Goal: Task Accomplishment & Management: Manage account settings

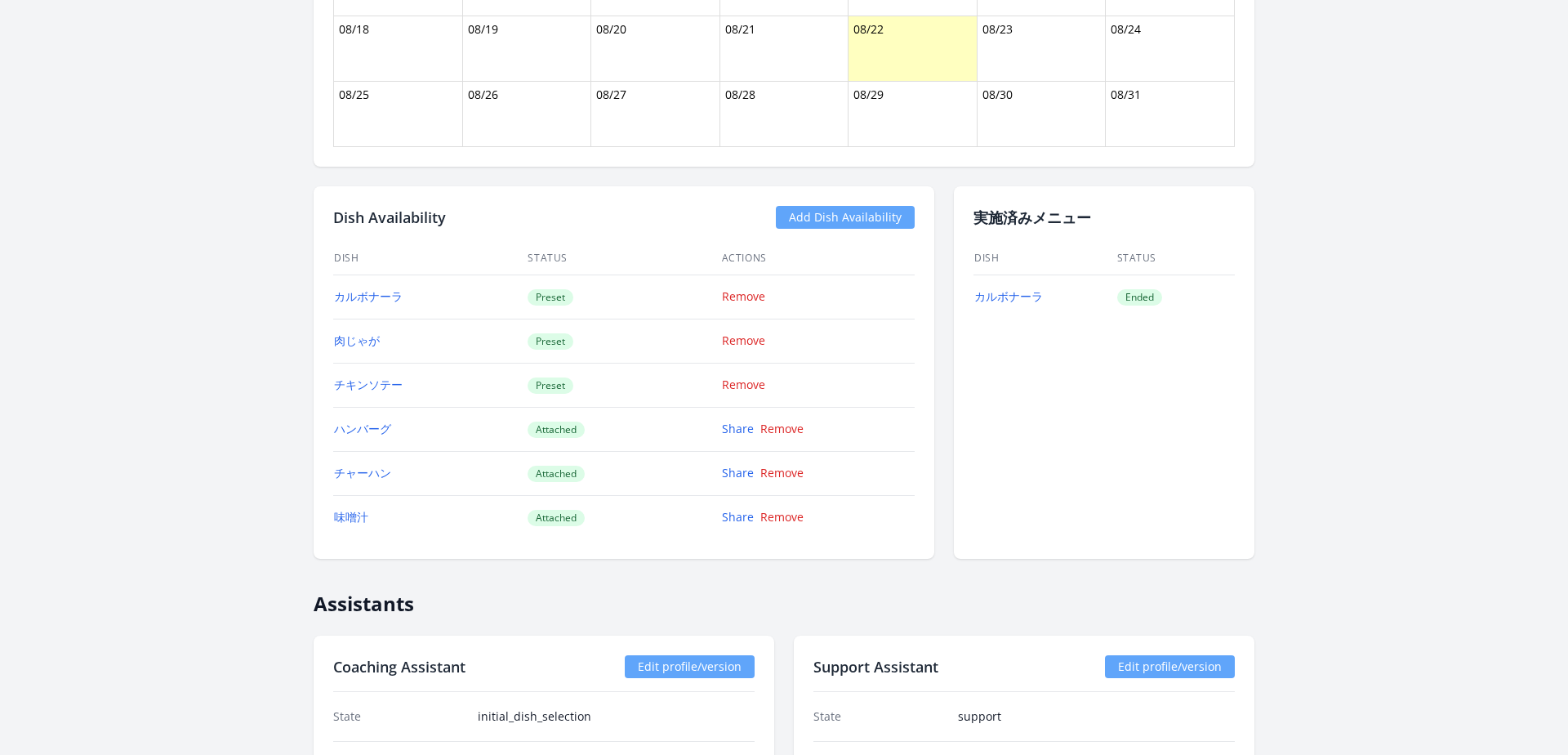
scroll to position [1246, 0]
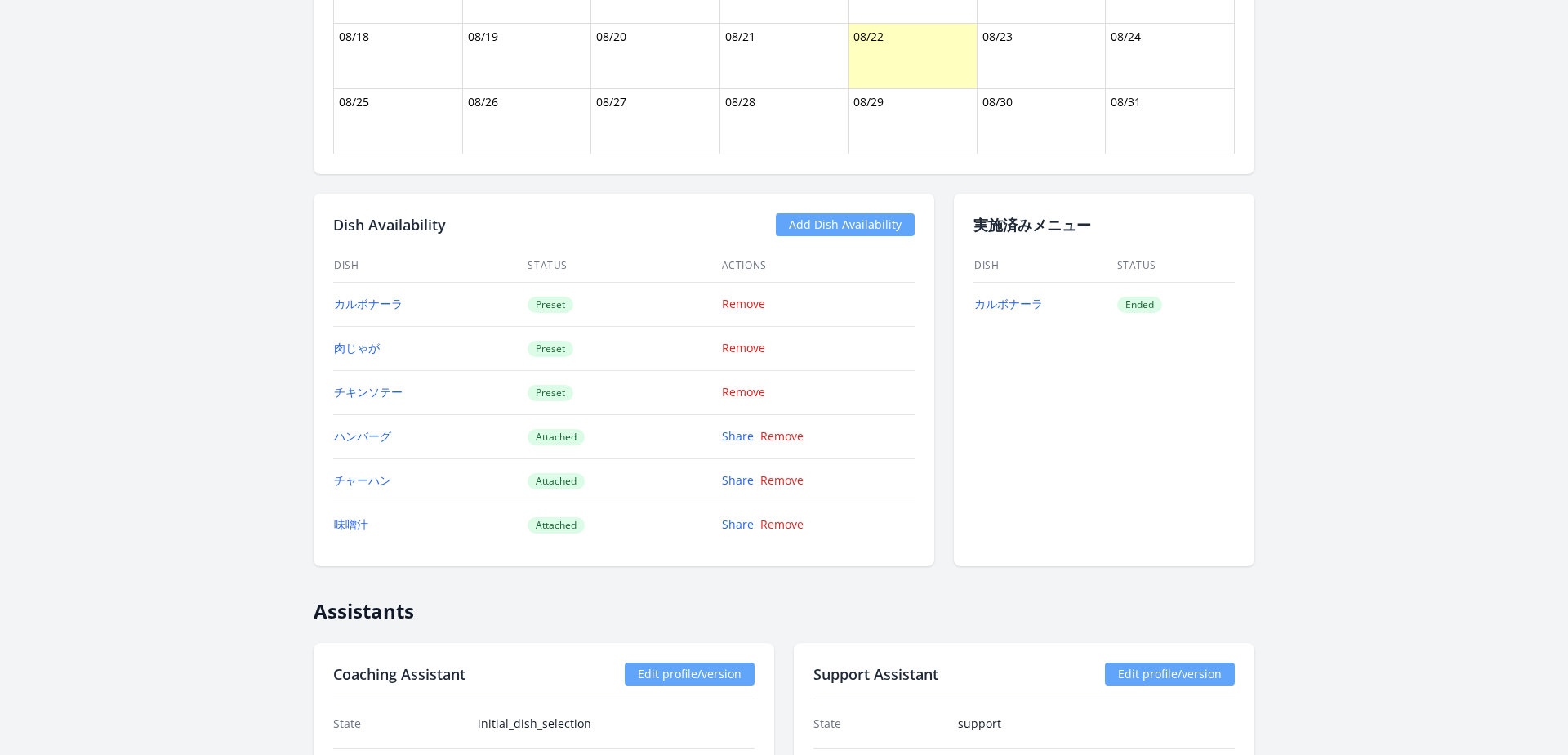
click at [588, 429] on td "Attached" at bounding box center [624, 436] width 194 height 44
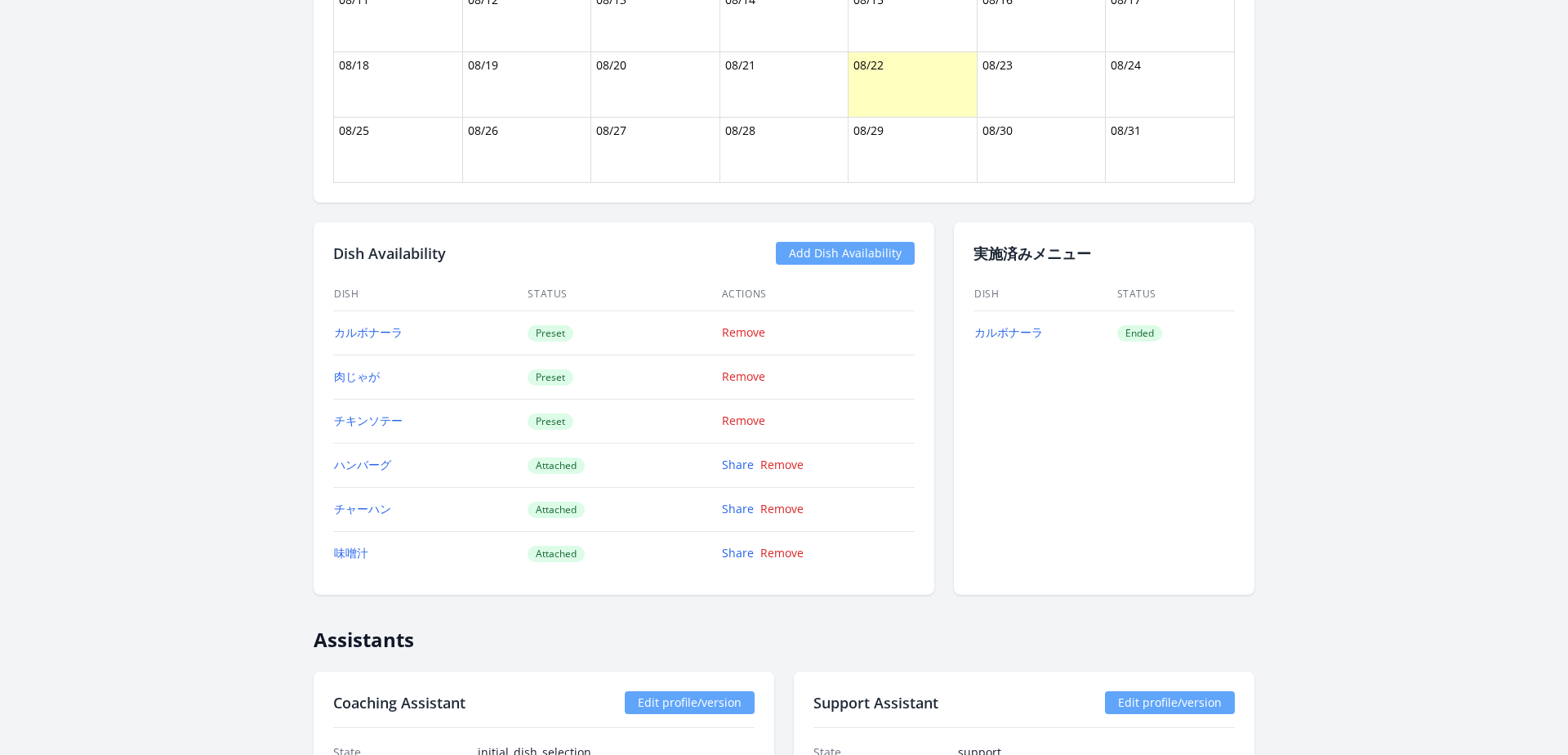
scroll to position [1213, 0]
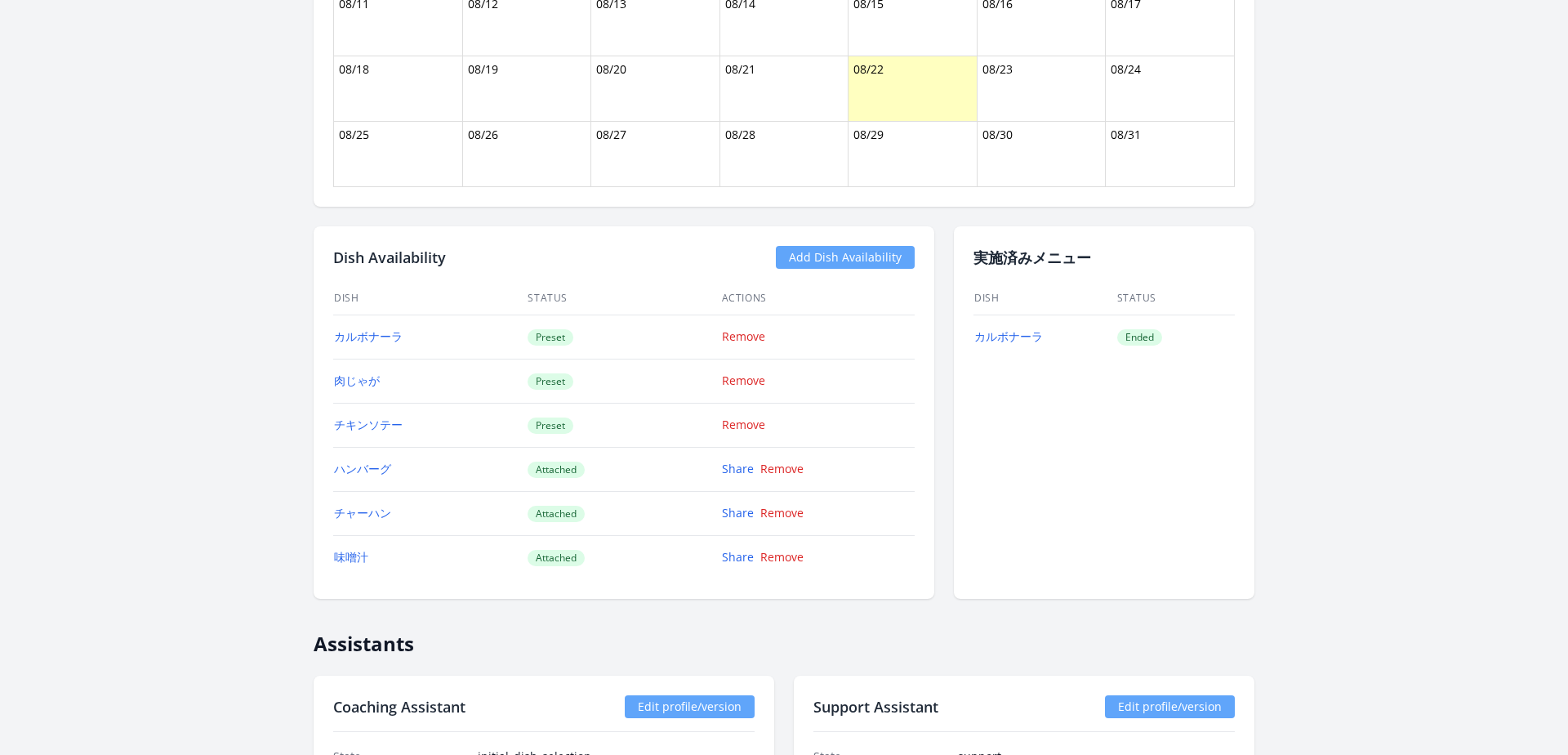
click at [832, 259] on link "Add Dish Availability" at bounding box center [845, 257] width 138 height 23
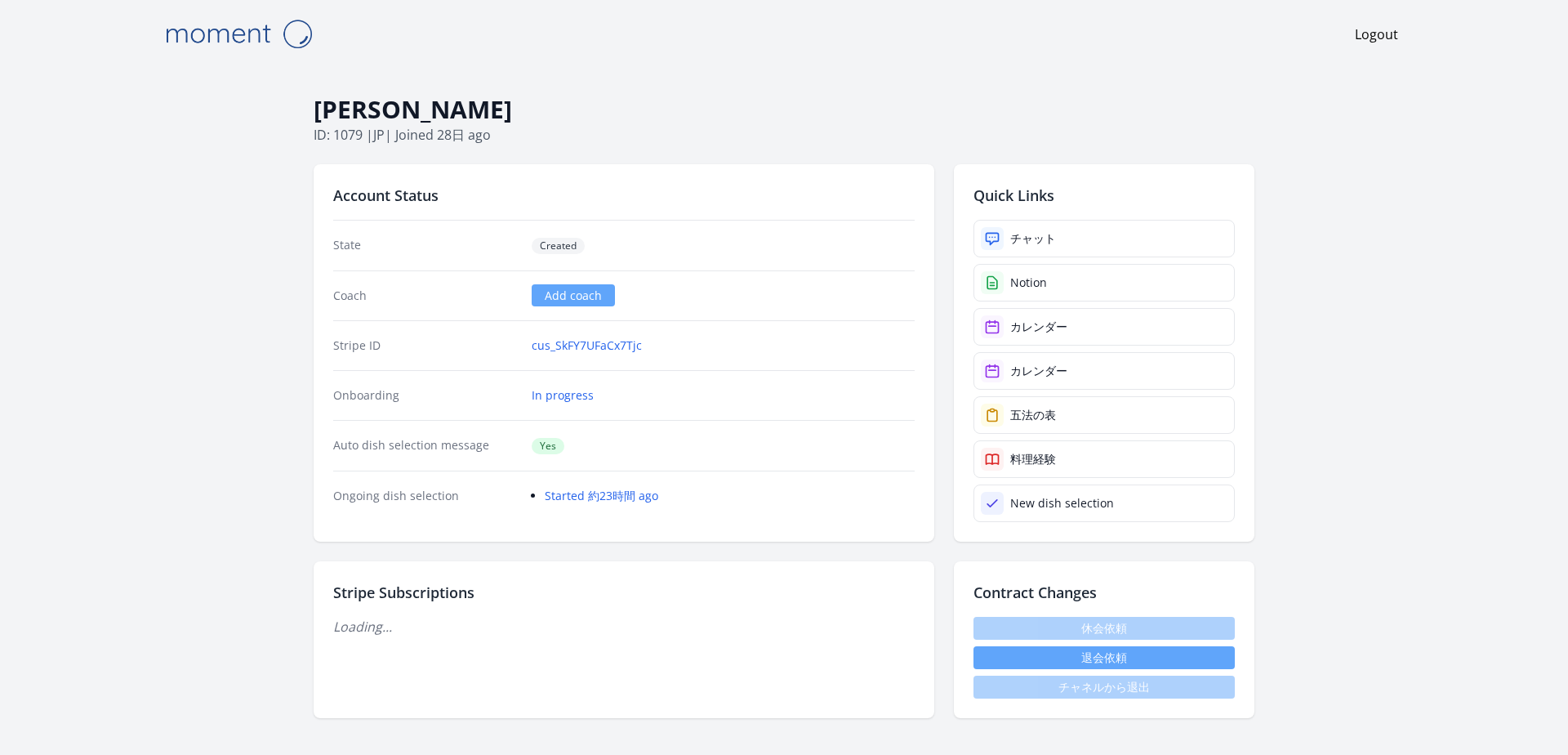
scroll to position [1207, 0]
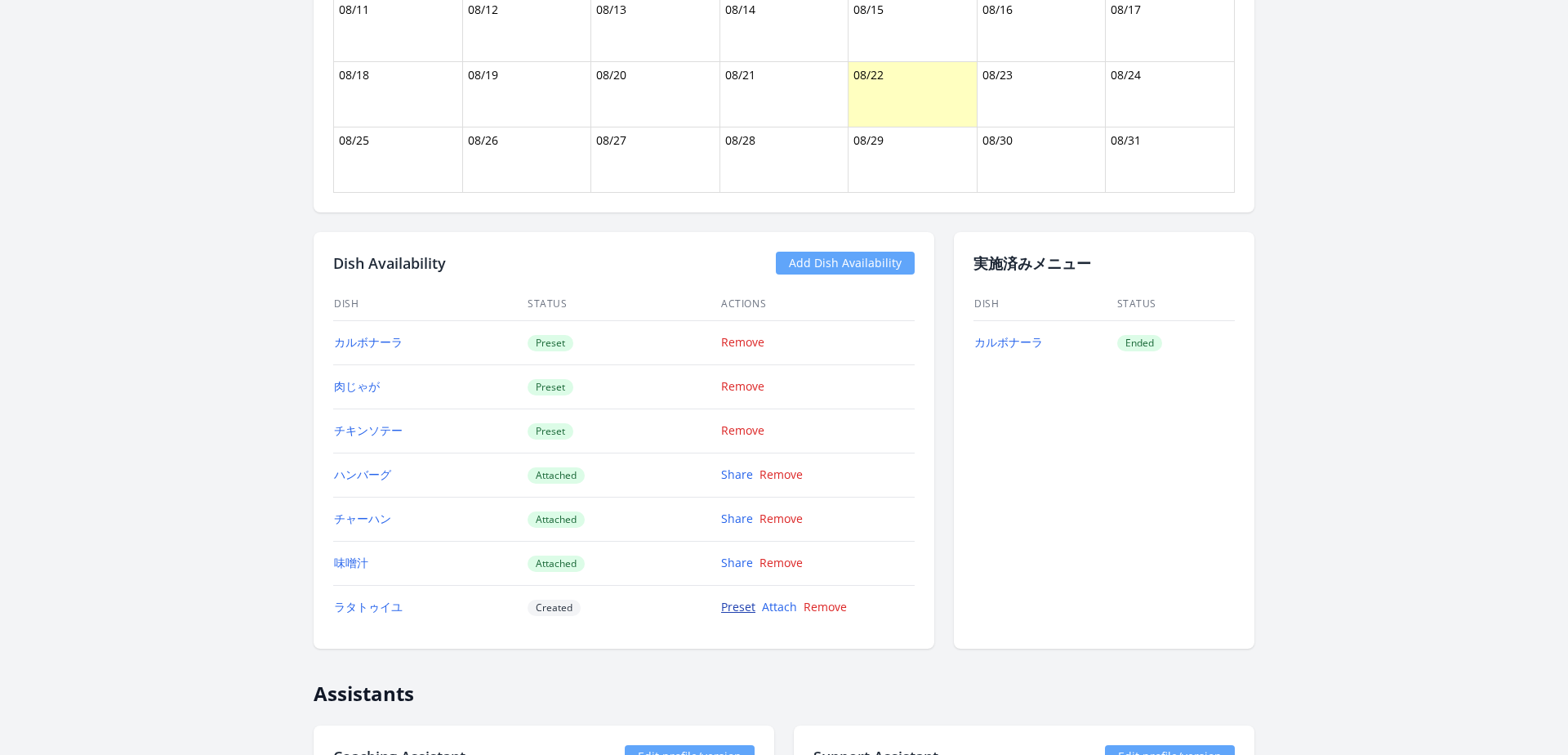
click at [738, 612] on link "Preset" at bounding box center [739, 607] width 35 height 16
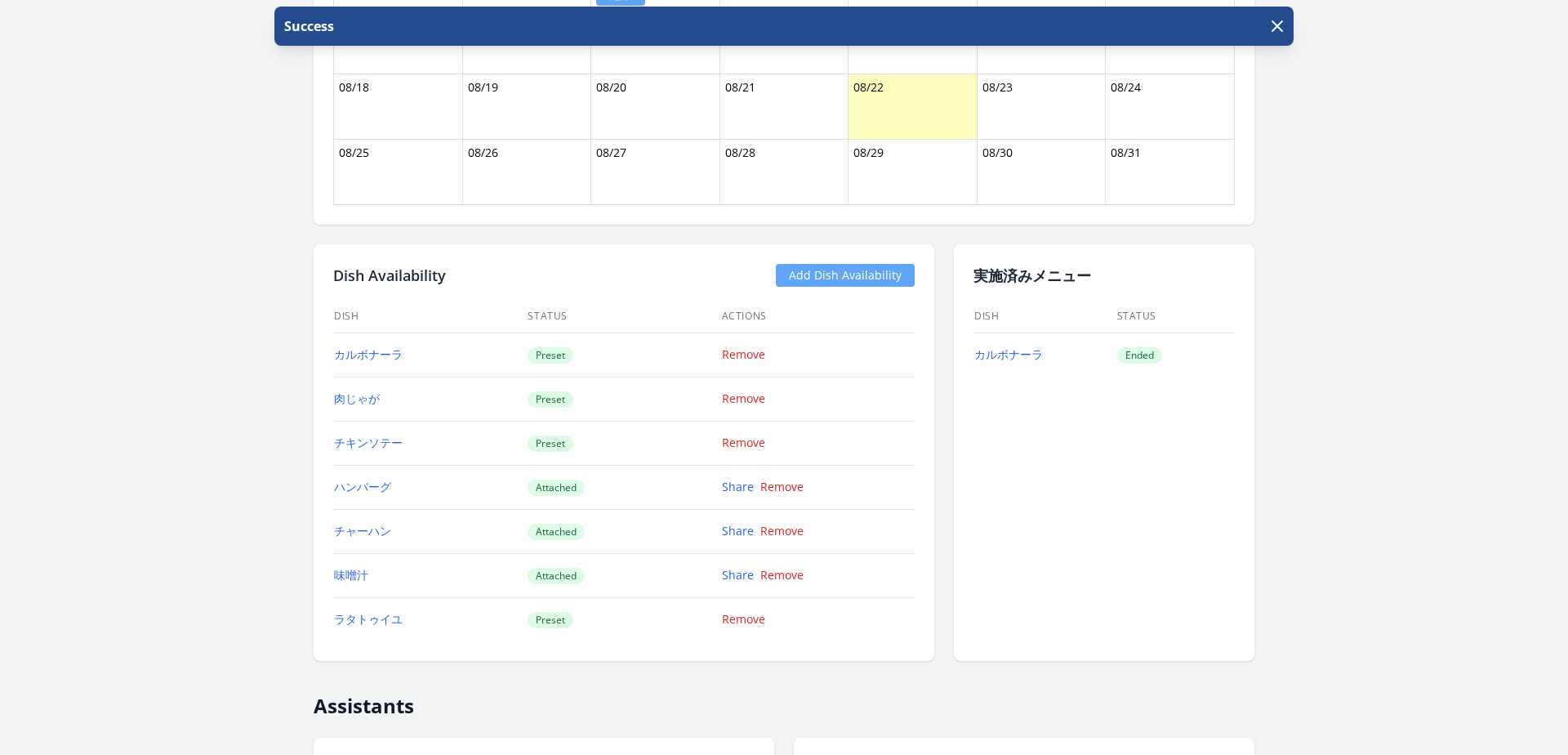
scroll to position [1306, 0]
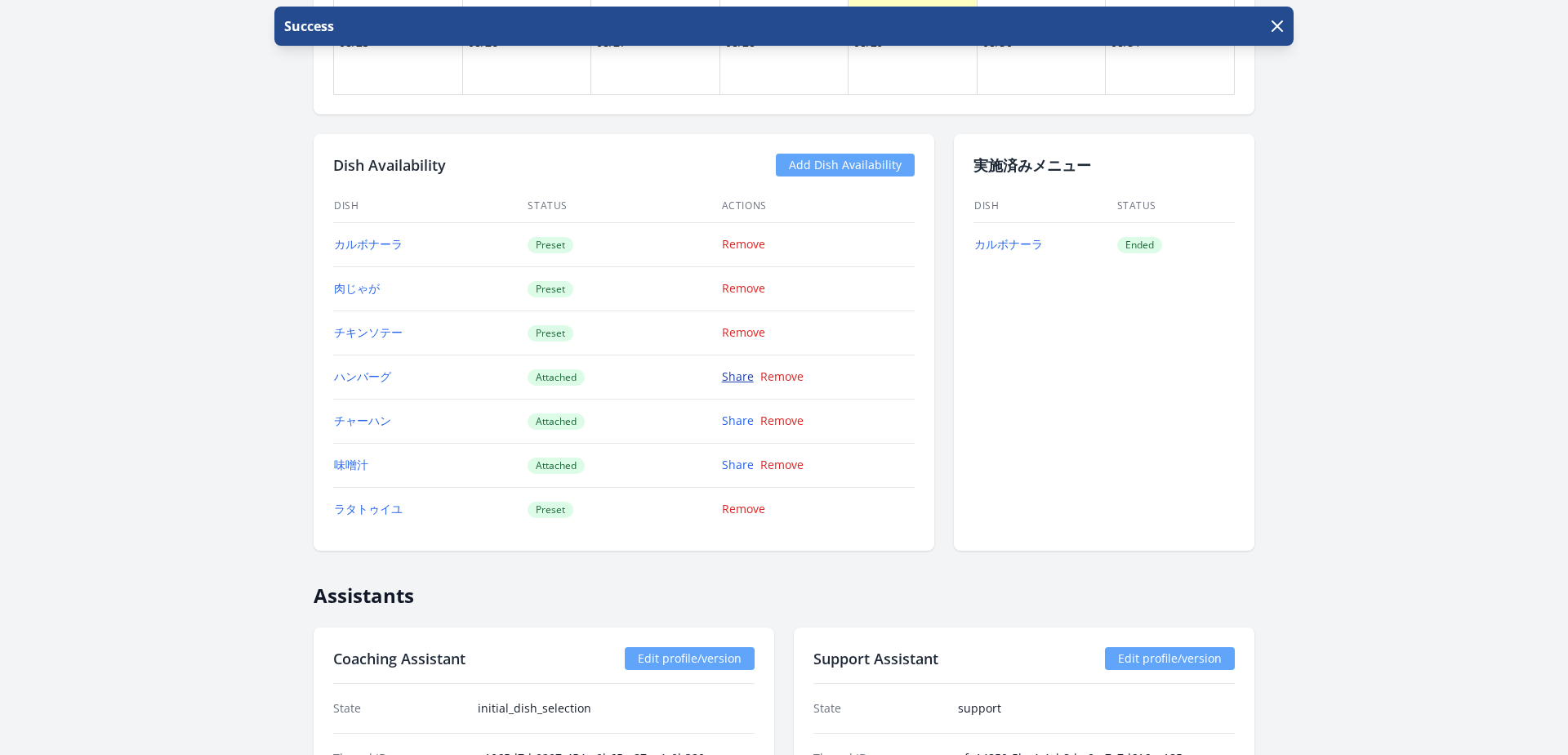
click at [735, 375] on link "Share" at bounding box center [737, 377] width 32 height 16
click at [774, 380] on link "Remove" at bounding box center [782, 377] width 43 height 16
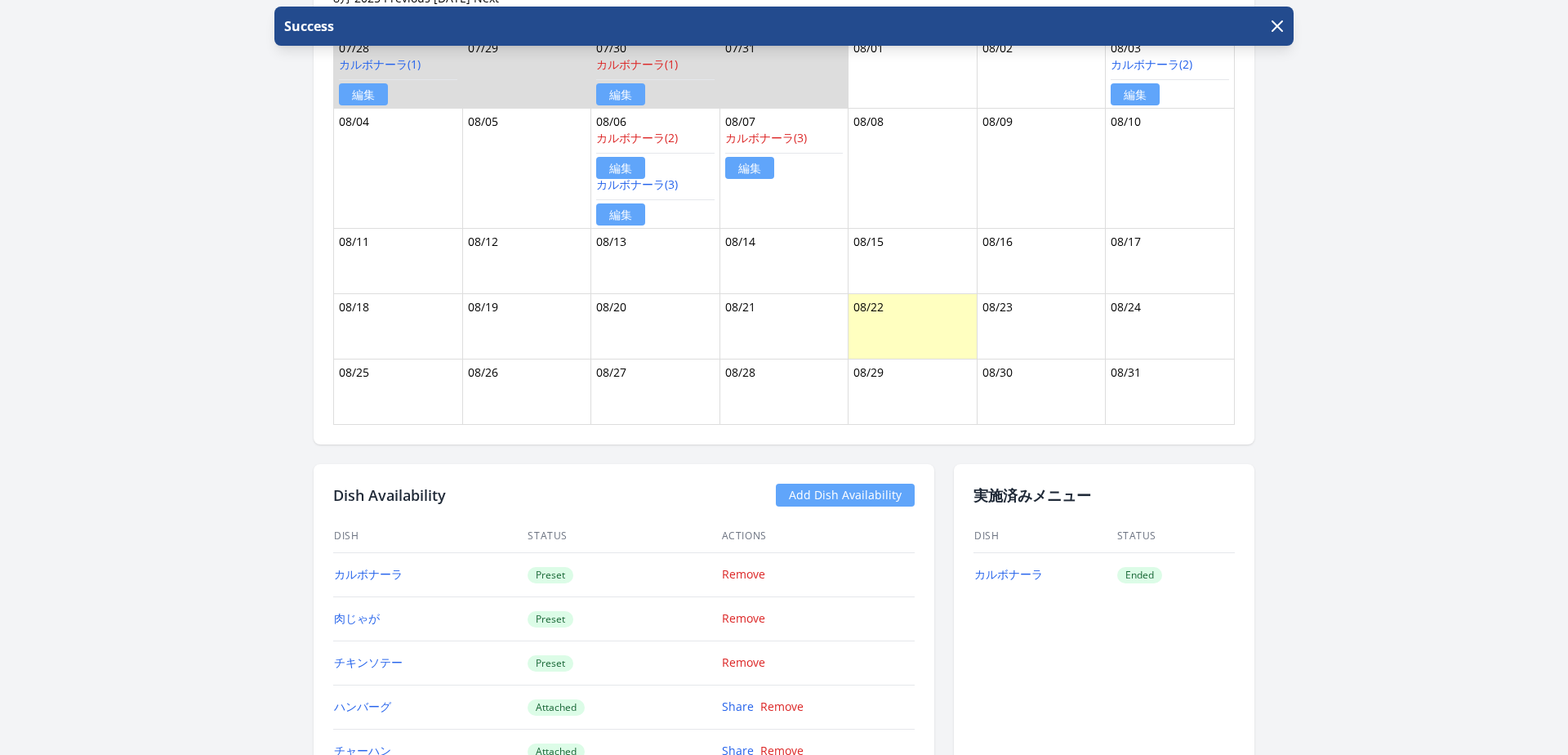
scroll to position [978, 0]
click at [810, 497] on link "Add Dish Availability" at bounding box center [845, 493] width 138 height 23
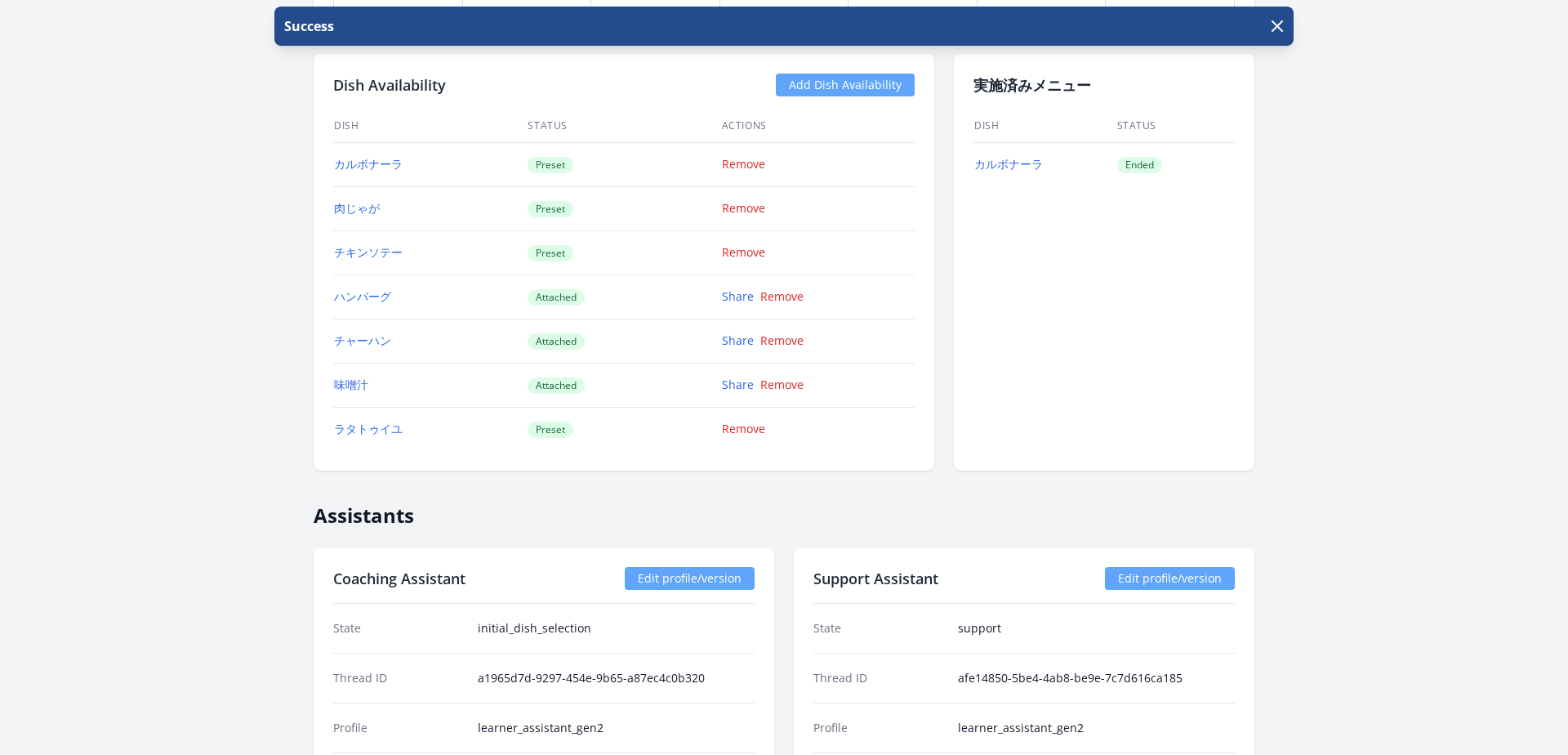
scroll to position [1010, 0]
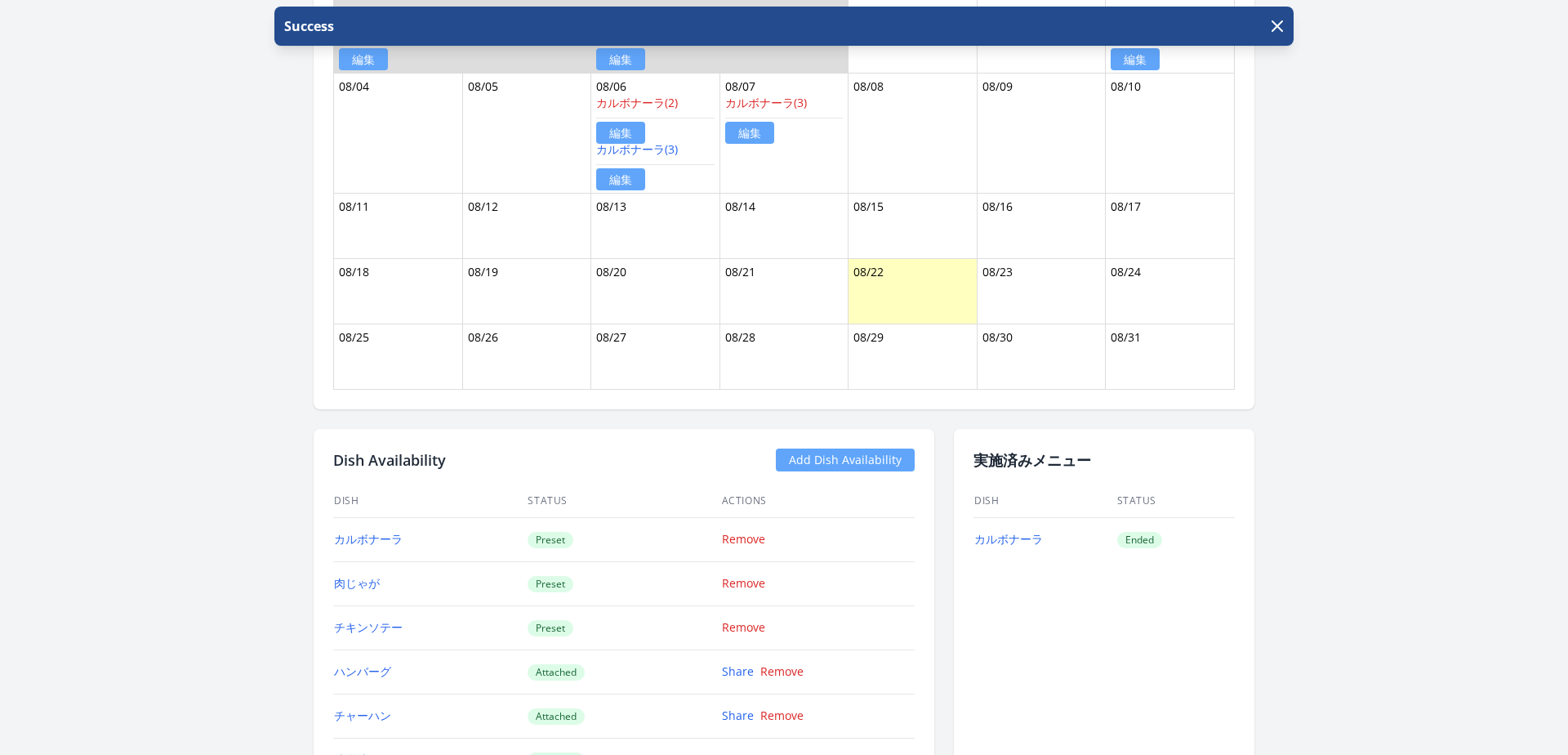
click at [827, 460] on link "Add Dish Availability" at bounding box center [845, 460] width 138 height 23
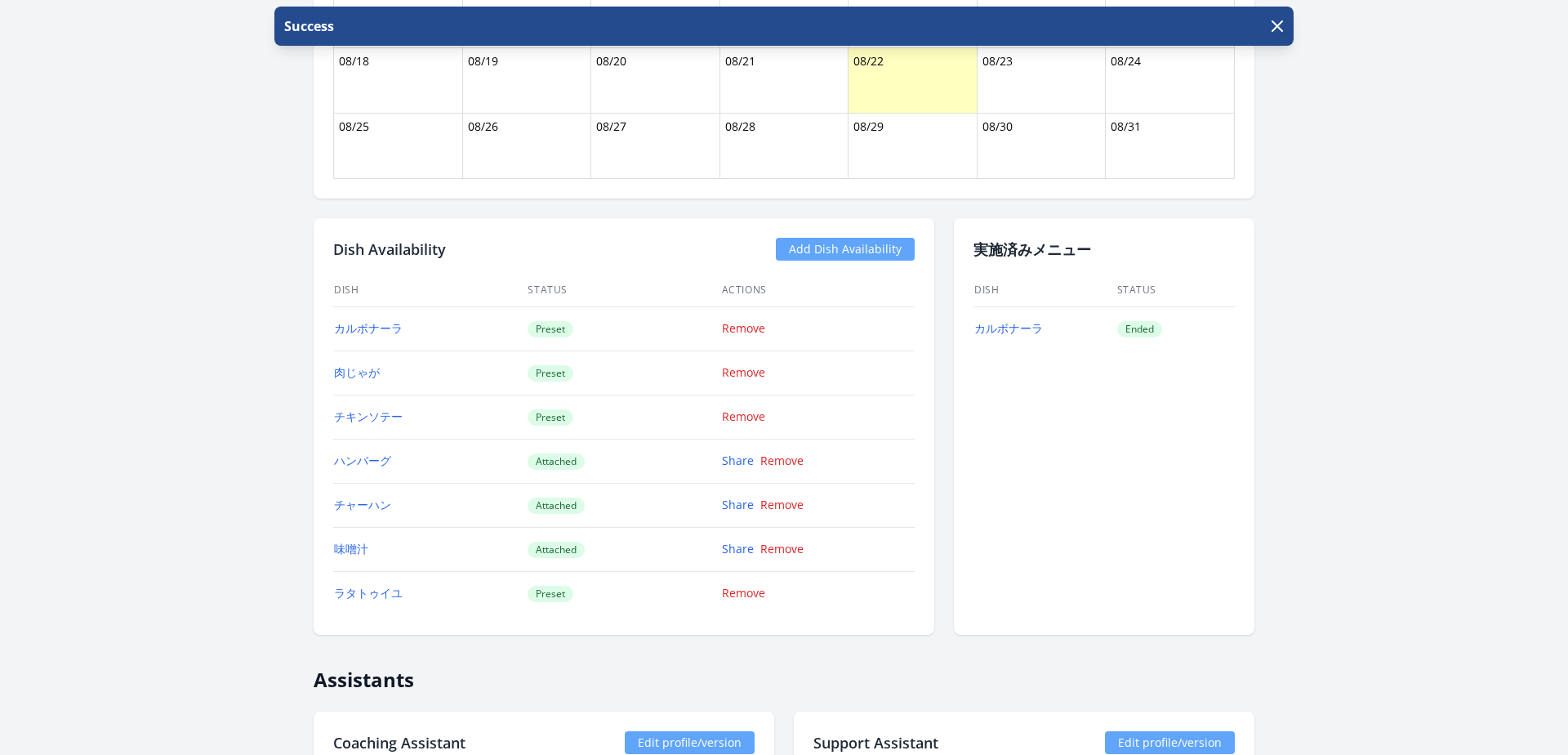
scroll to position [1204, 0]
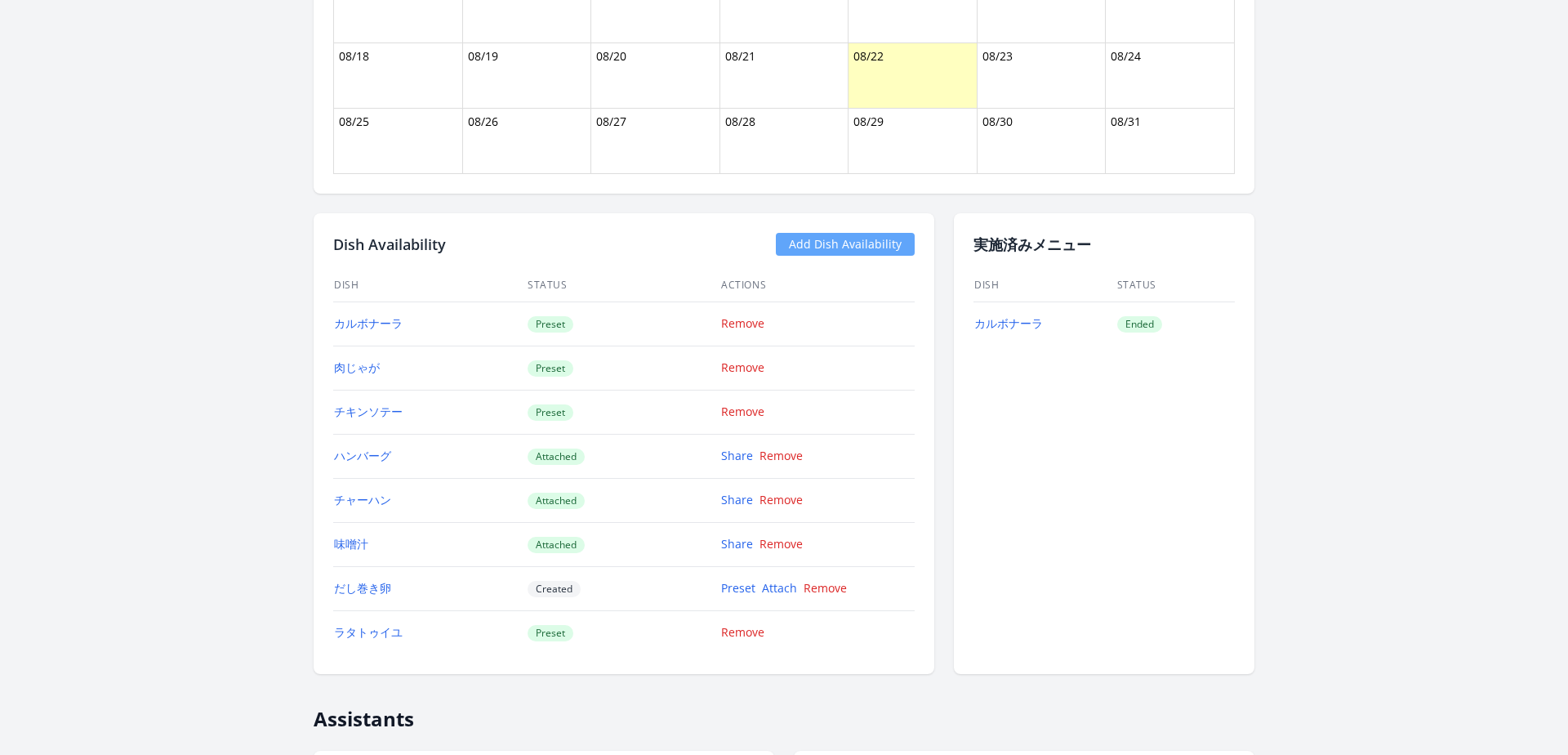
scroll to position [1236, 0]
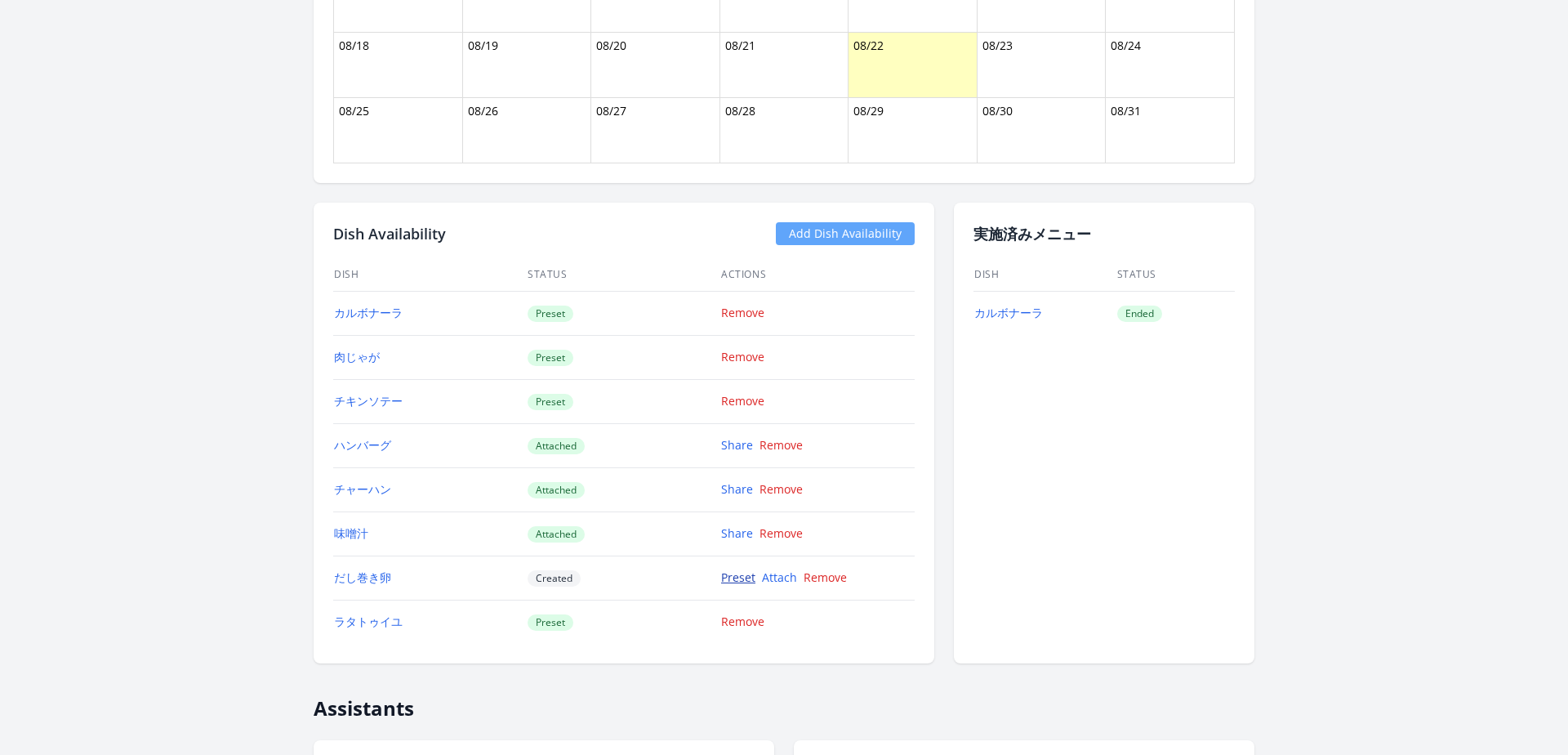
click at [740, 576] on link "Preset" at bounding box center [739, 578] width 35 height 16
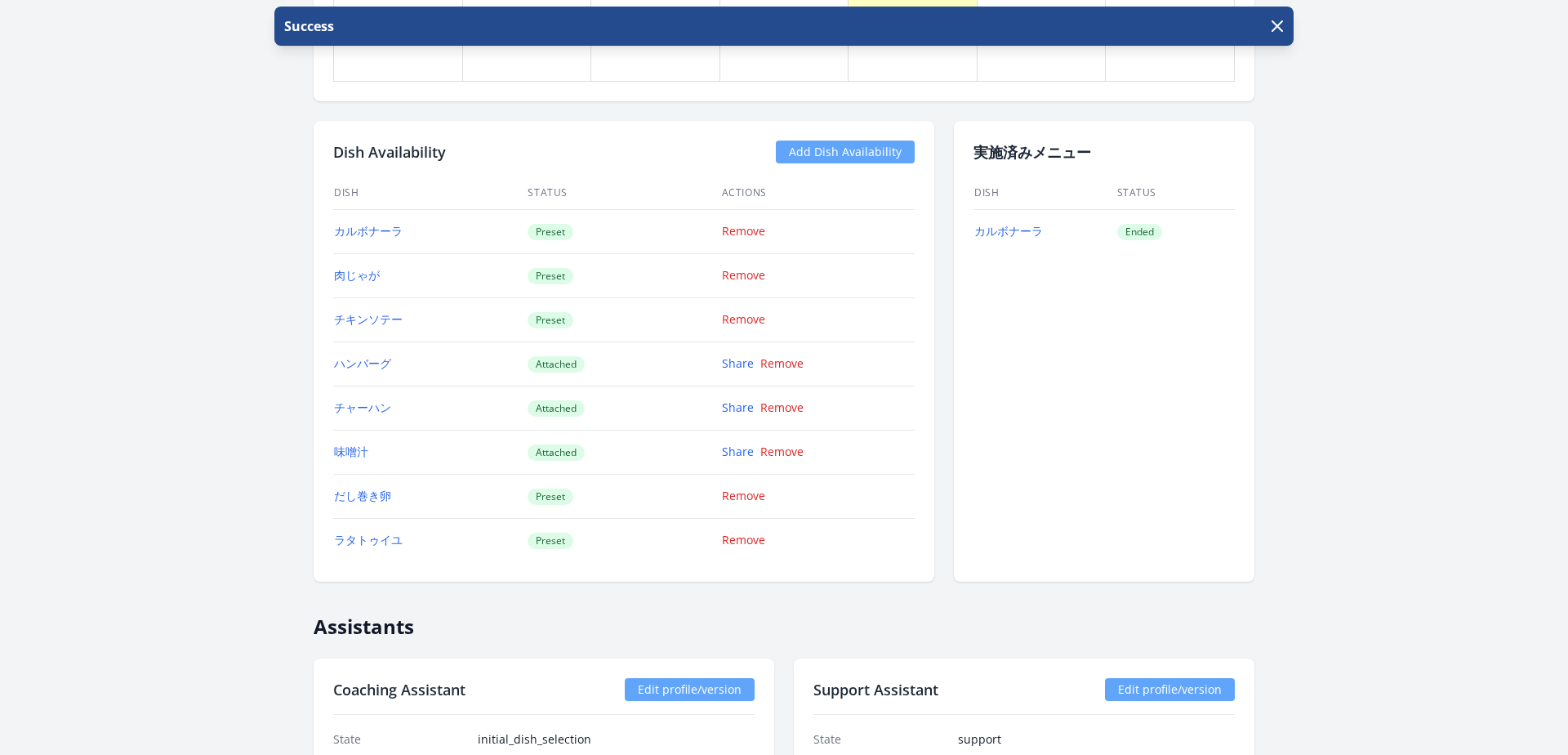
scroll to position [1286, 0]
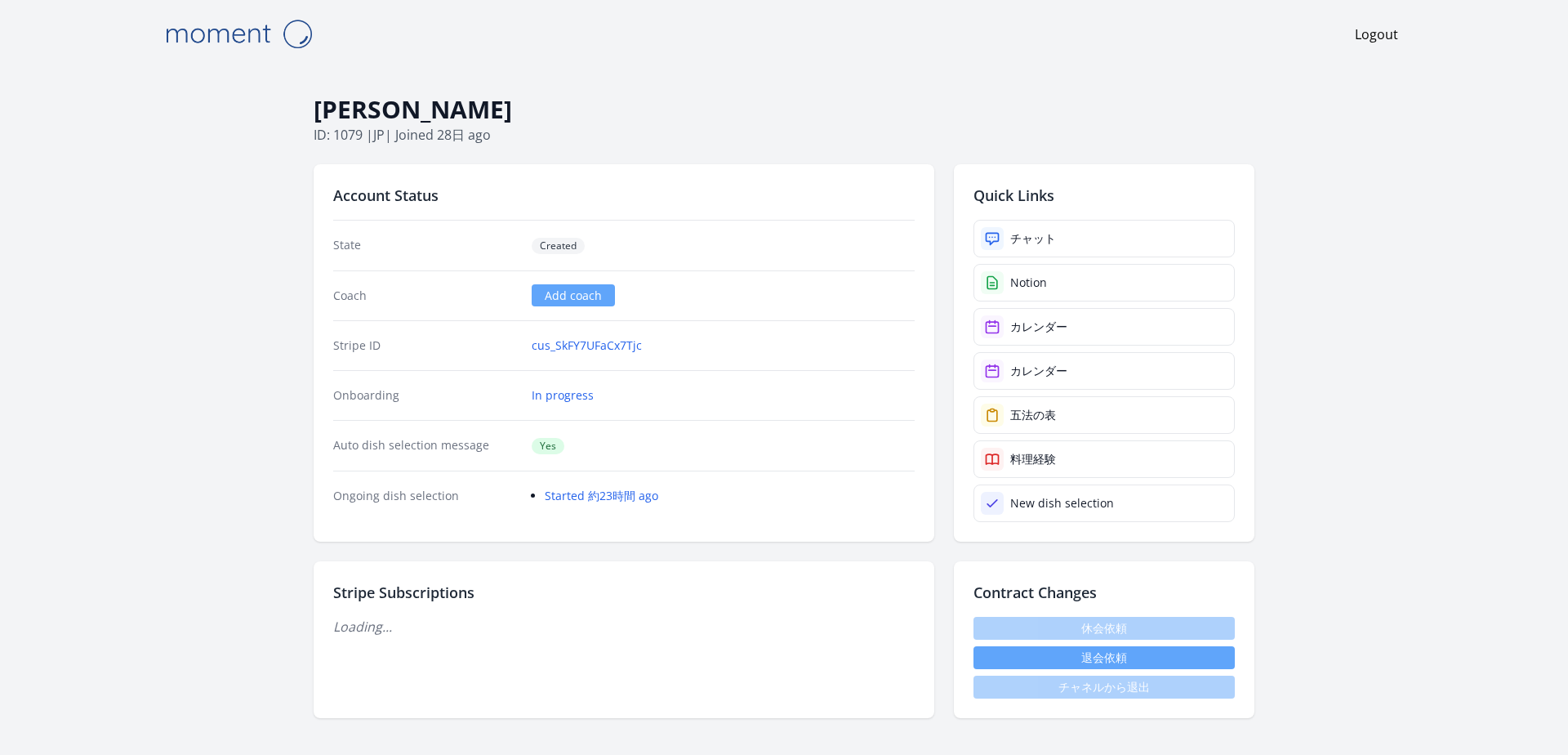
scroll to position [1280, 0]
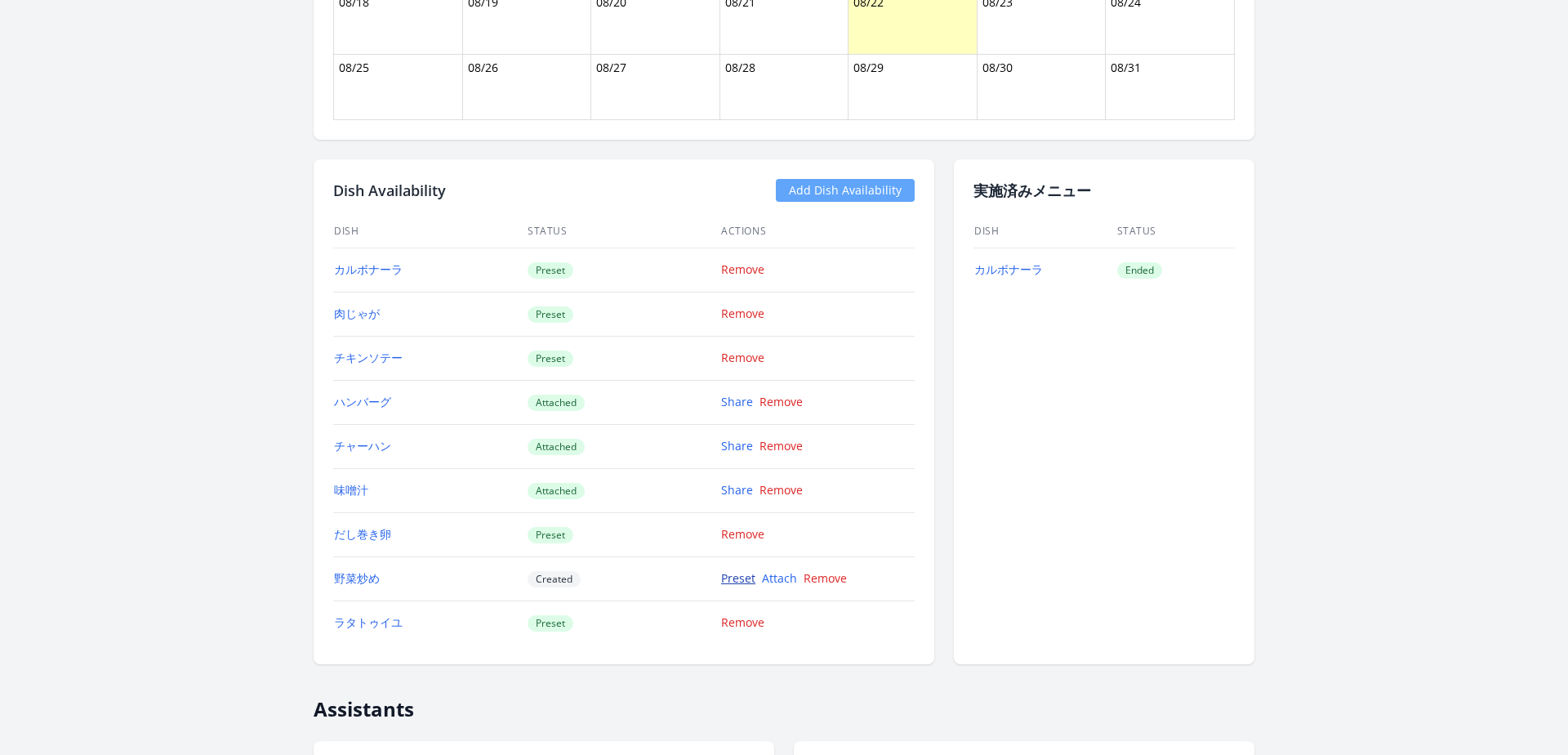
click at [731, 584] on link "Preset" at bounding box center [739, 578] width 35 height 16
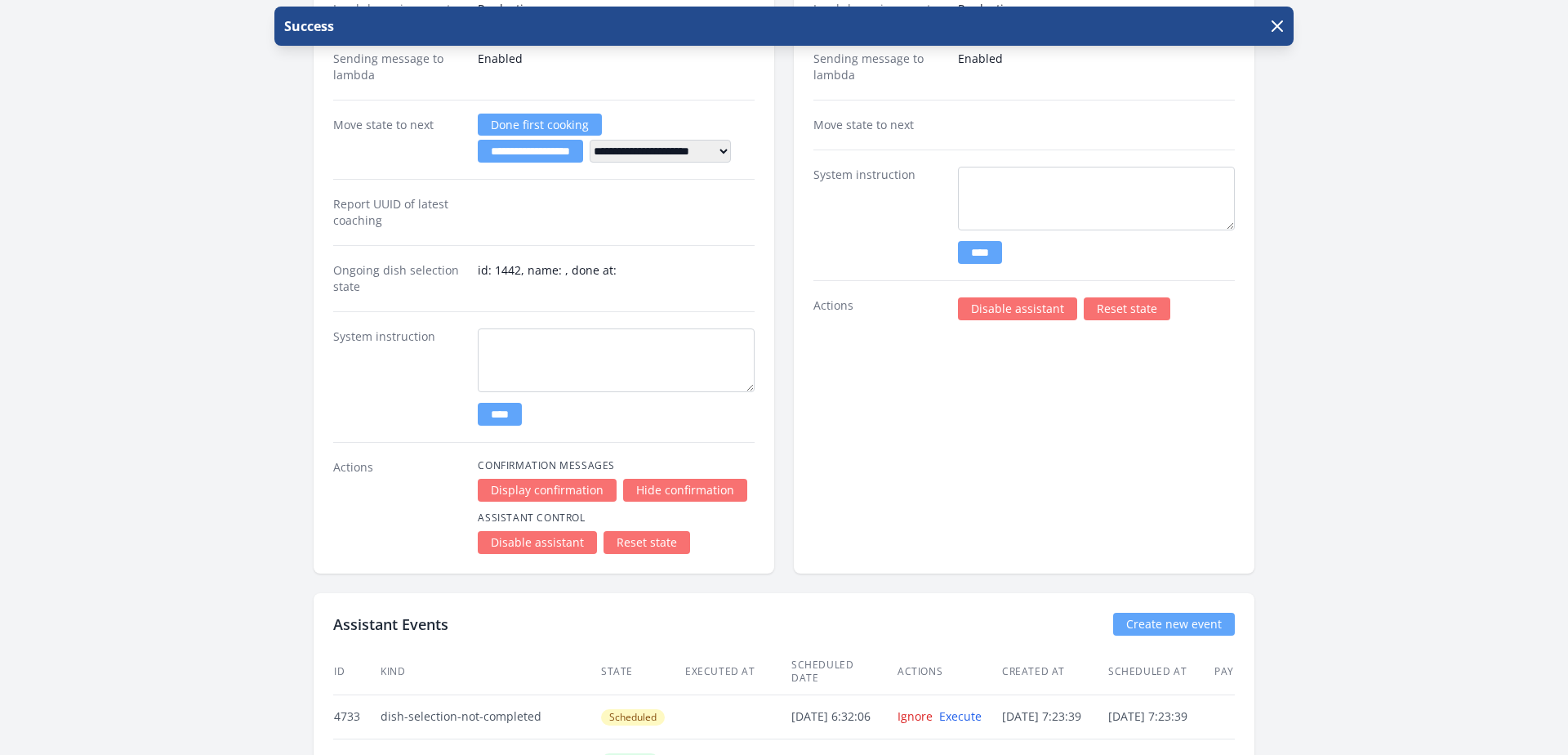
scroll to position [2346, 0]
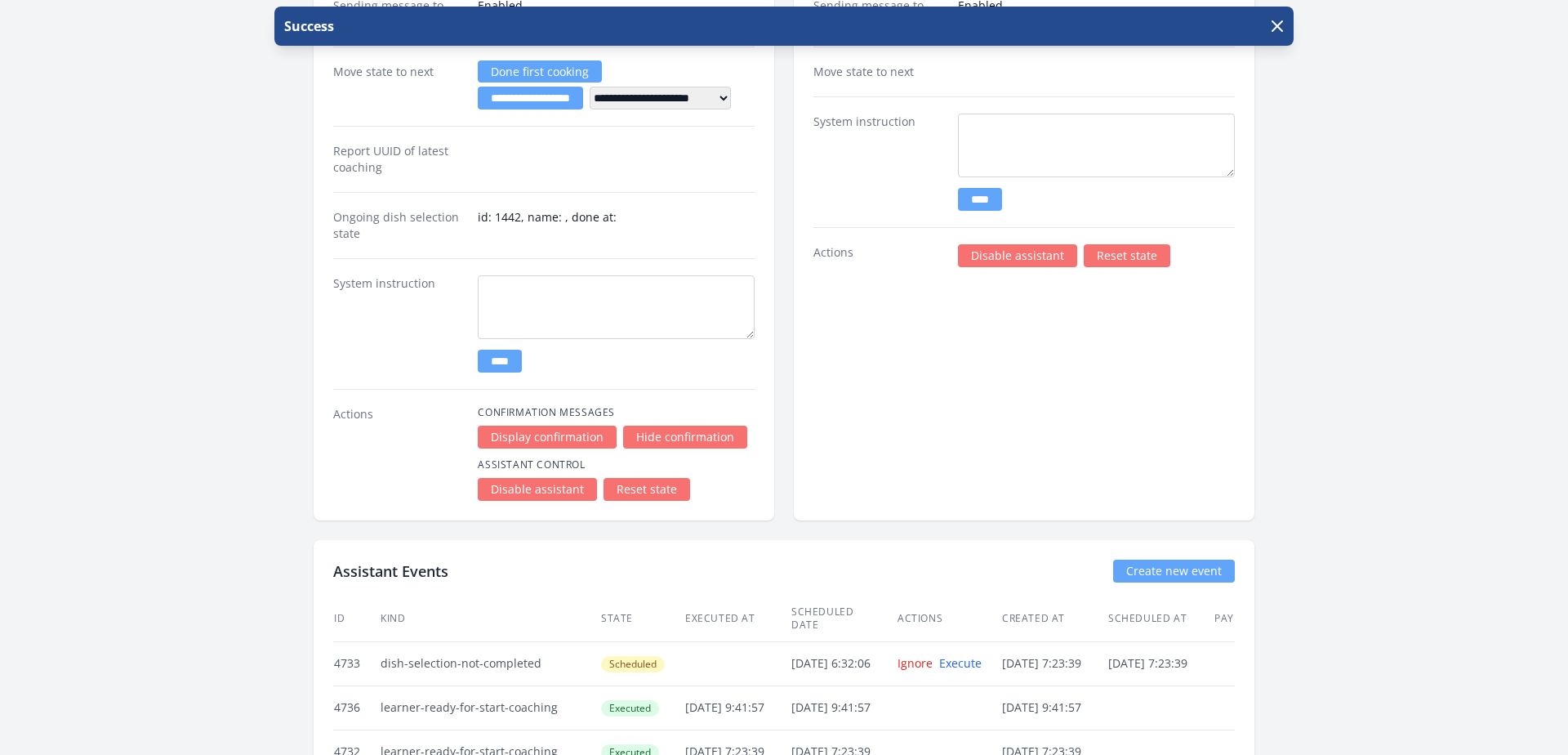
click at [646, 491] on link "Reset state" at bounding box center [647, 489] width 87 height 23
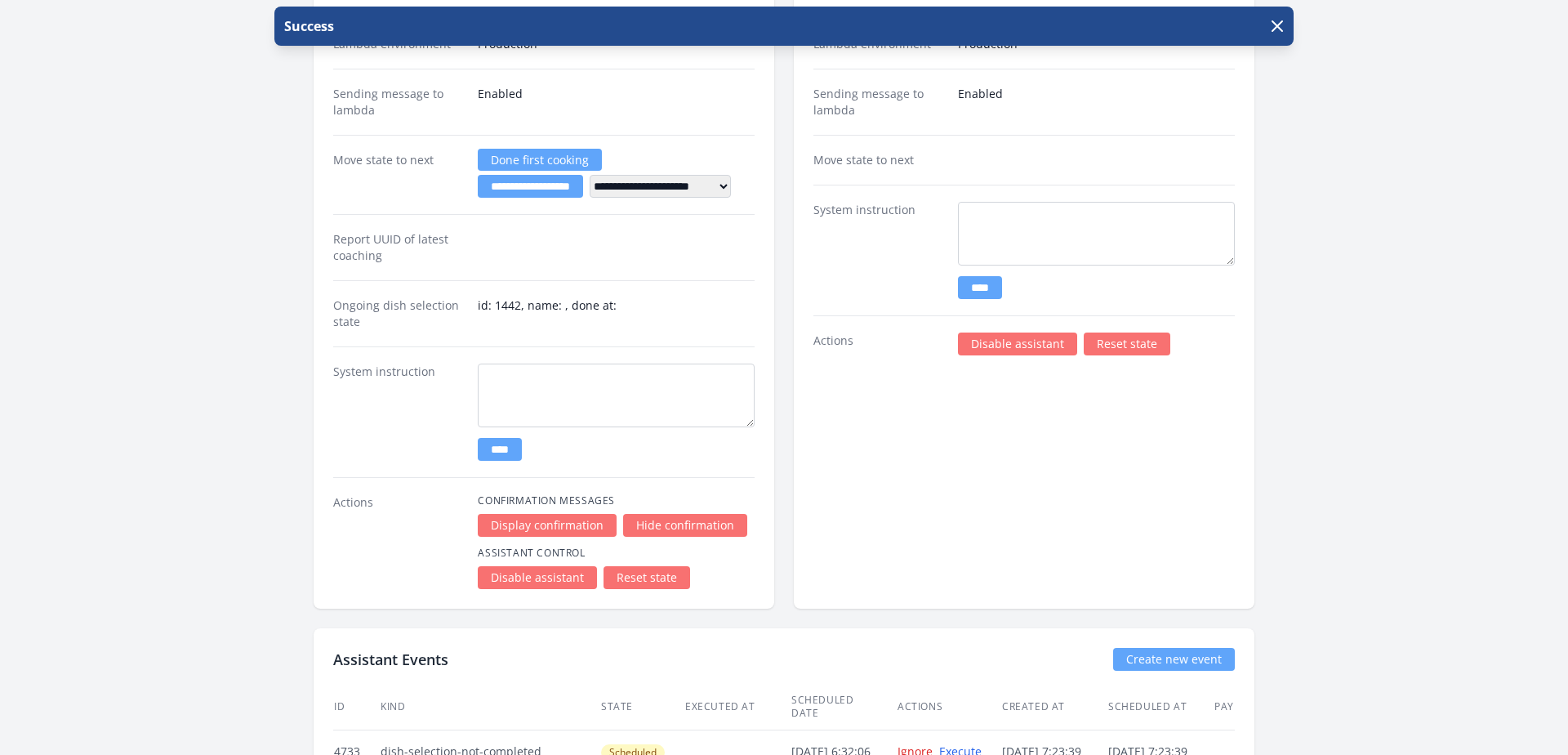
scroll to position [2384, 0]
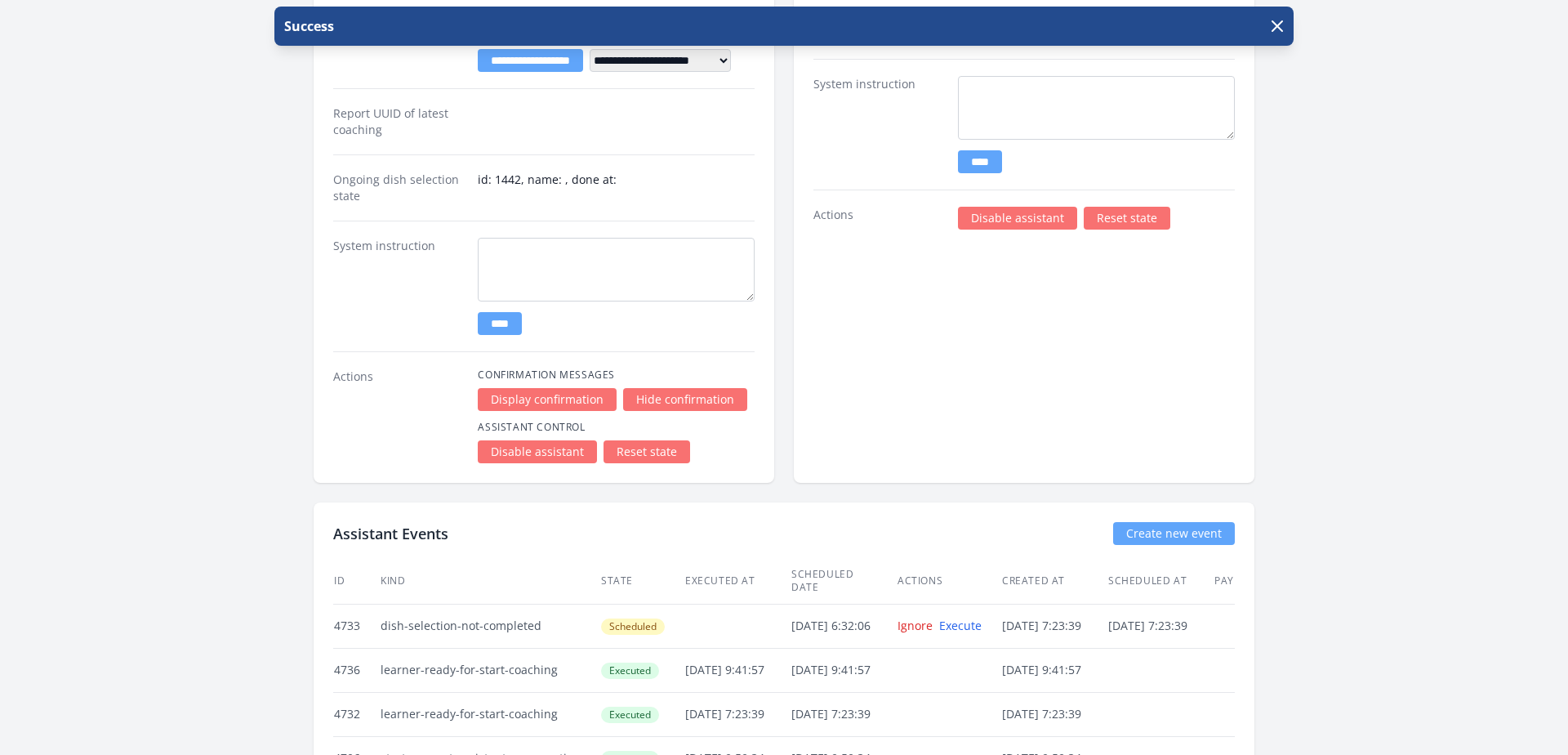
click at [646, 460] on link "Reset state" at bounding box center [647, 452] width 87 height 23
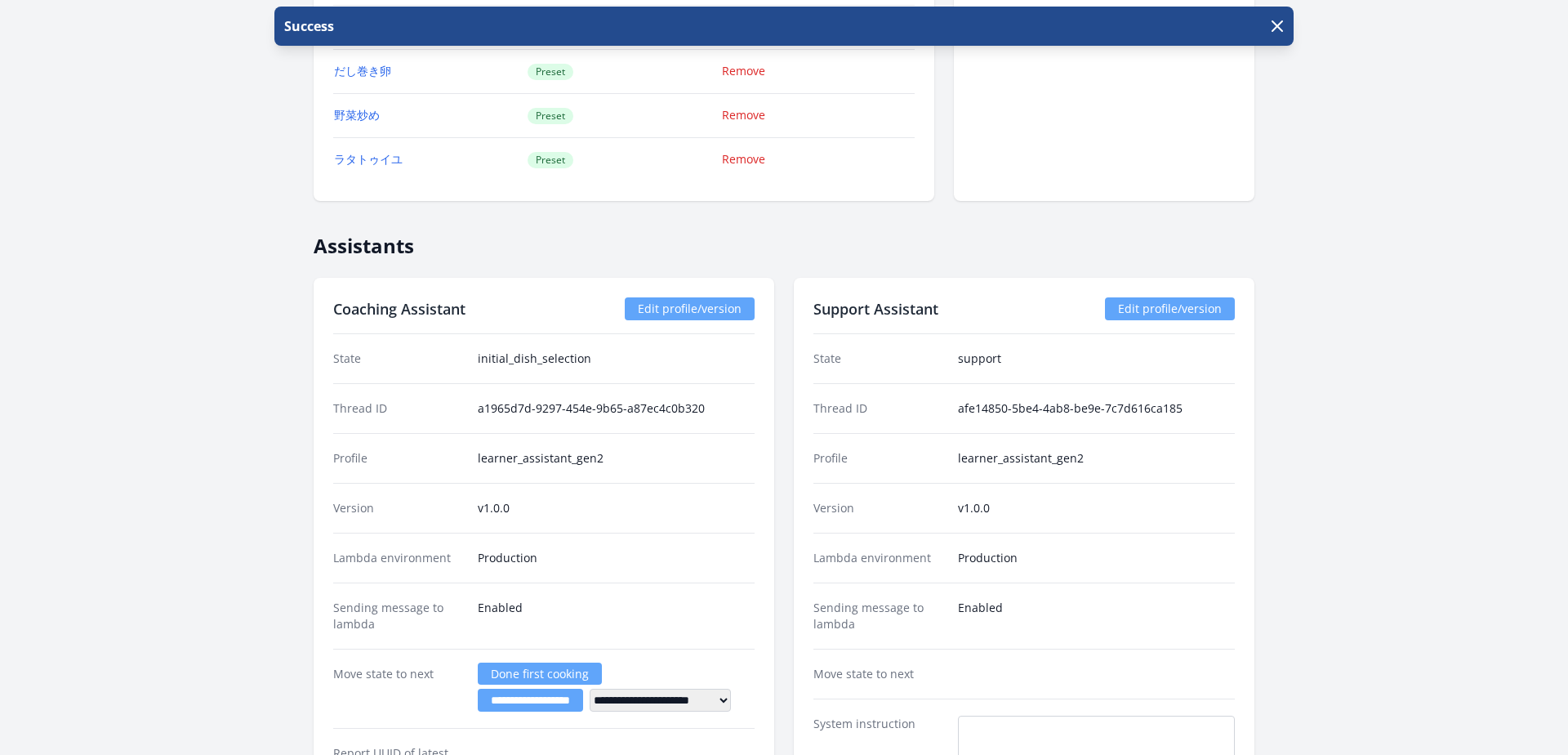
scroll to position [1726, 0]
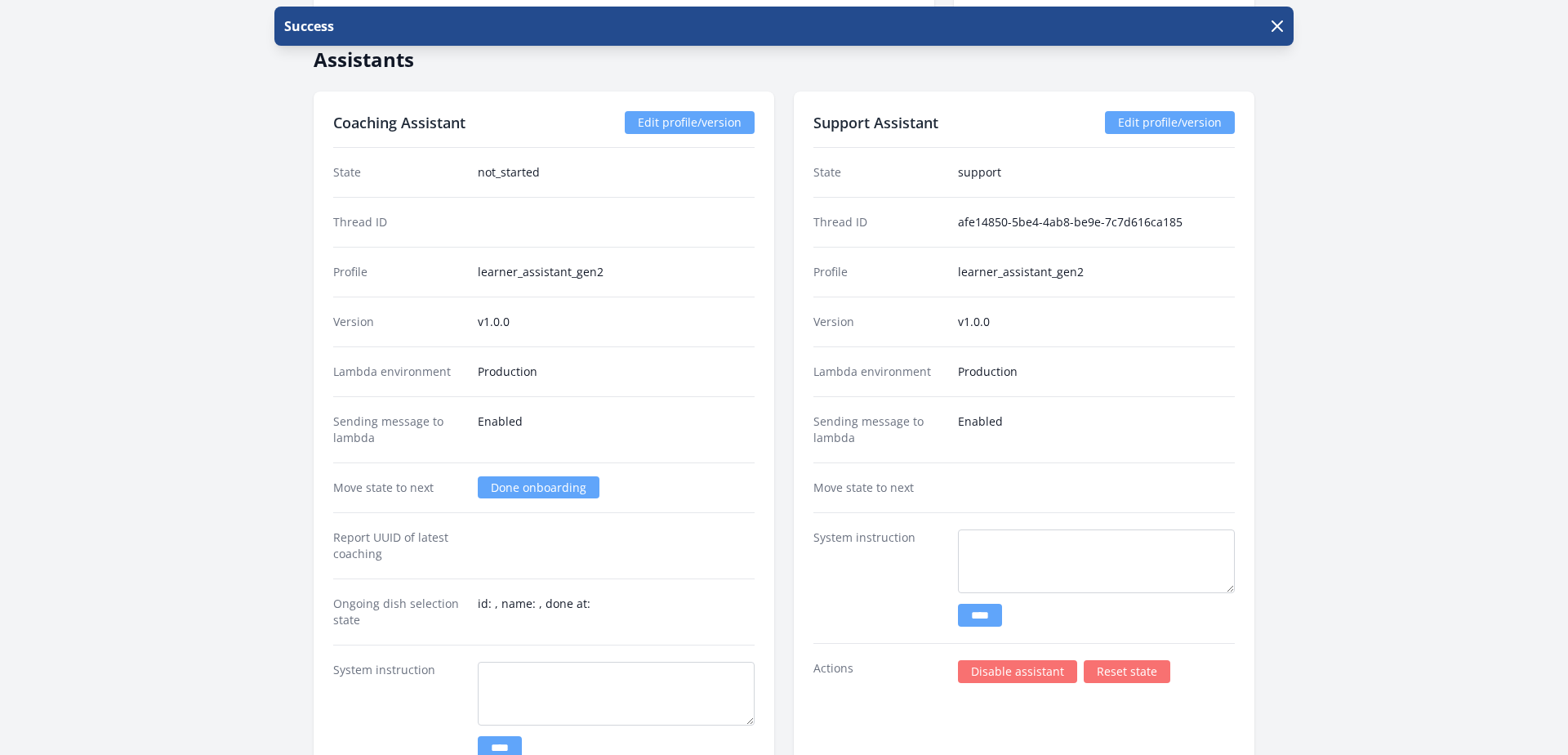
scroll to position [2139, 0]
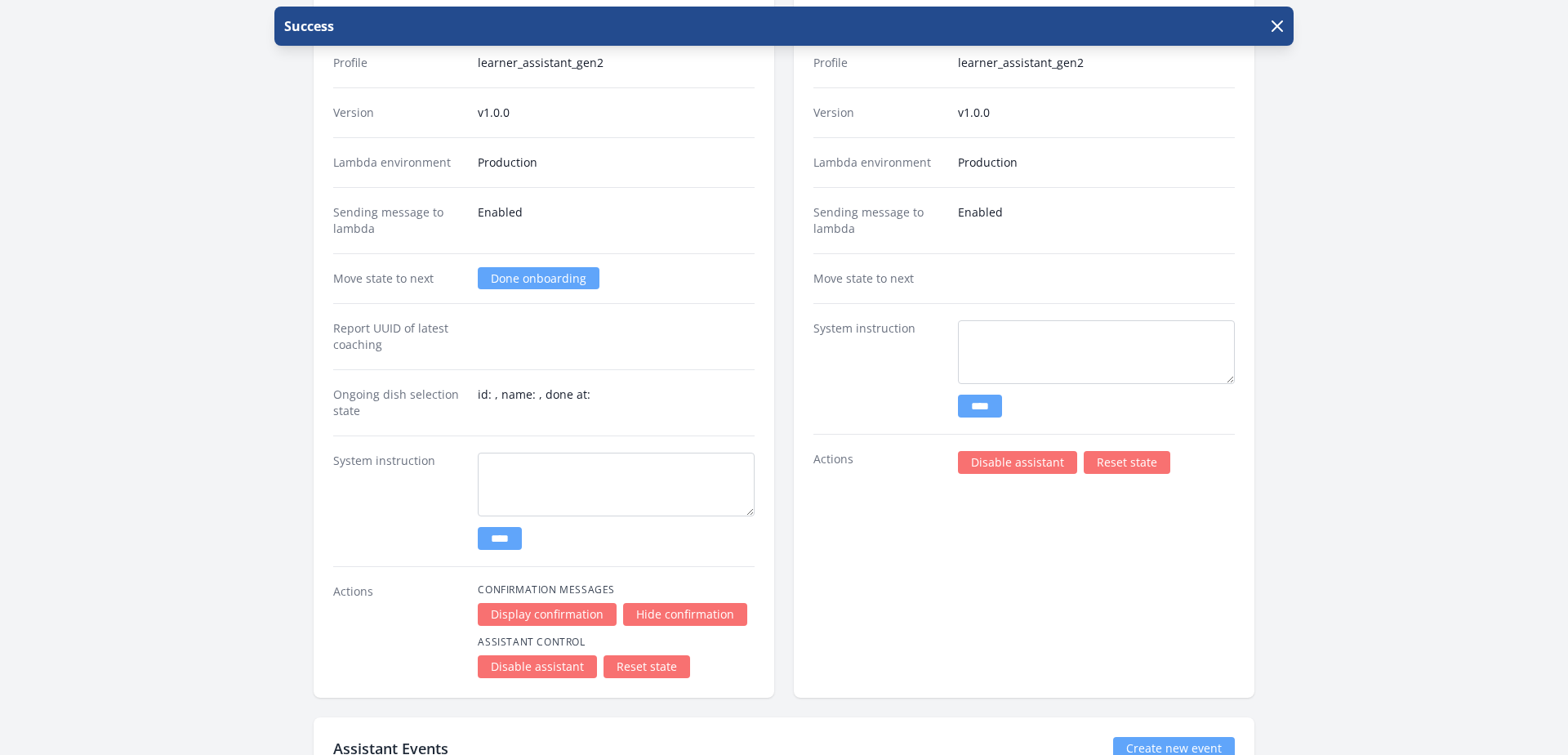
click at [504, 270] on link "Done onboarding" at bounding box center [538, 278] width 122 height 22
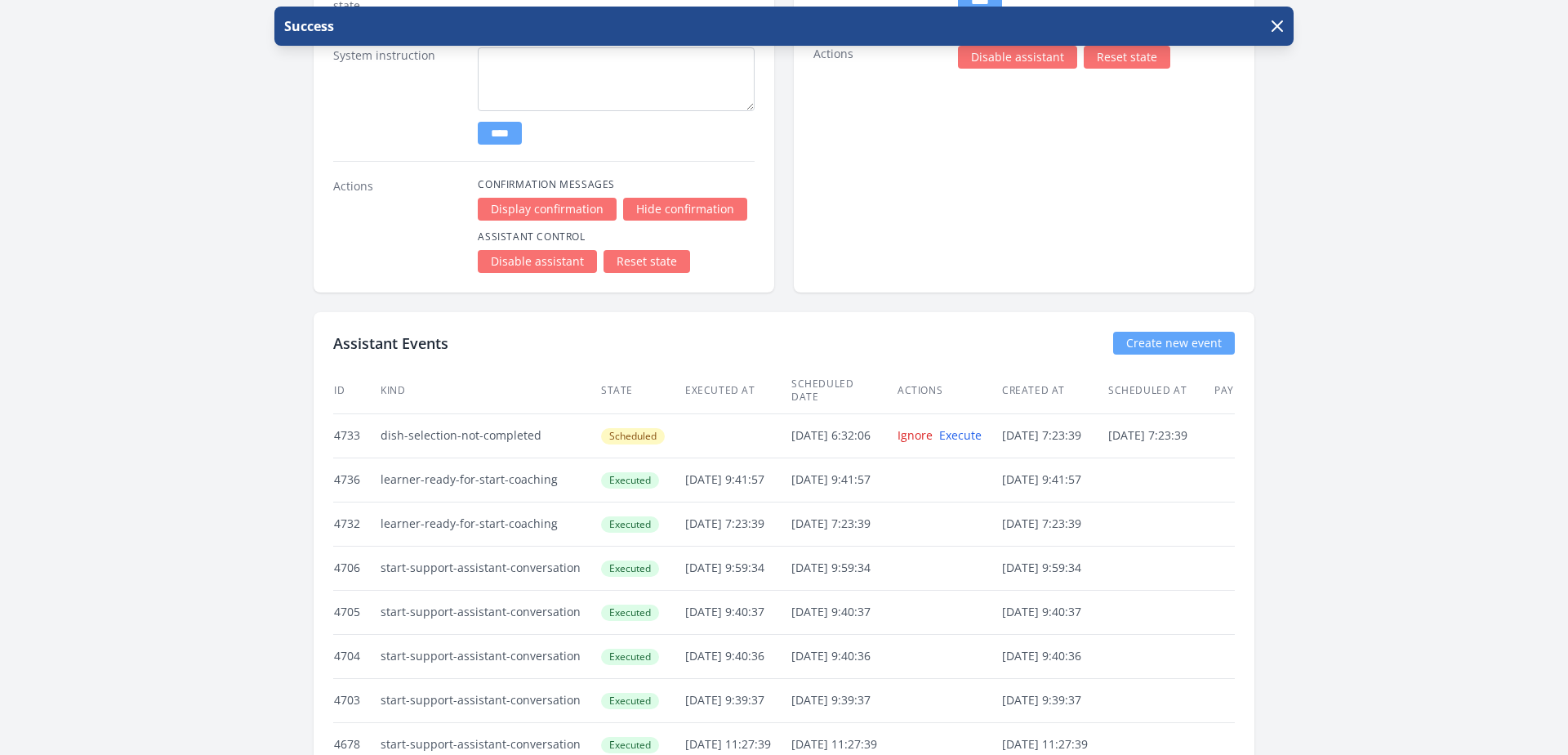
scroll to position [2481, 0]
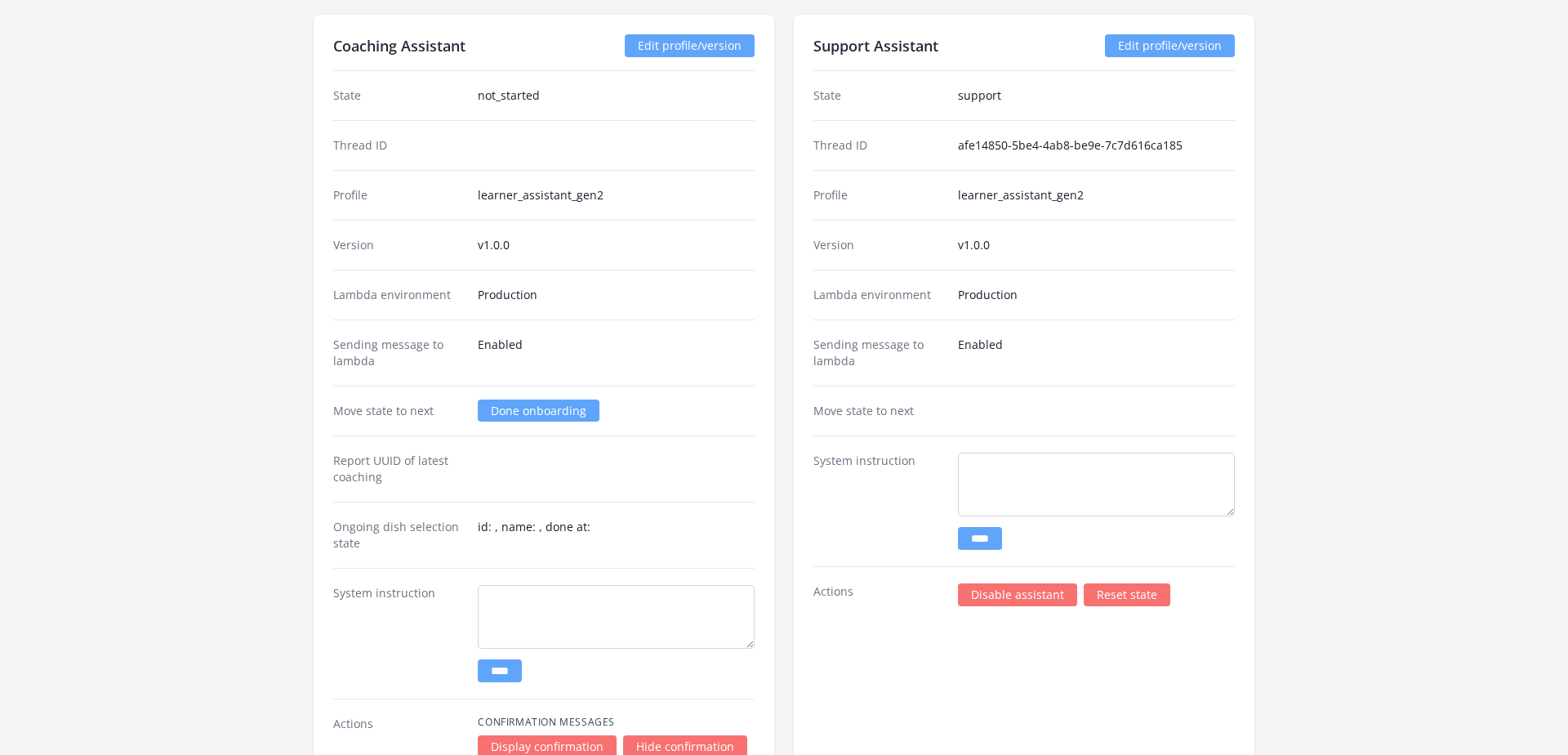
scroll to position [2013, 0]
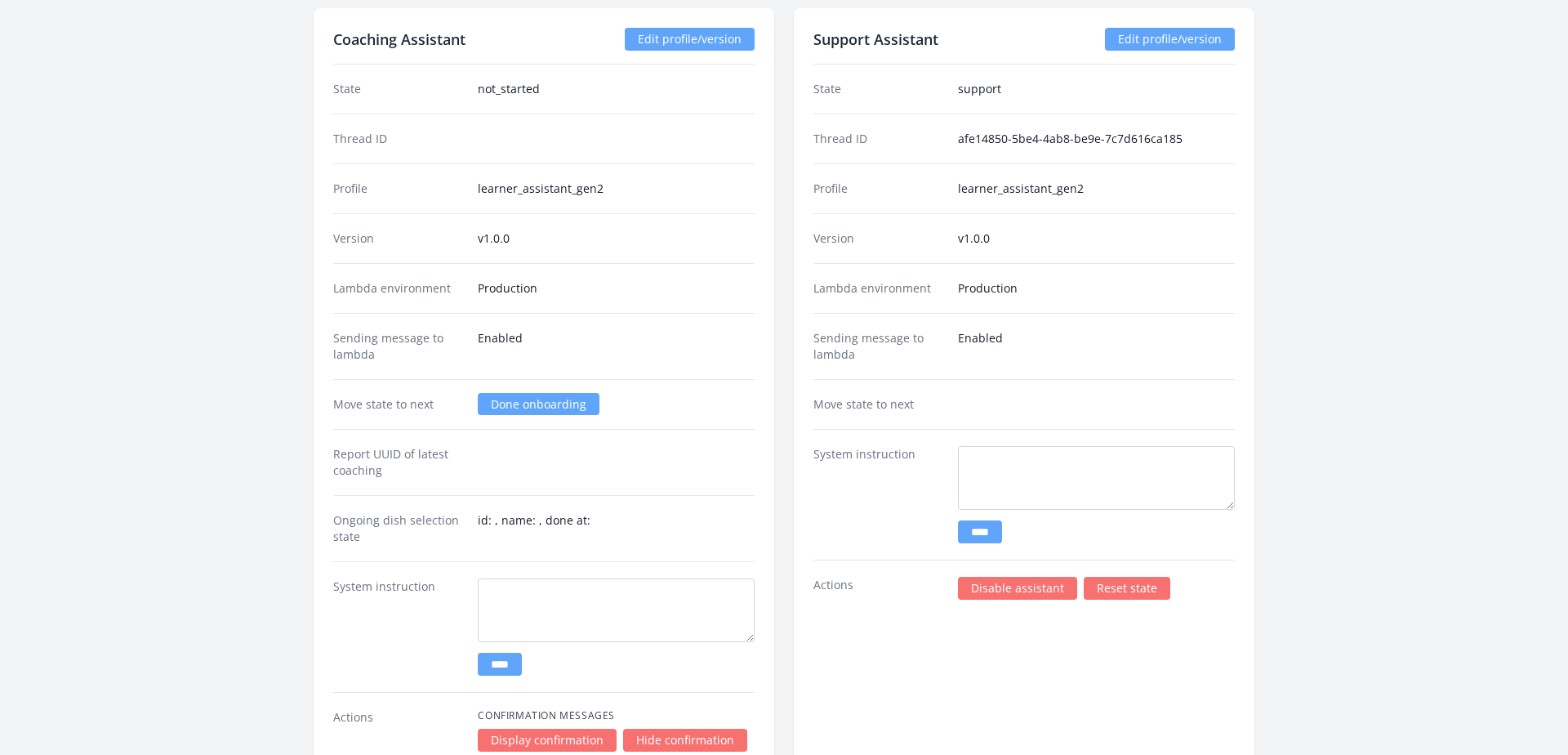
click at [504, 401] on link "Done onboarding" at bounding box center [538, 403] width 122 height 22
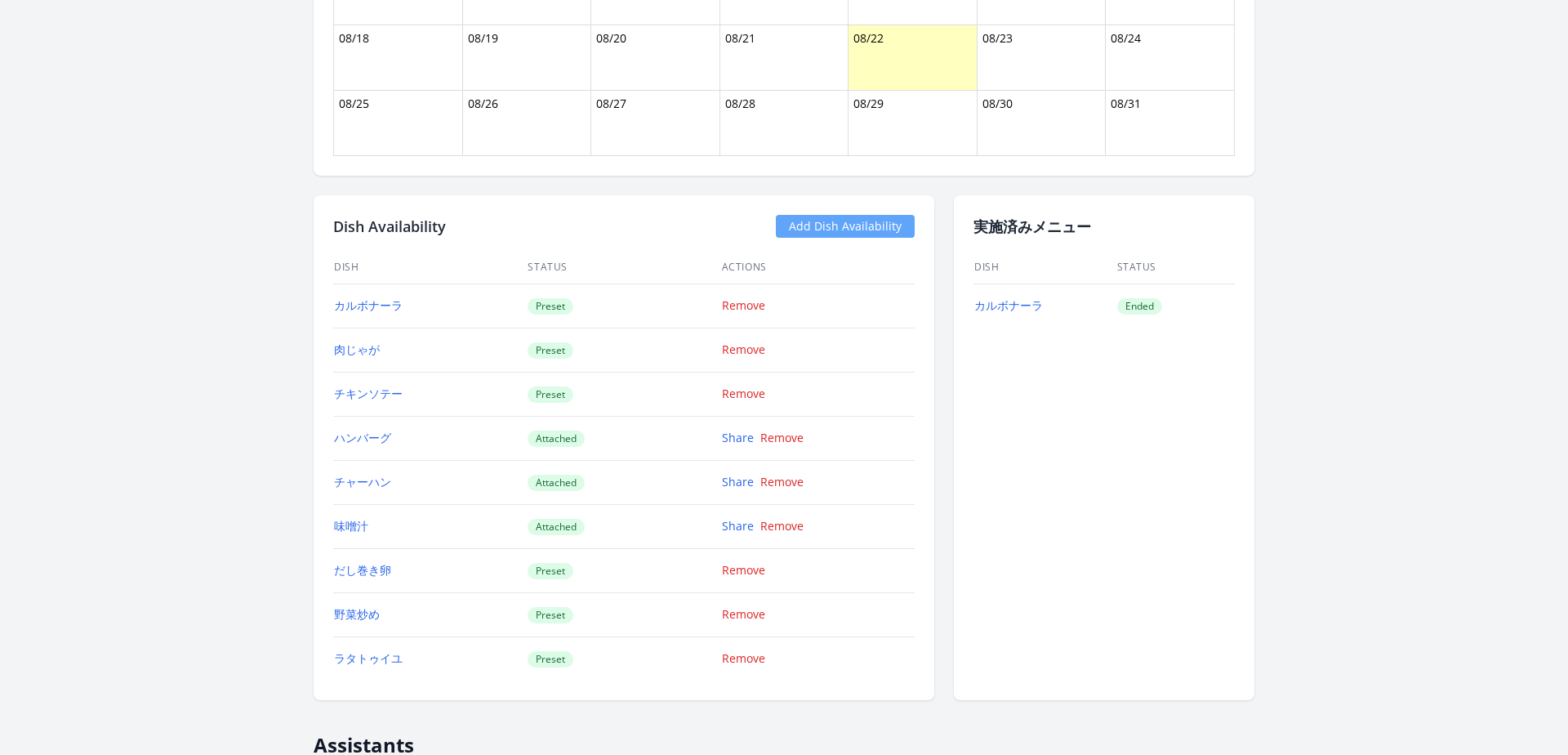
scroll to position [1391, 0]
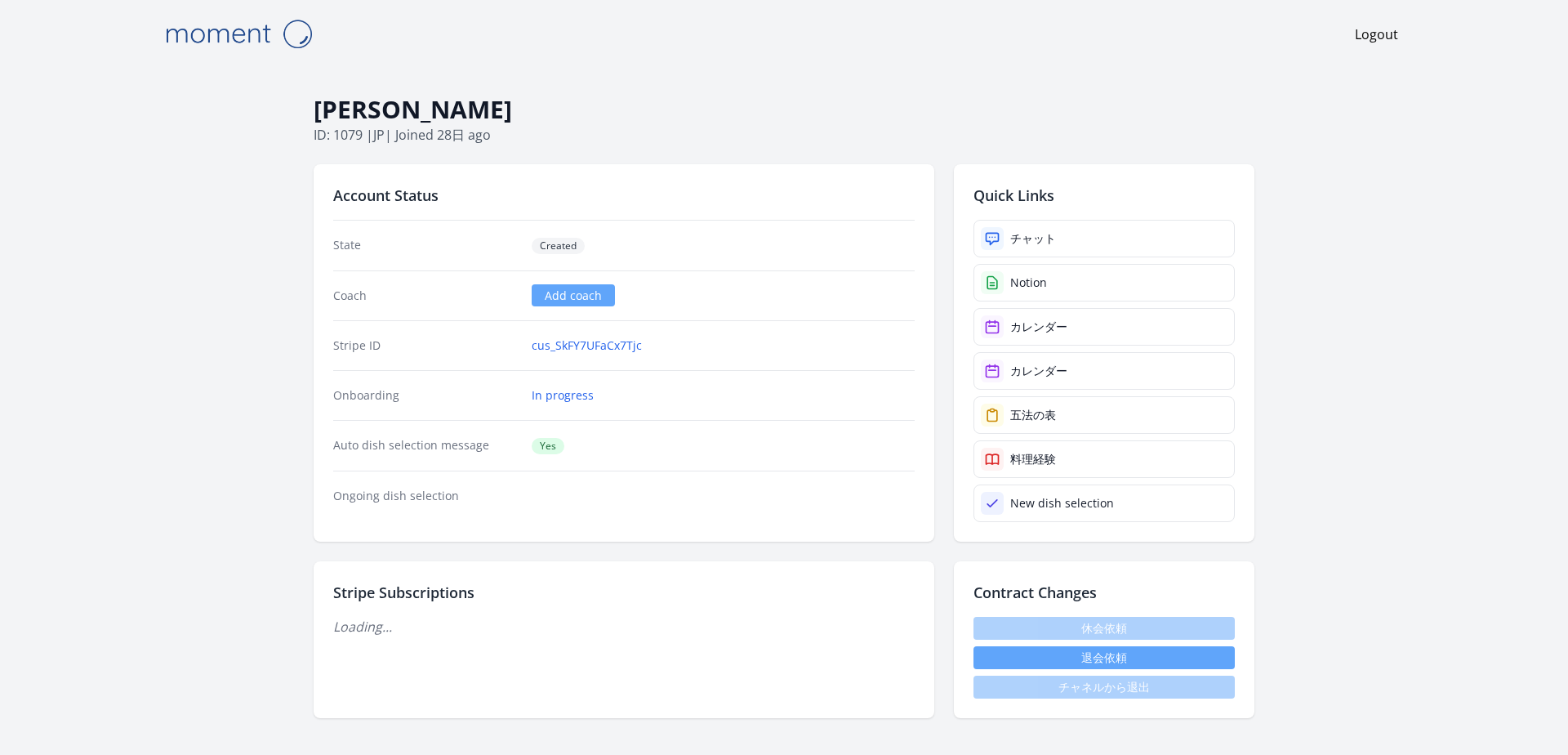
scroll to position [1391, 0]
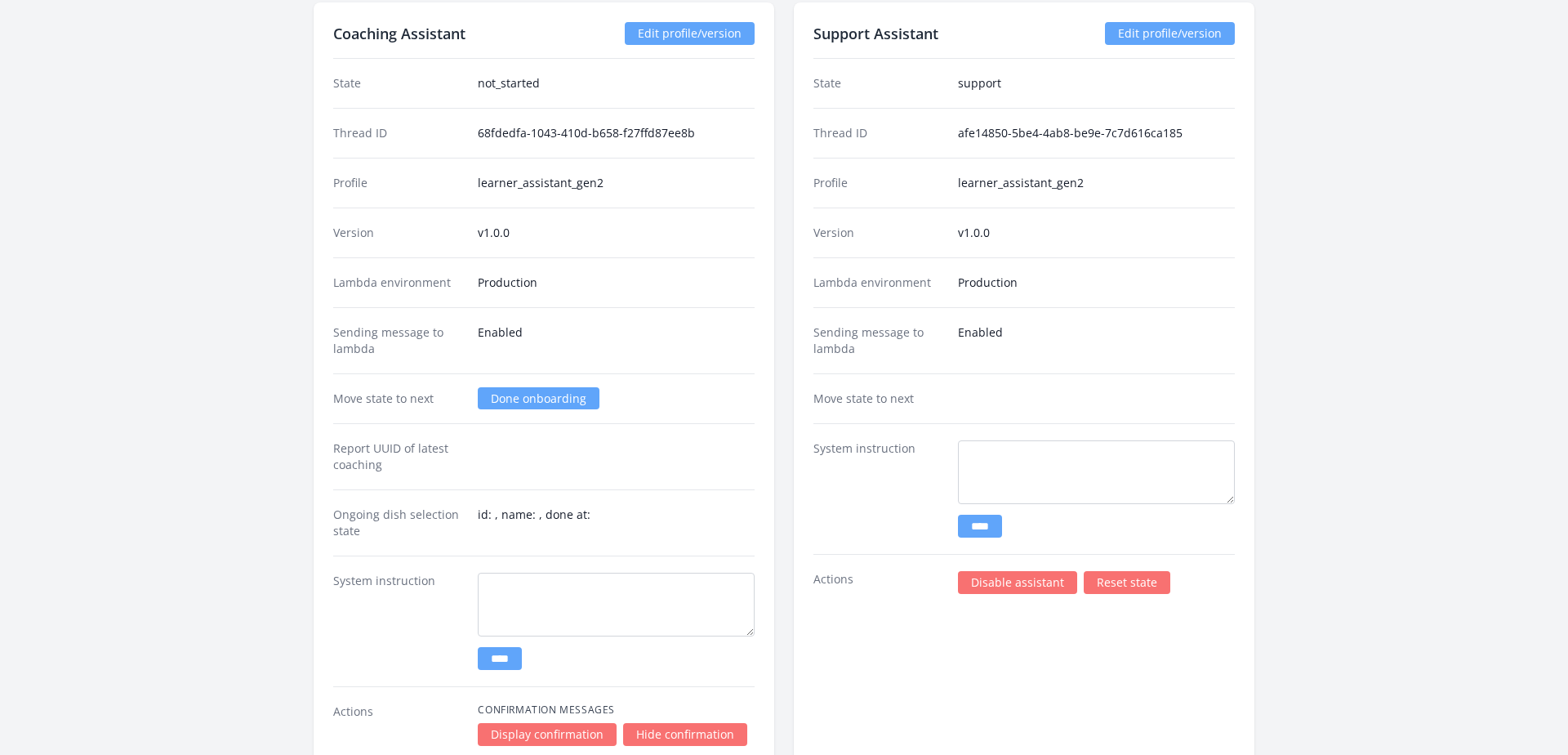
scroll to position [2069, 0]
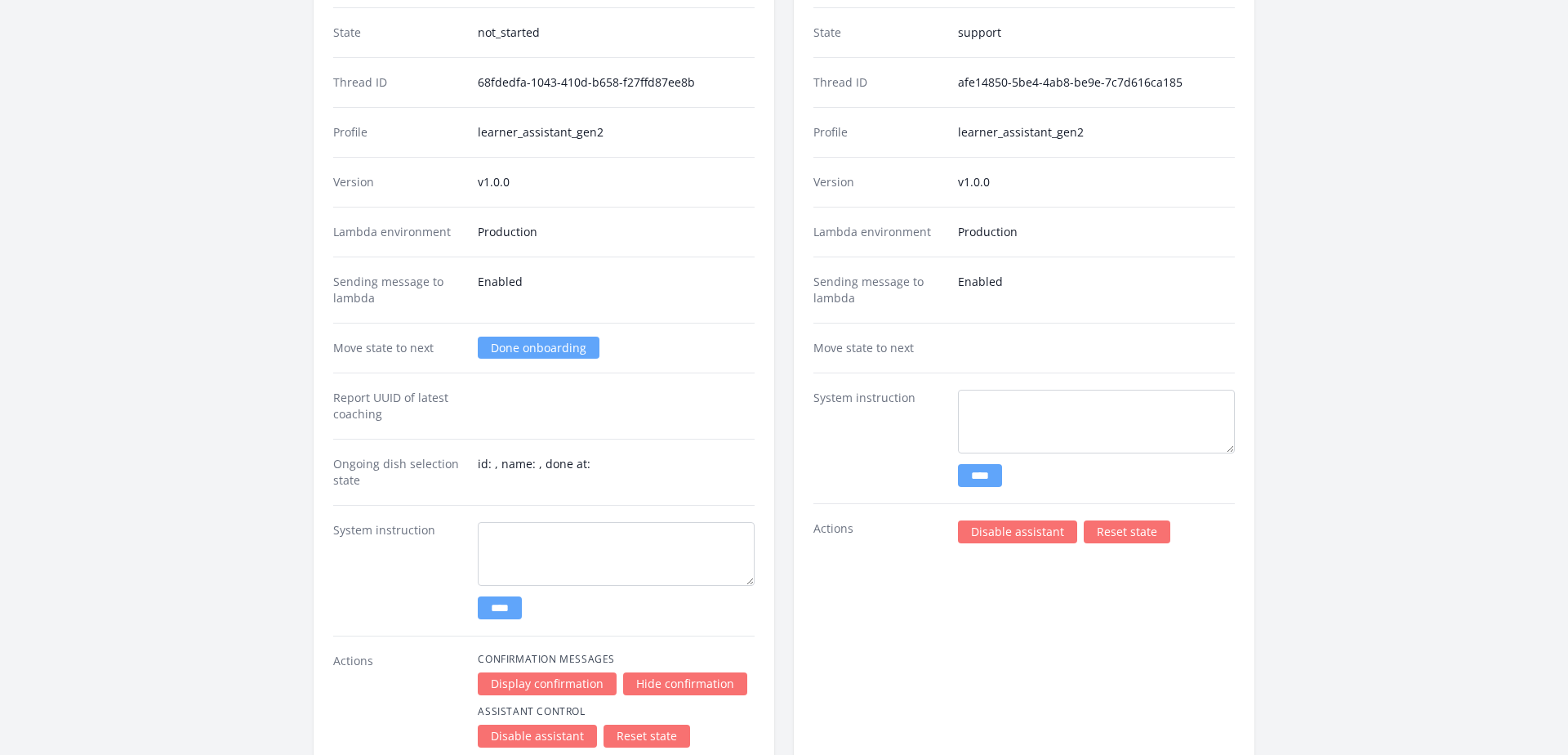
click at [509, 344] on link "Done onboarding" at bounding box center [538, 347] width 122 height 22
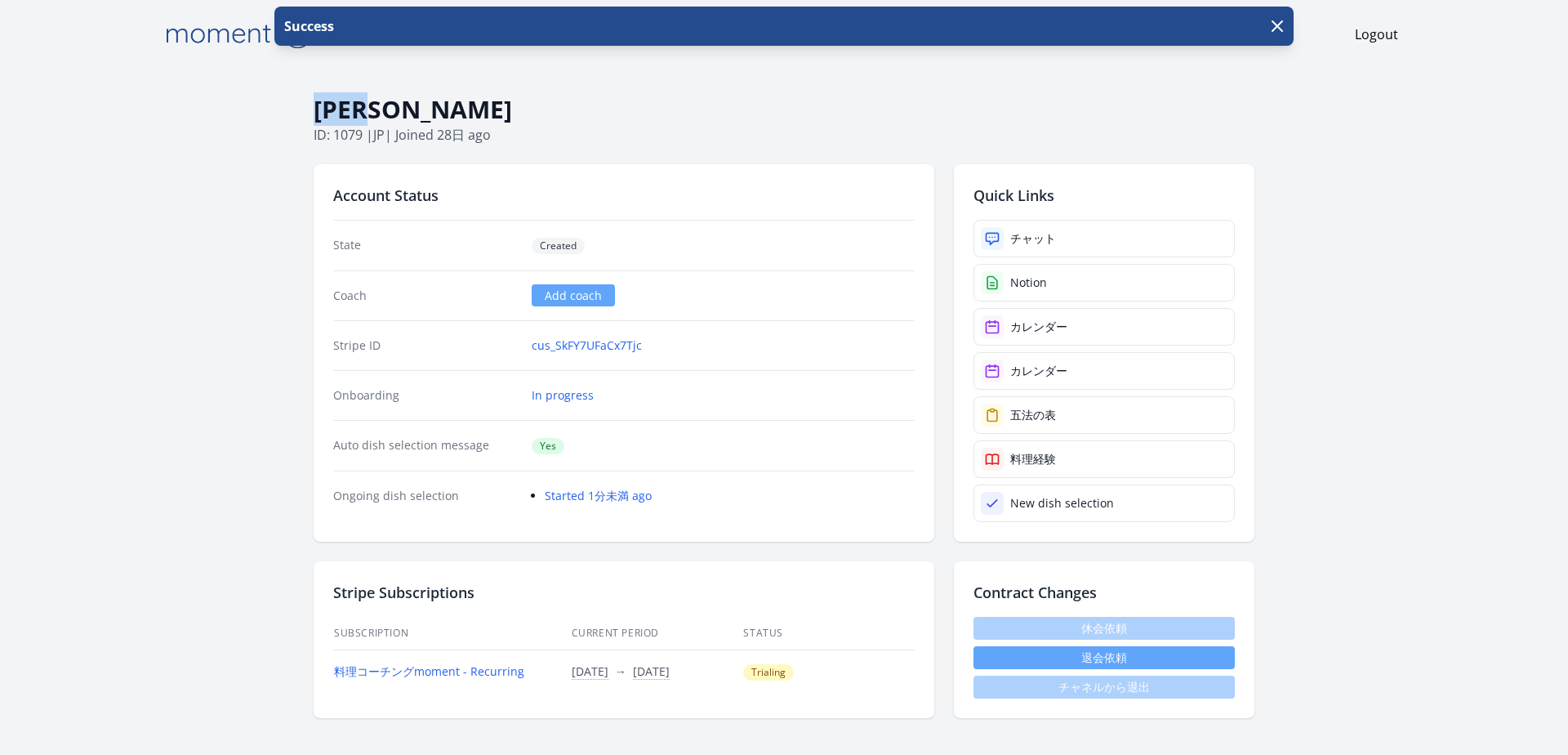
drag, startPoint x: 312, startPoint y: 110, endPoint x: 412, endPoint y: 106, distance: 100.1
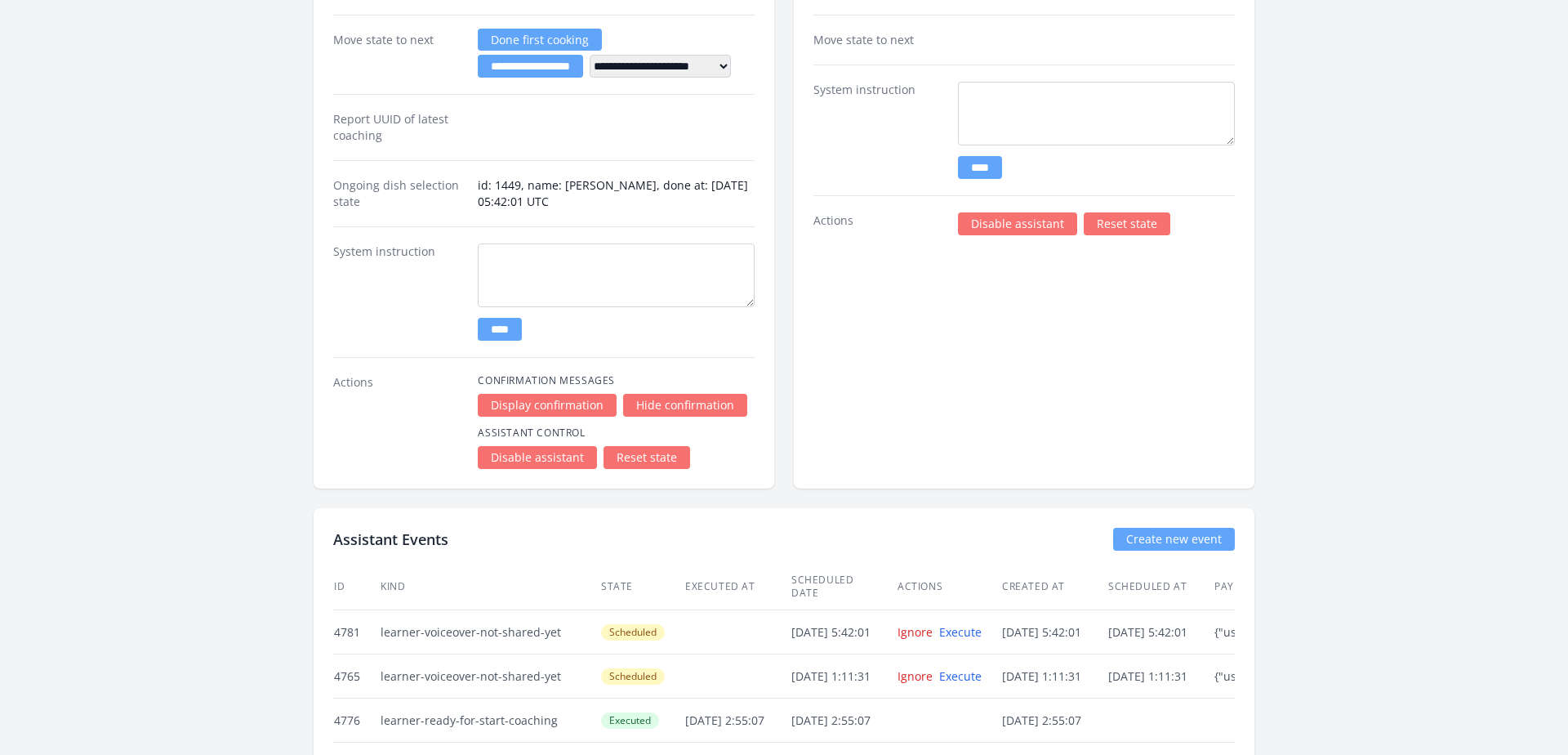
scroll to position [3172, 0]
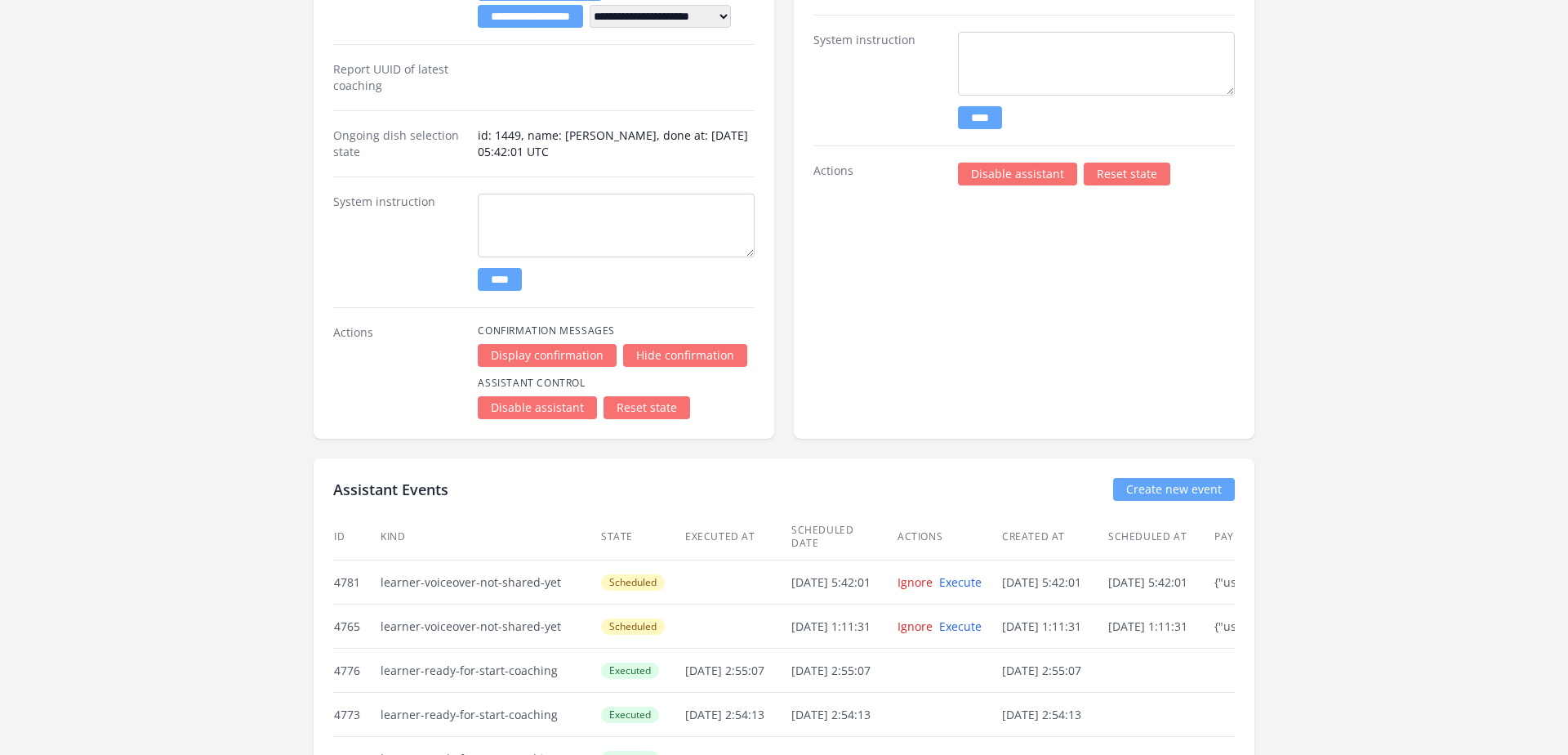
click at [634, 411] on link "Reset state" at bounding box center [647, 408] width 87 height 23
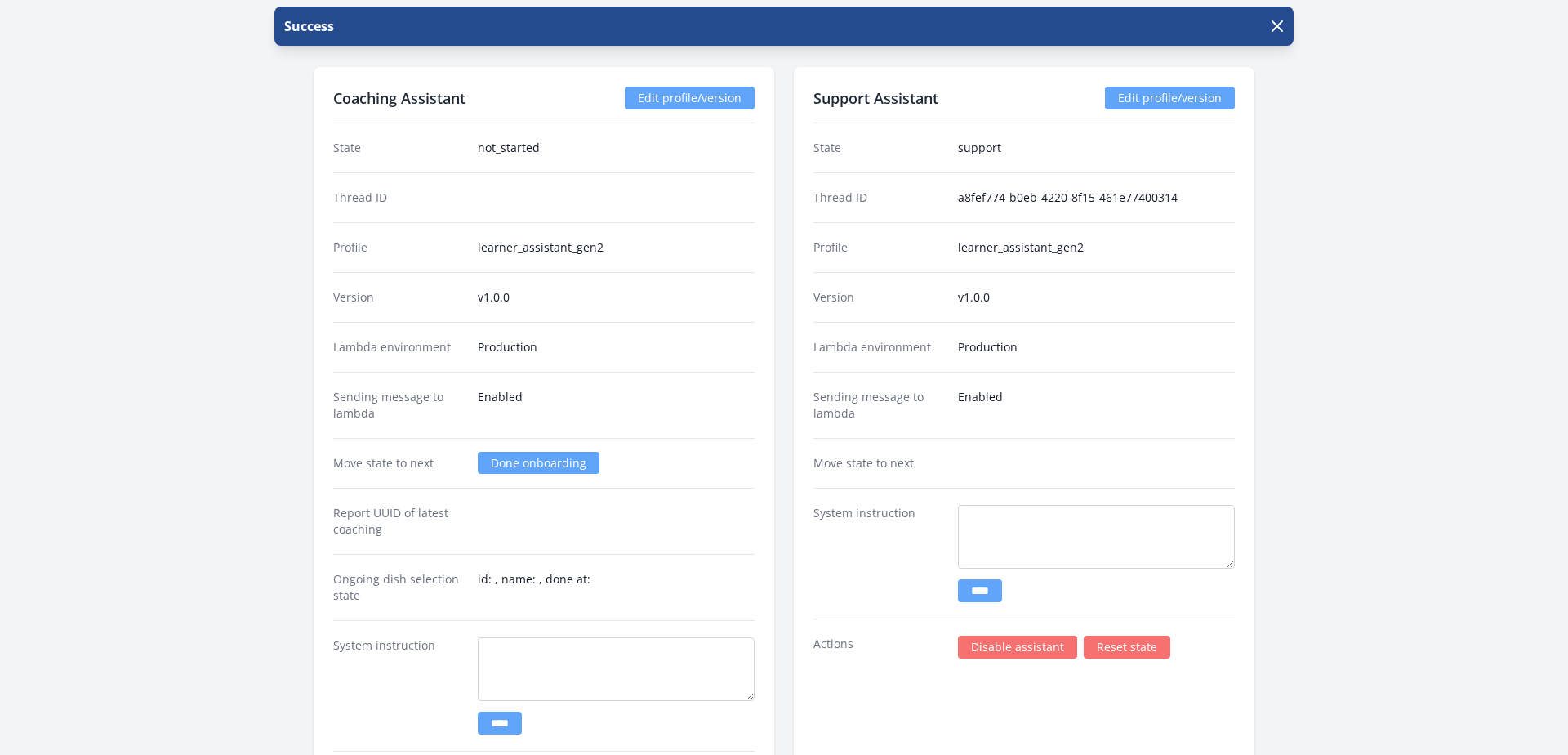
scroll to position [2558, 0]
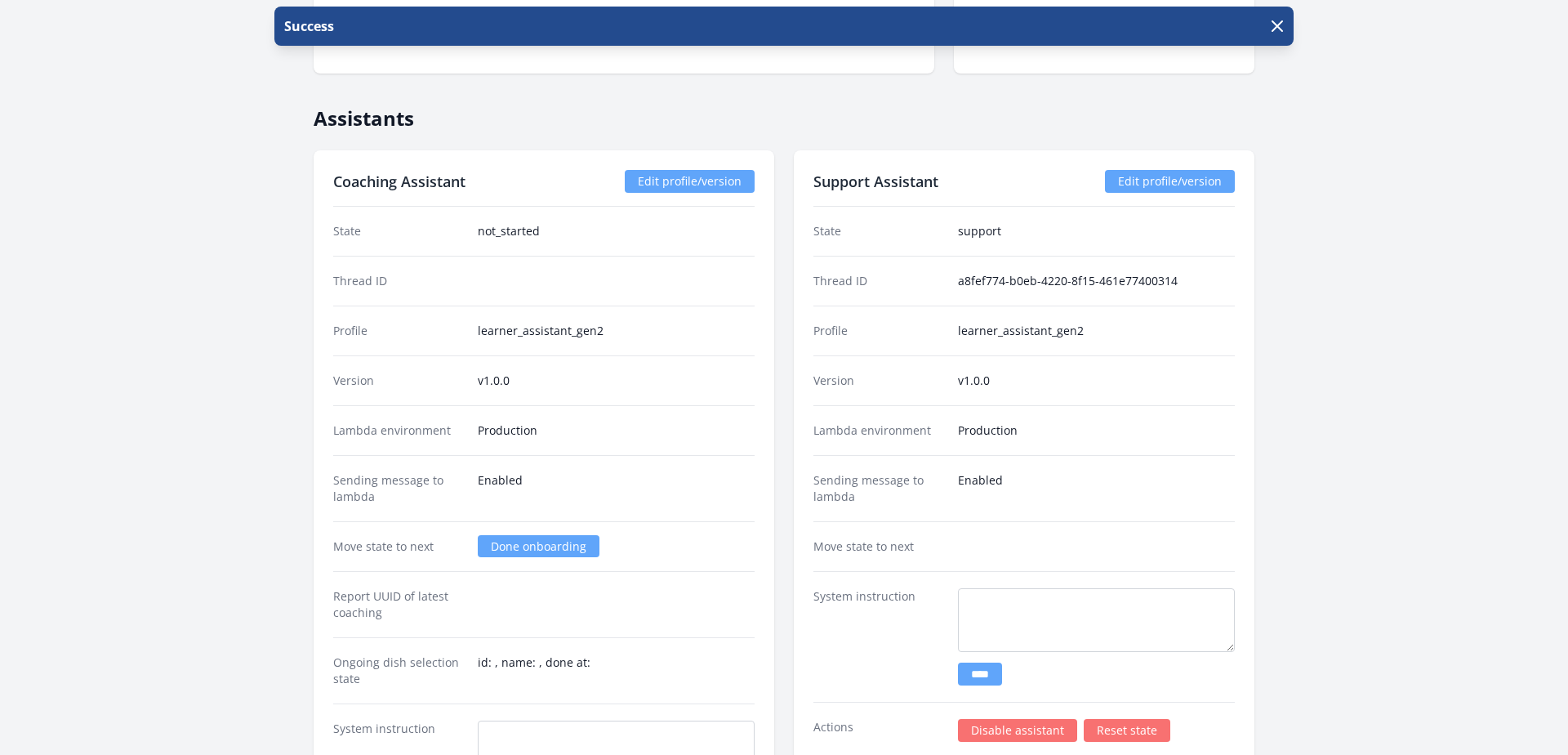
click at [697, 363] on div "Version v1.0.0" at bounding box center [543, 381] width 421 height 50
click at [1279, 28] on icon "button" at bounding box center [1277, 26] width 10 height 10
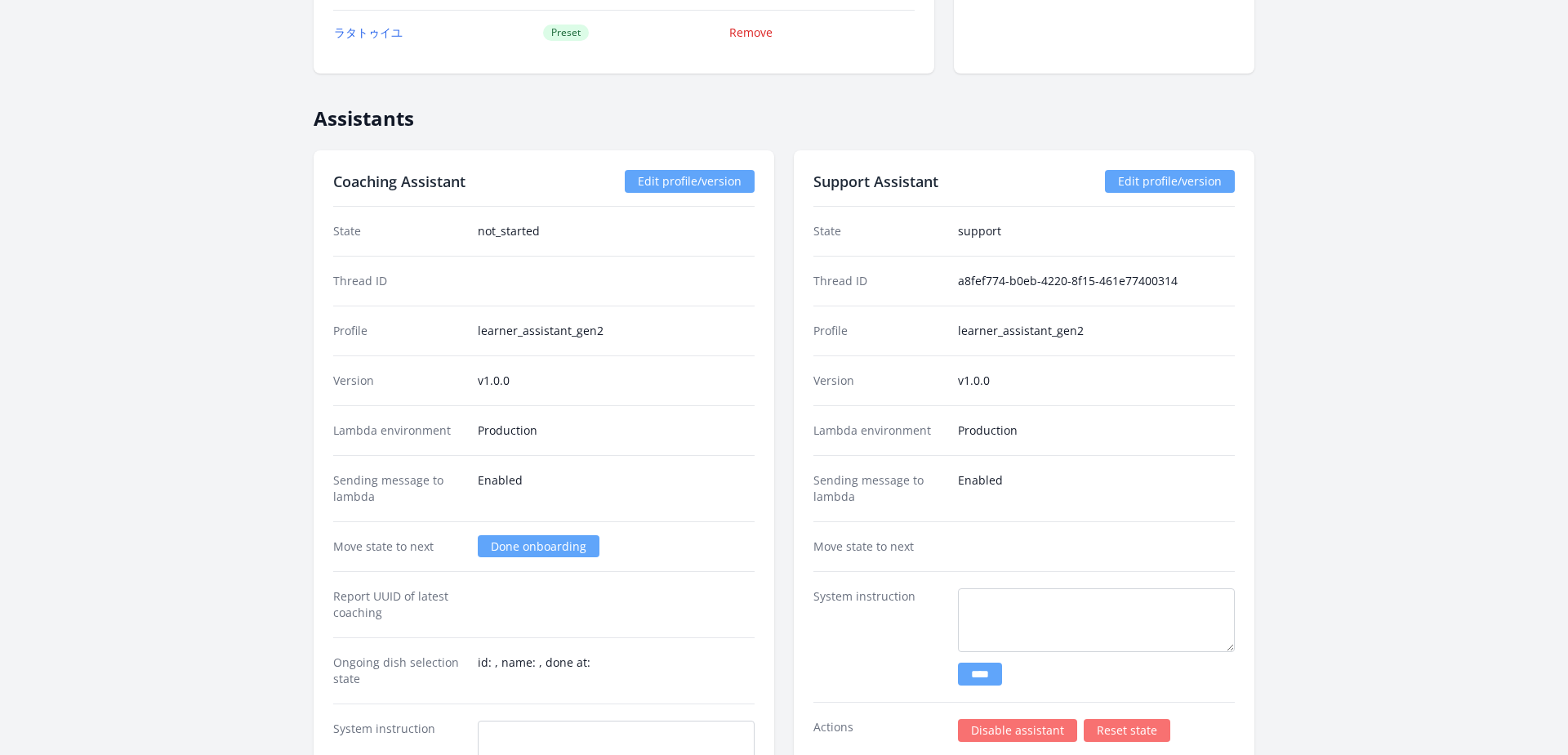
click at [530, 547] on link "Done onboarding" at bounding box center [538, 545] width 122 height 22
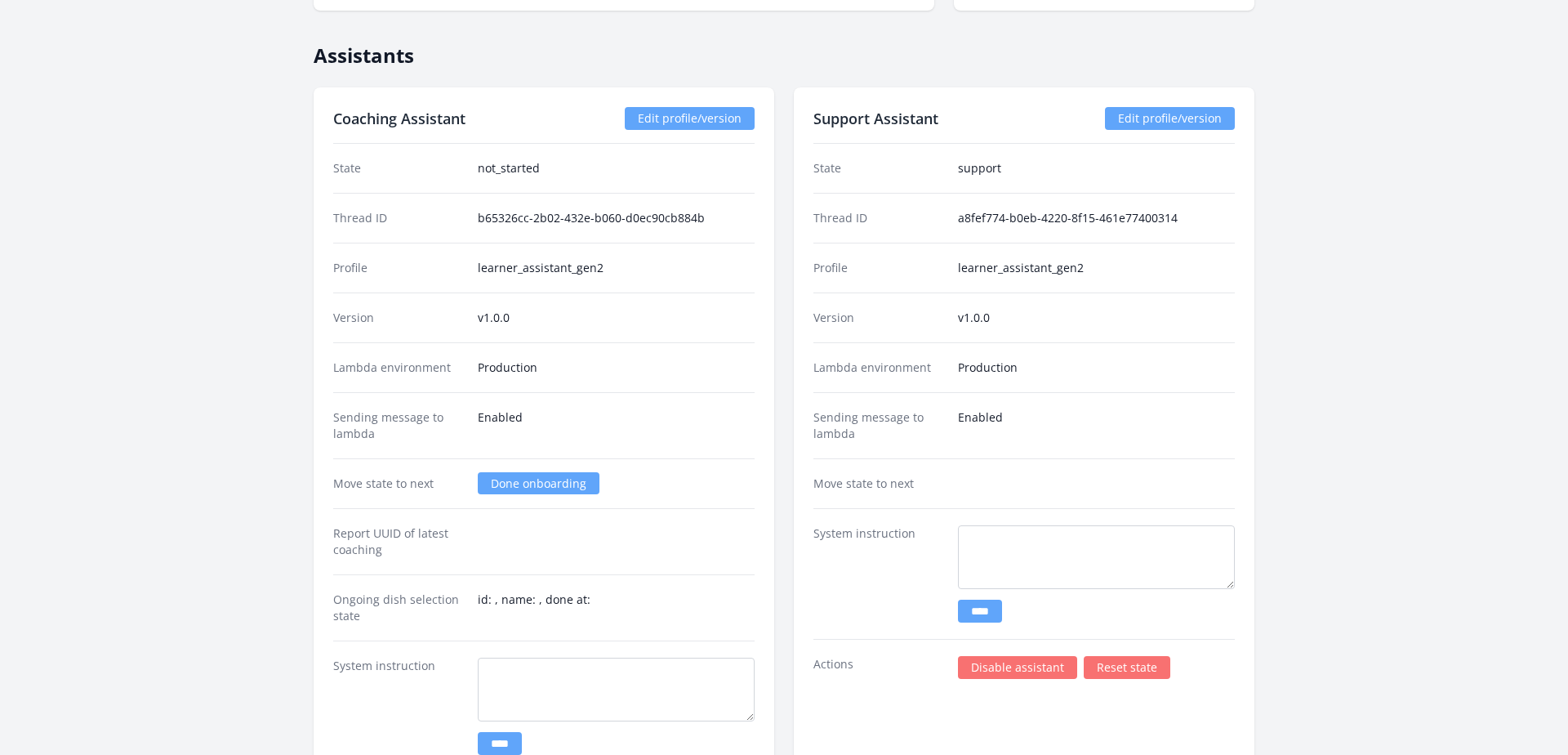
scroll to position [2761, 0]
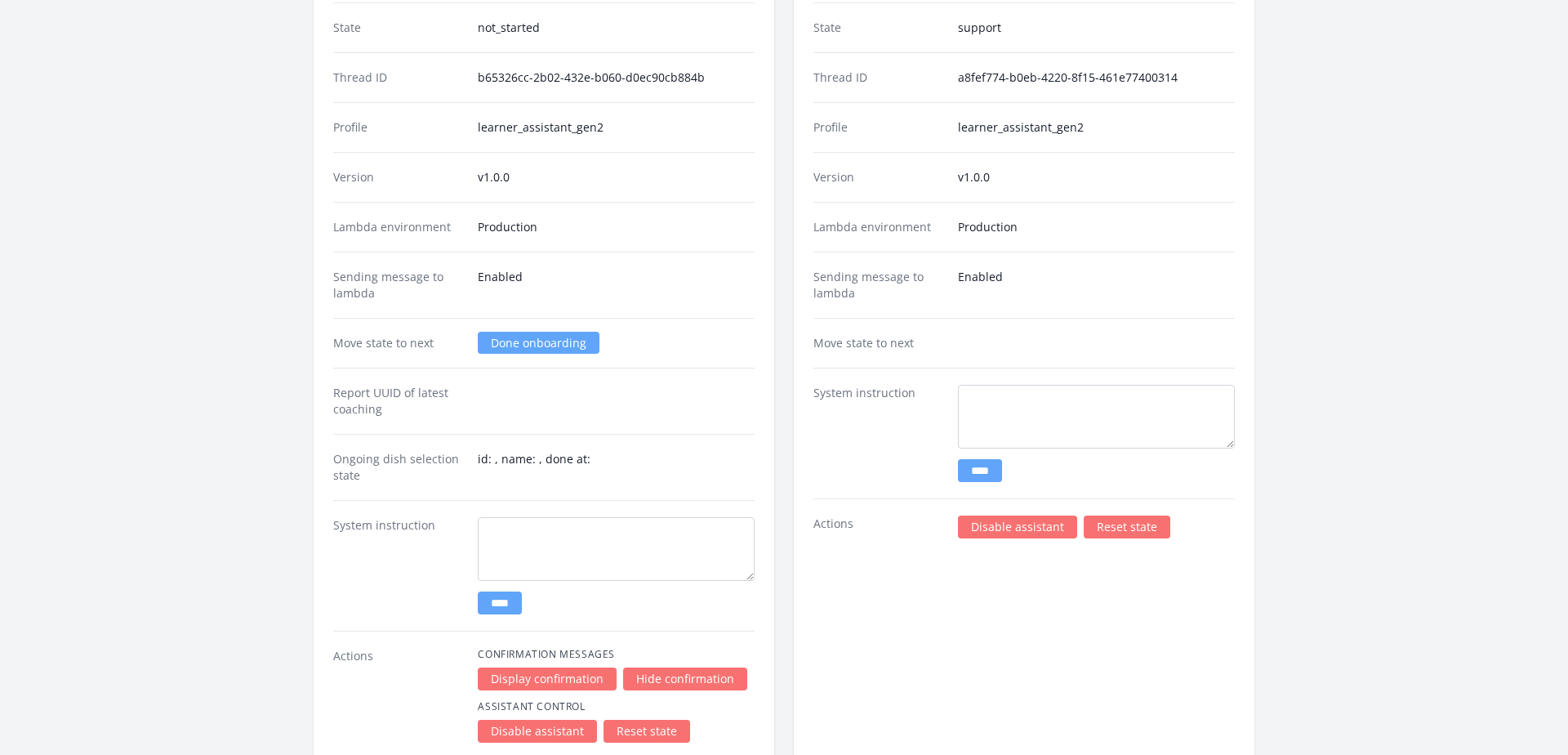
click at [499, 347] on link "Done onboarding" at bounding box center [538, 342] width 122 height 22
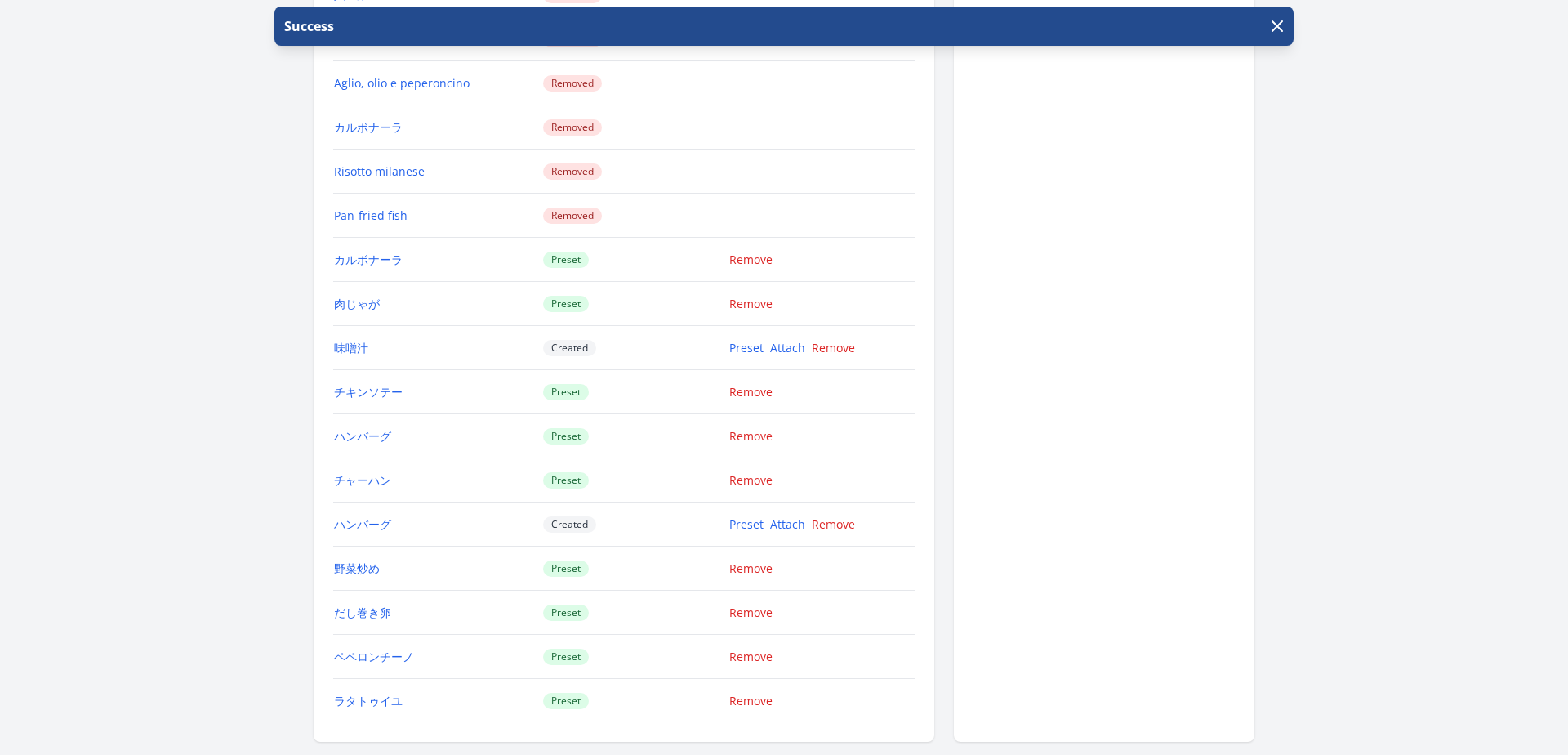
scroll to position [1883, 0]
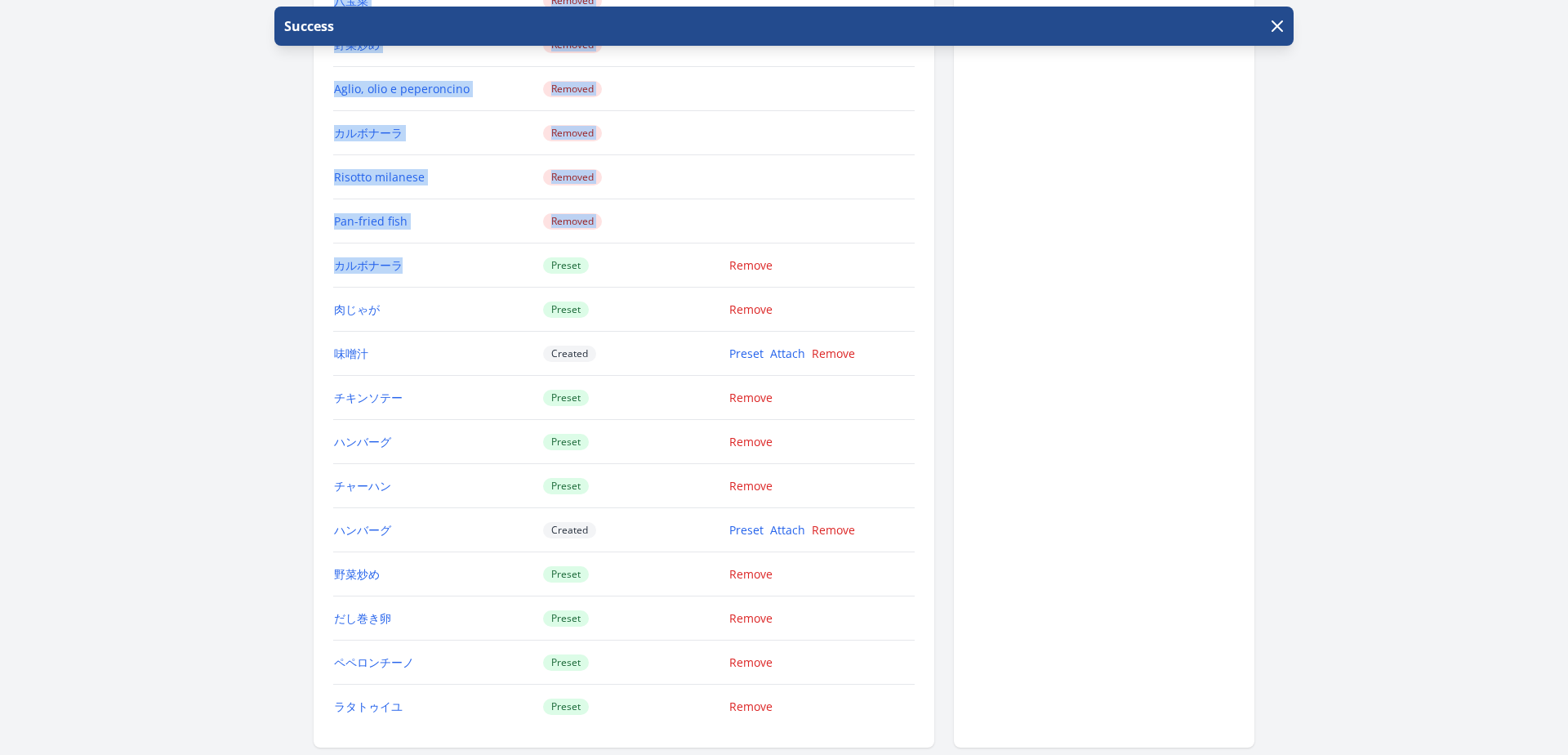
drag, startPoint x: 428, startPoint y: 260, endPoint x: 303, endPoint y: 259, distance: 125.0
click at [303, 259] on div "Aki Sano ID: 25 | service country not set | Joined 2年弱 ago Account Status State…" at bounding box center [784, 451] width 1255 height 4534
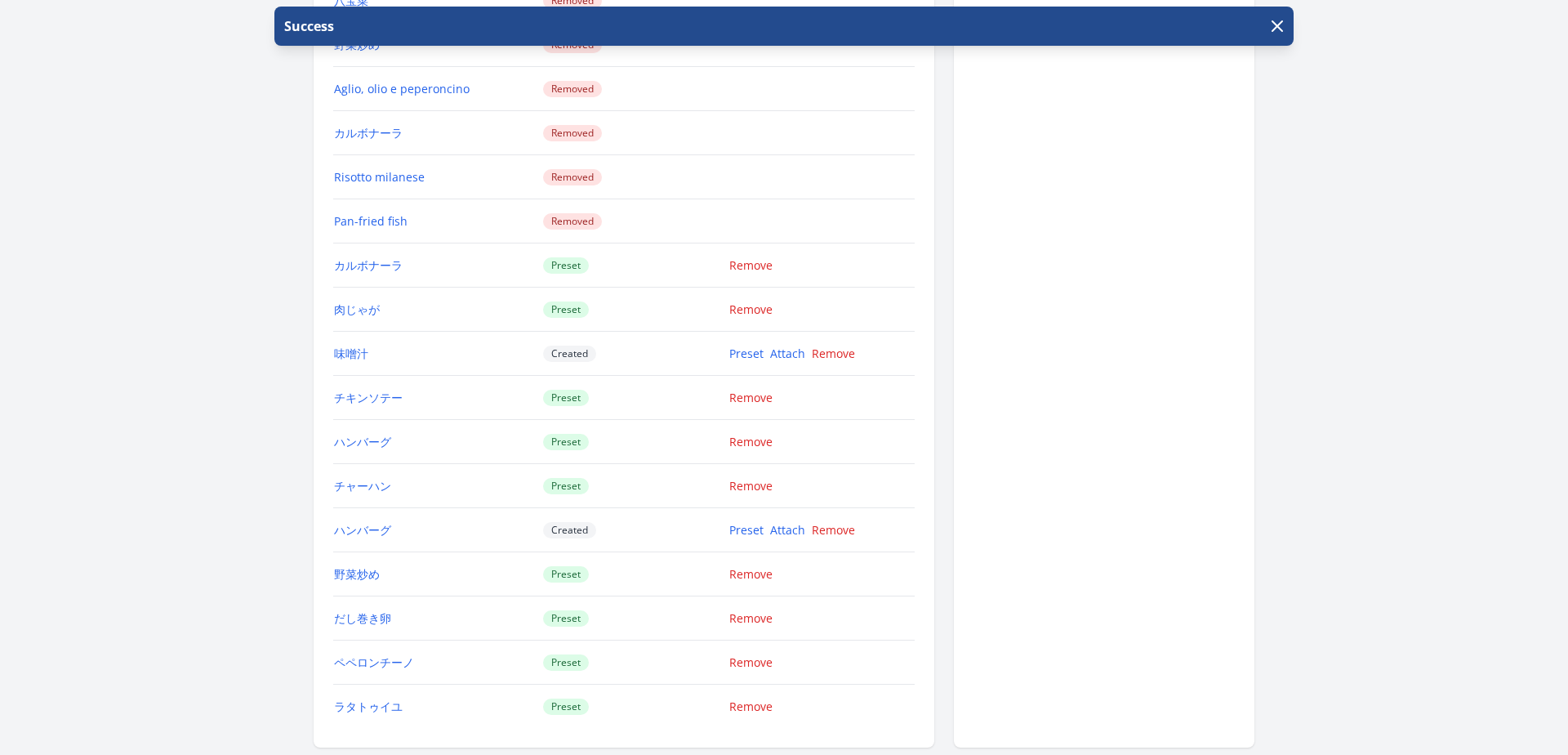
click at [350, 318] on td "肉じゃが" at bounding box center [438, 309] width 209 height 44
drag, startPoint x: 394, startPoint y: 311, endPoint x: 337, endPoint y: 267, distance: 72.0
click at [337, 267] on tbody "ビーフステーキ Removed チャーハン Removed ポモドーロ（トマトパスタ） Removed 肉じゃが Removed だし巻き卵 Removed …" at bounding box center [624, 199] width 582 height 1059
click at [475, 274] on td "カルボナーラ" at bounding box center [438, 265] width 209 height 44
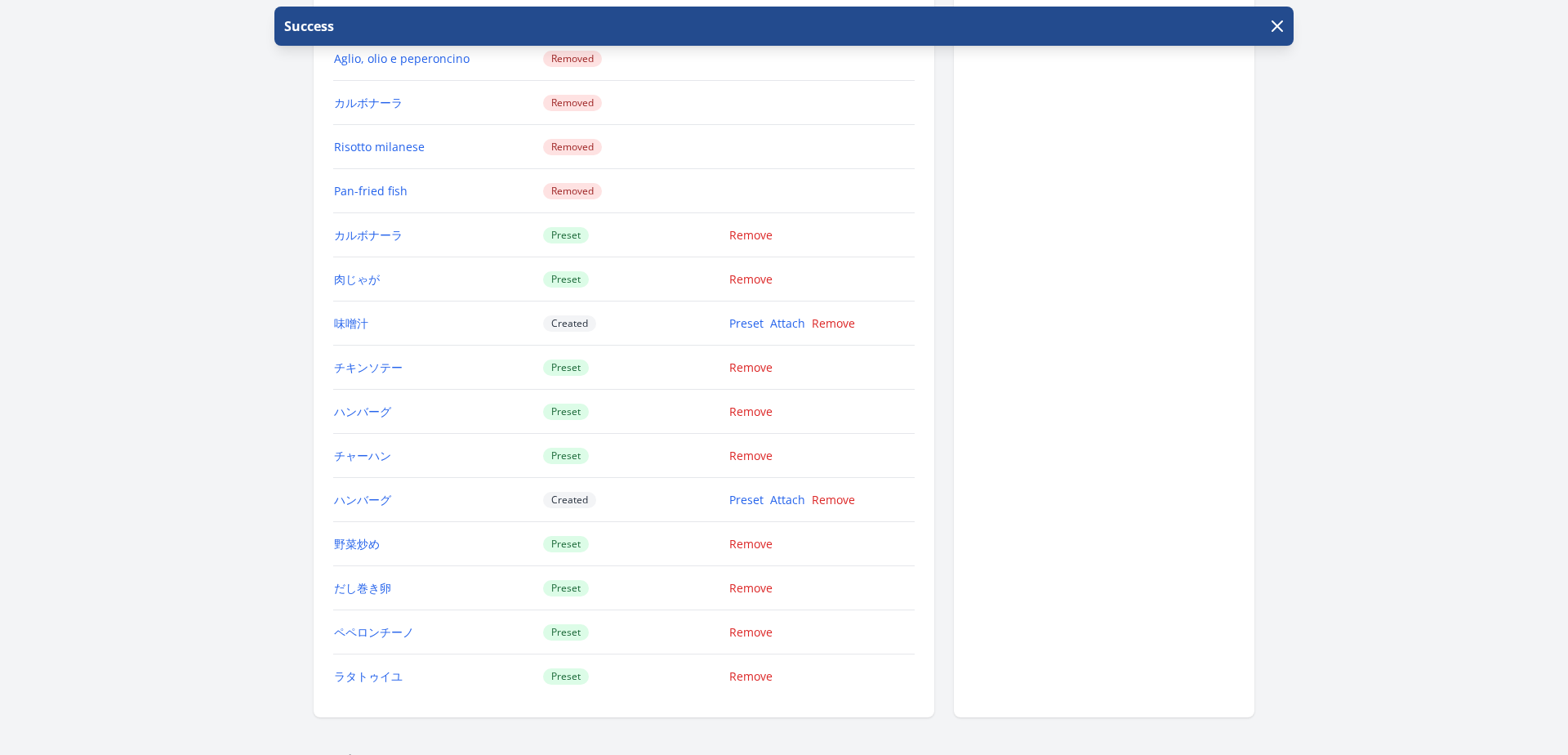
scroll to position [1915, 0]
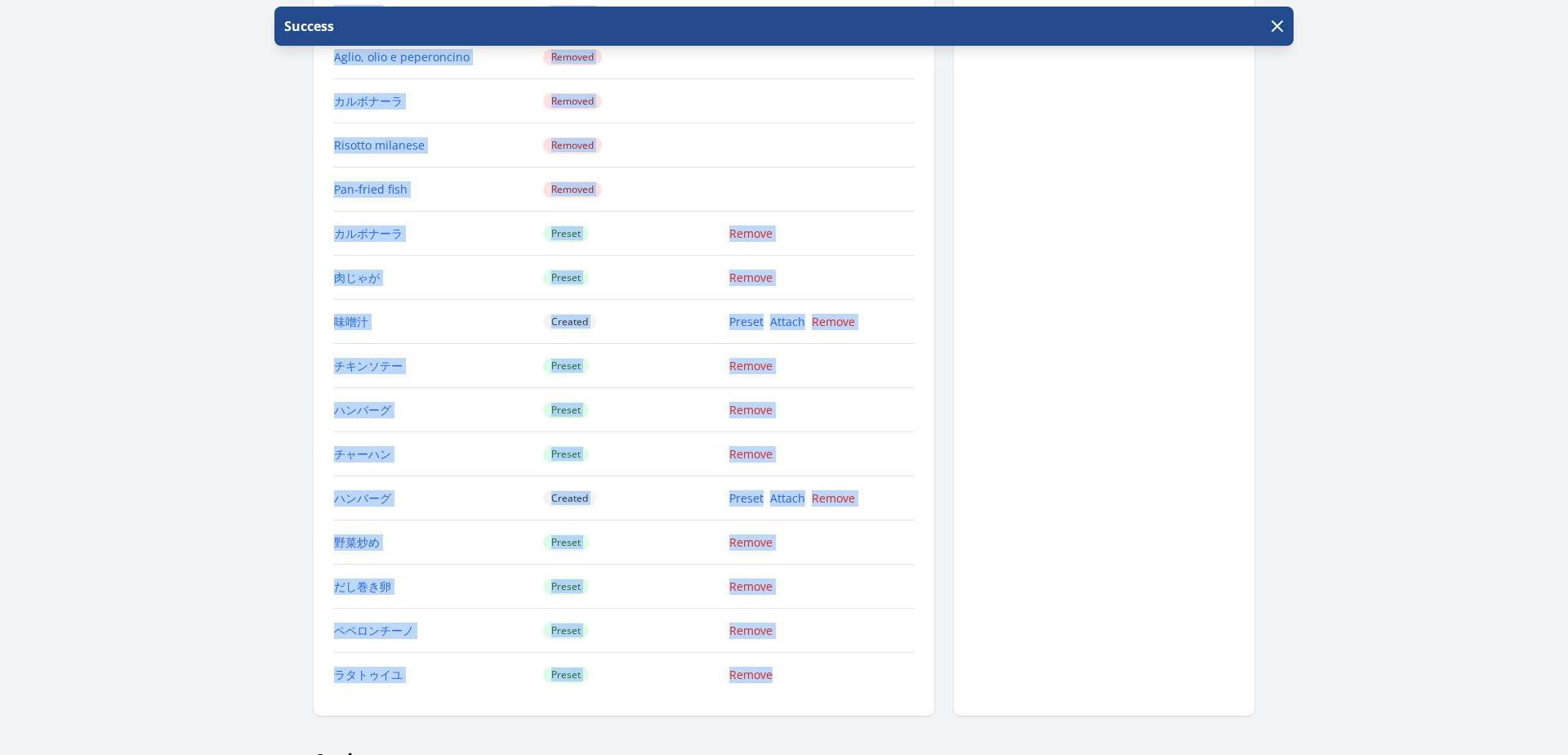
drag, startPoint x: 787, startPoint y: 675, endPoint x: 314, endPoint y: 539, distance: 492.2
click at [313, 539] on div "Dish Availability Add Dish Availability Dish Status Actions ビーフステーキ Removed チャー…" at bounding box center [623, 132] width 620 height 1167
click at [305, 538] on div "Aki Sano ID: 25 | service country not set | Joined 2年弱 ago Account Status State…" at bounding box center [784, 420] width 1255 height 4534
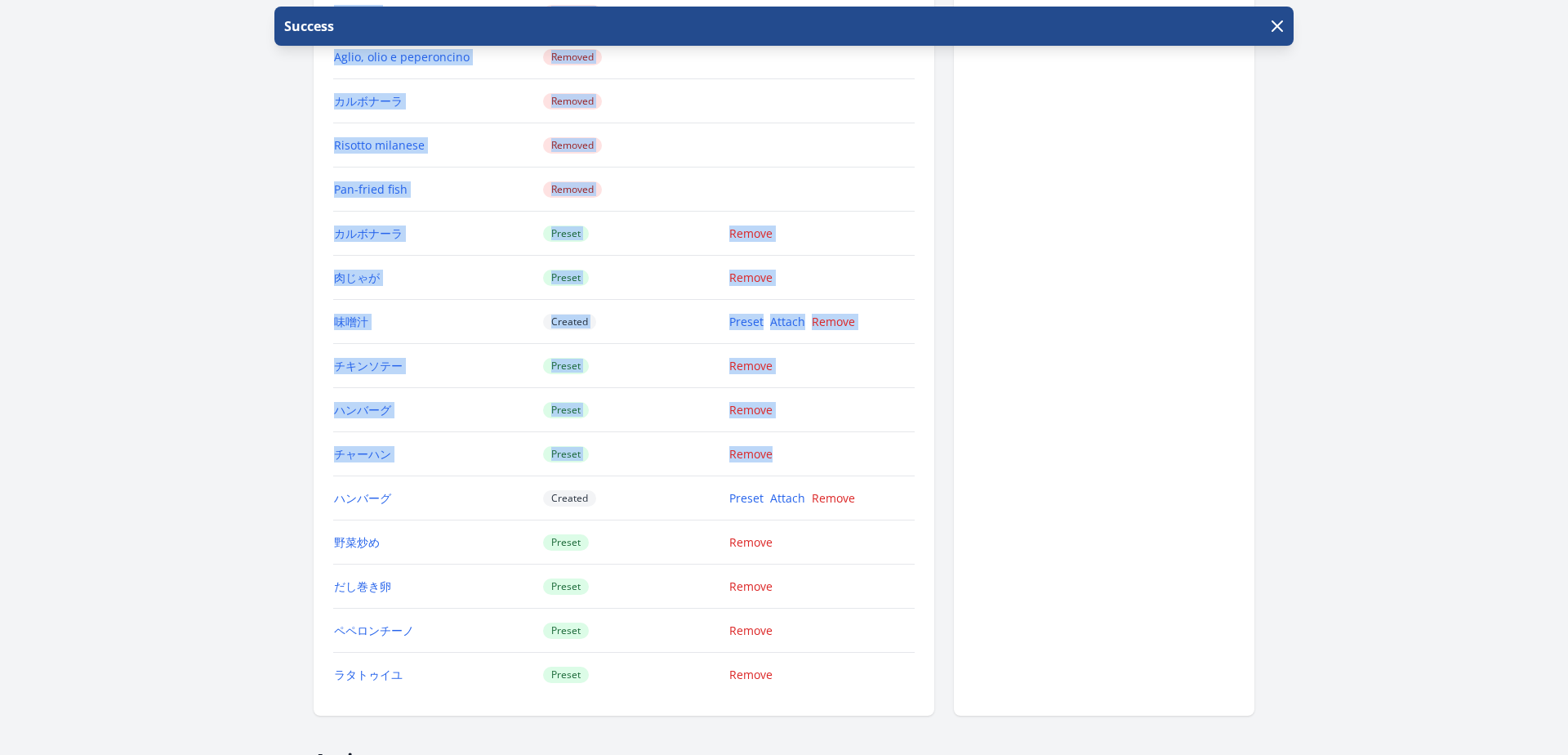
drag, startPoint x: 327, startPoint y: 367, endPoint x: 819, endPoint y: 459, distance: 500.5
click at [819, 459] on div "Dish Availability Add Dish Availability Dish Status Actions ビーフステーキ Removed チャー…" at bounding box center [623, 132] width 620 height 1167
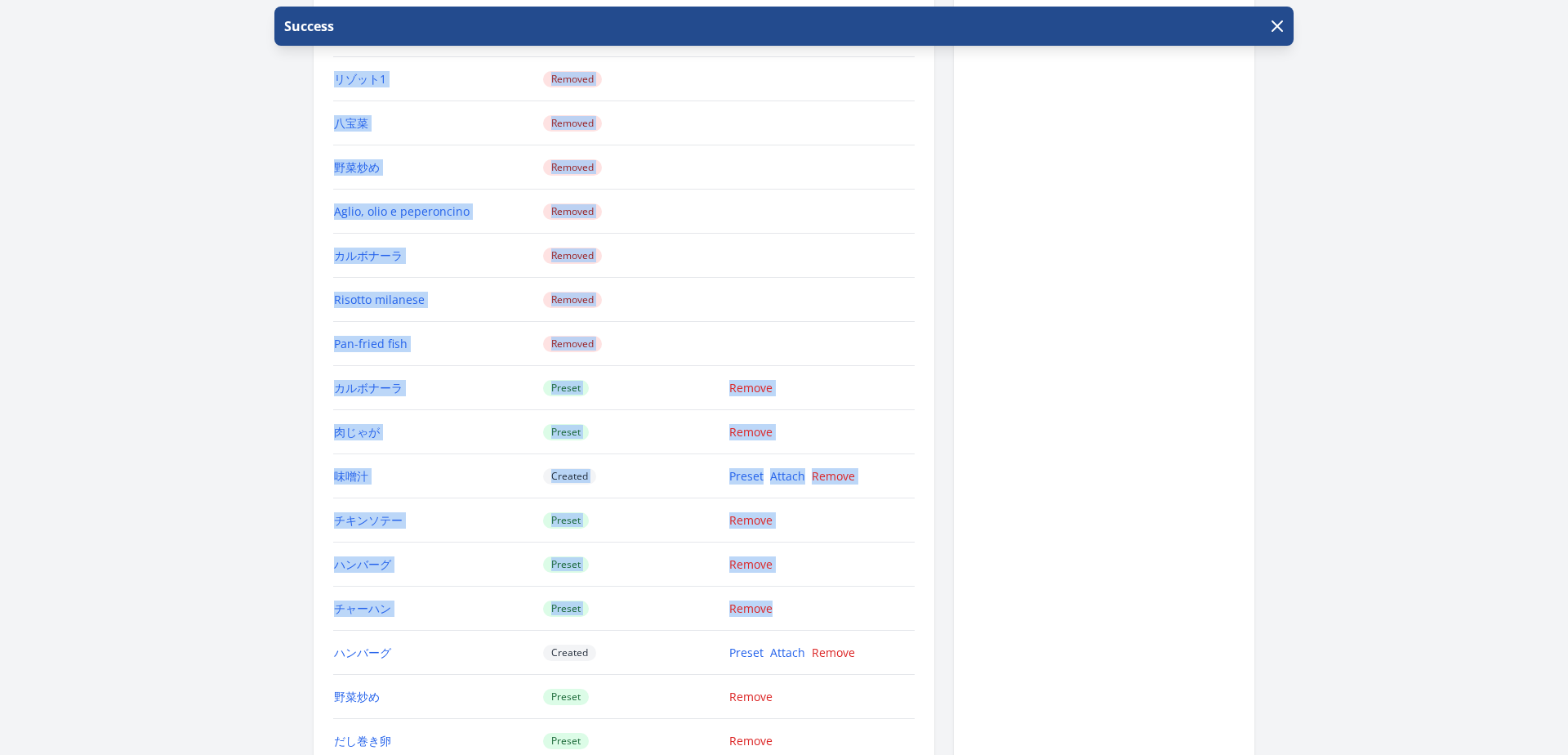
scroll to position [1913, 0]
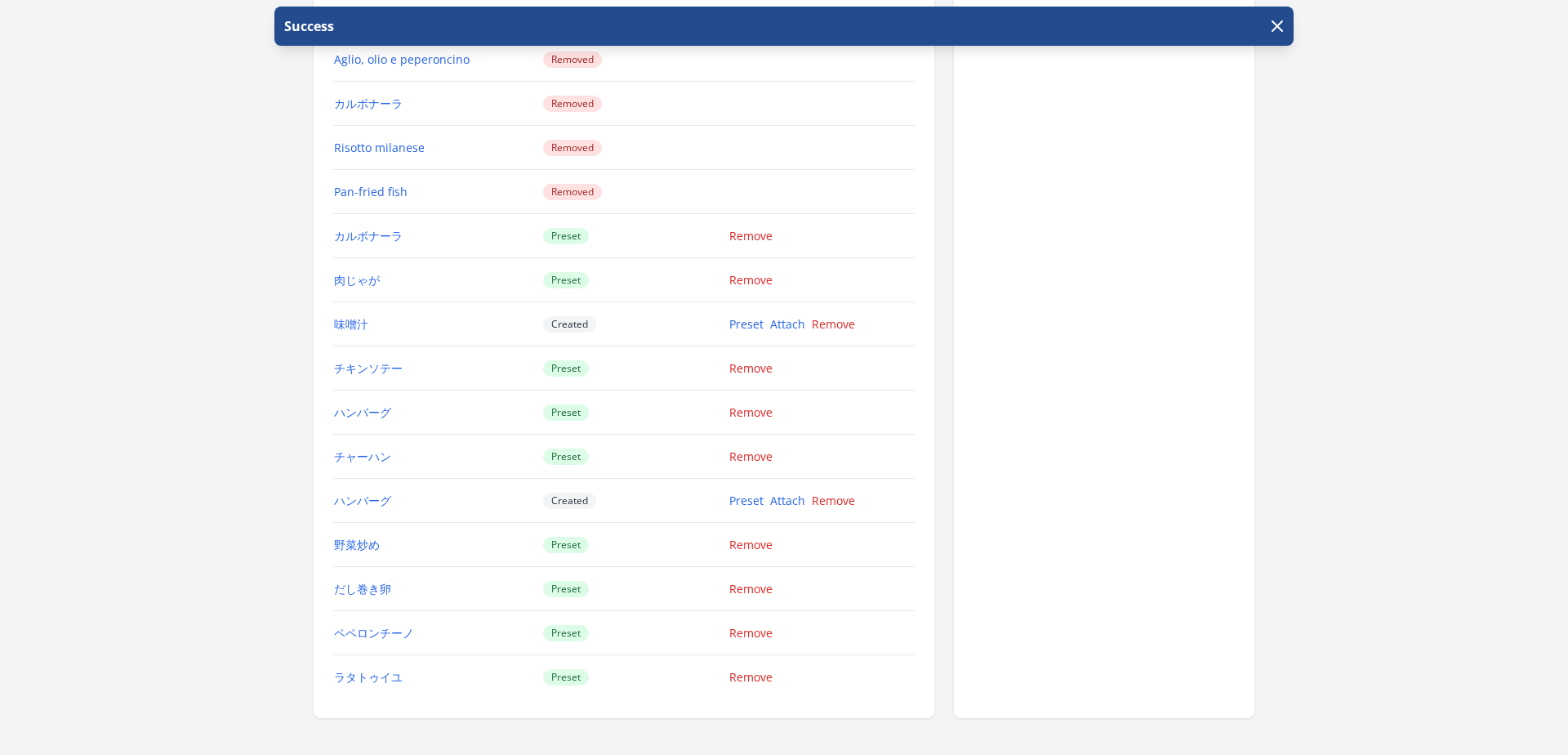
click at [886, 656] on td "Remove" at bounding box center [821, 677] width 186 height 44
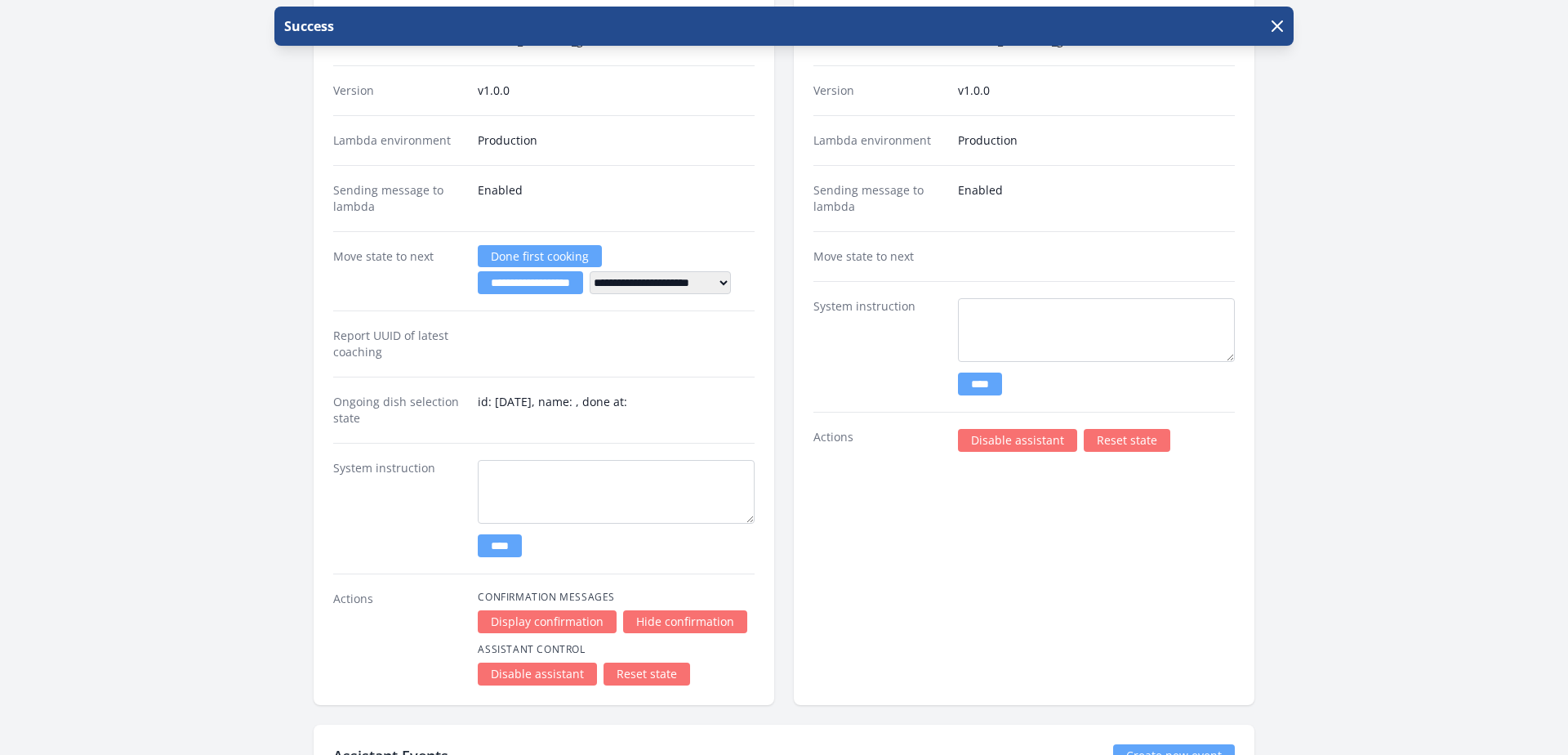
scroll to position [2850, 0]
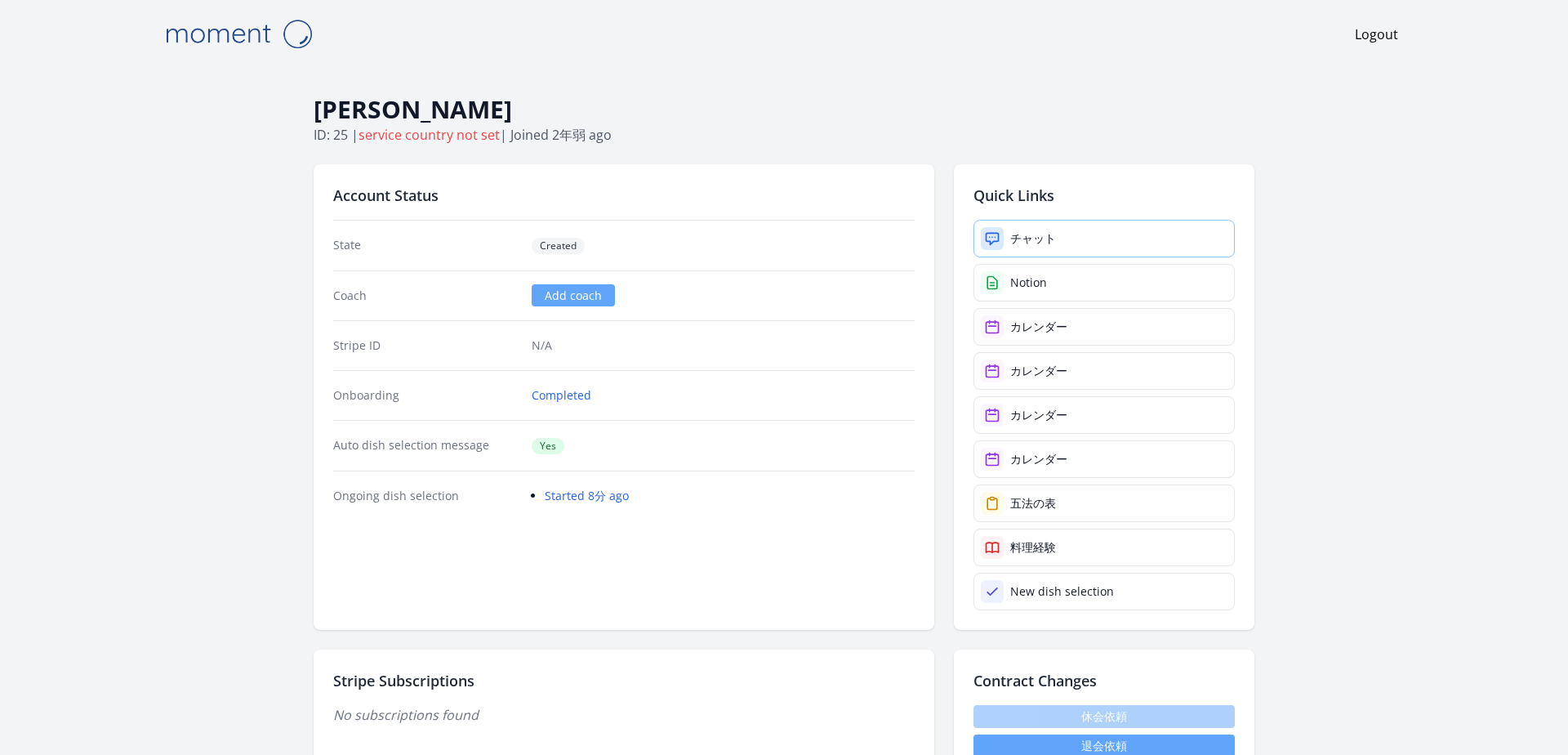
click at [1012, 241] on div "チャット" at bounding box center [1033, 238] width 46 height 16
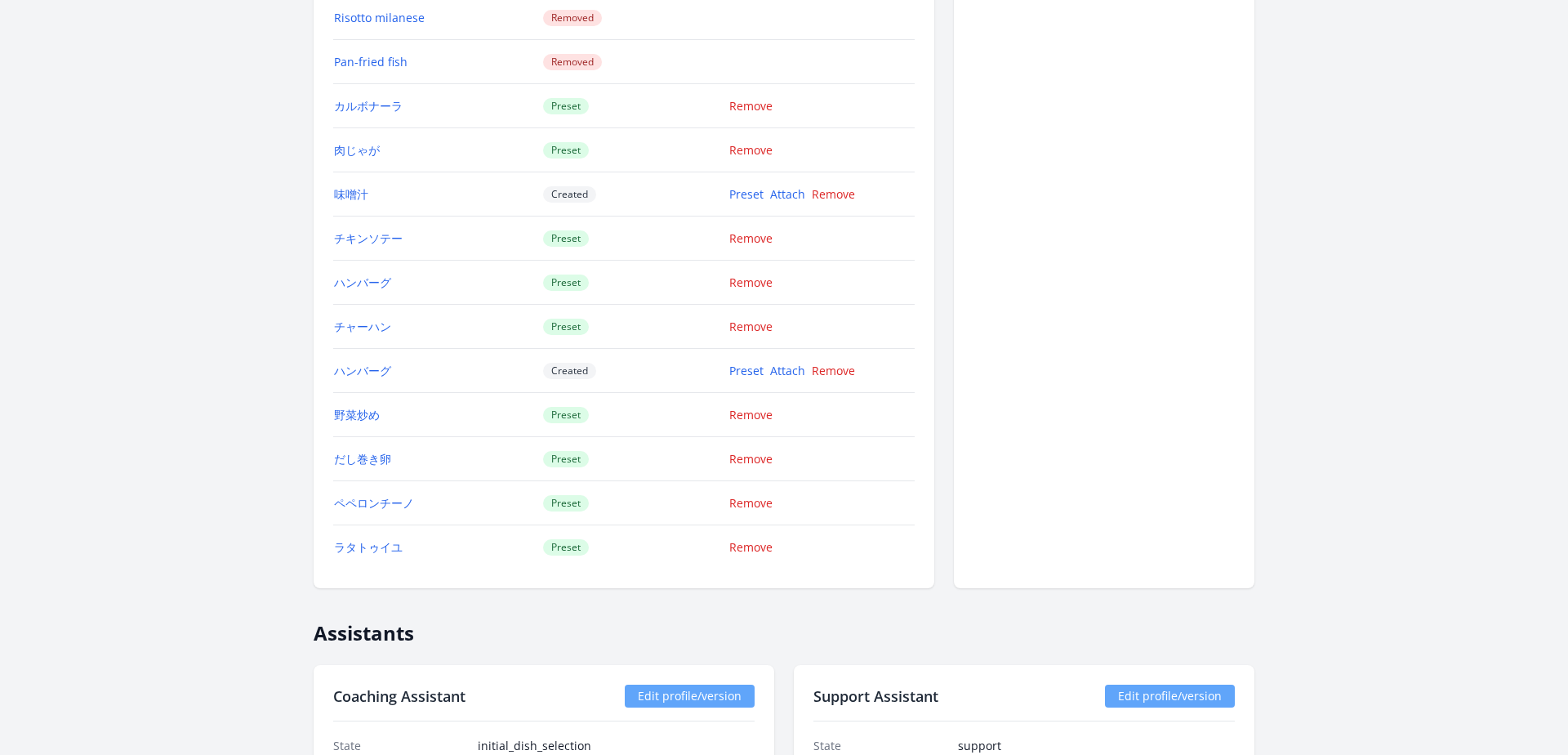
scroll to position [2004, 0]
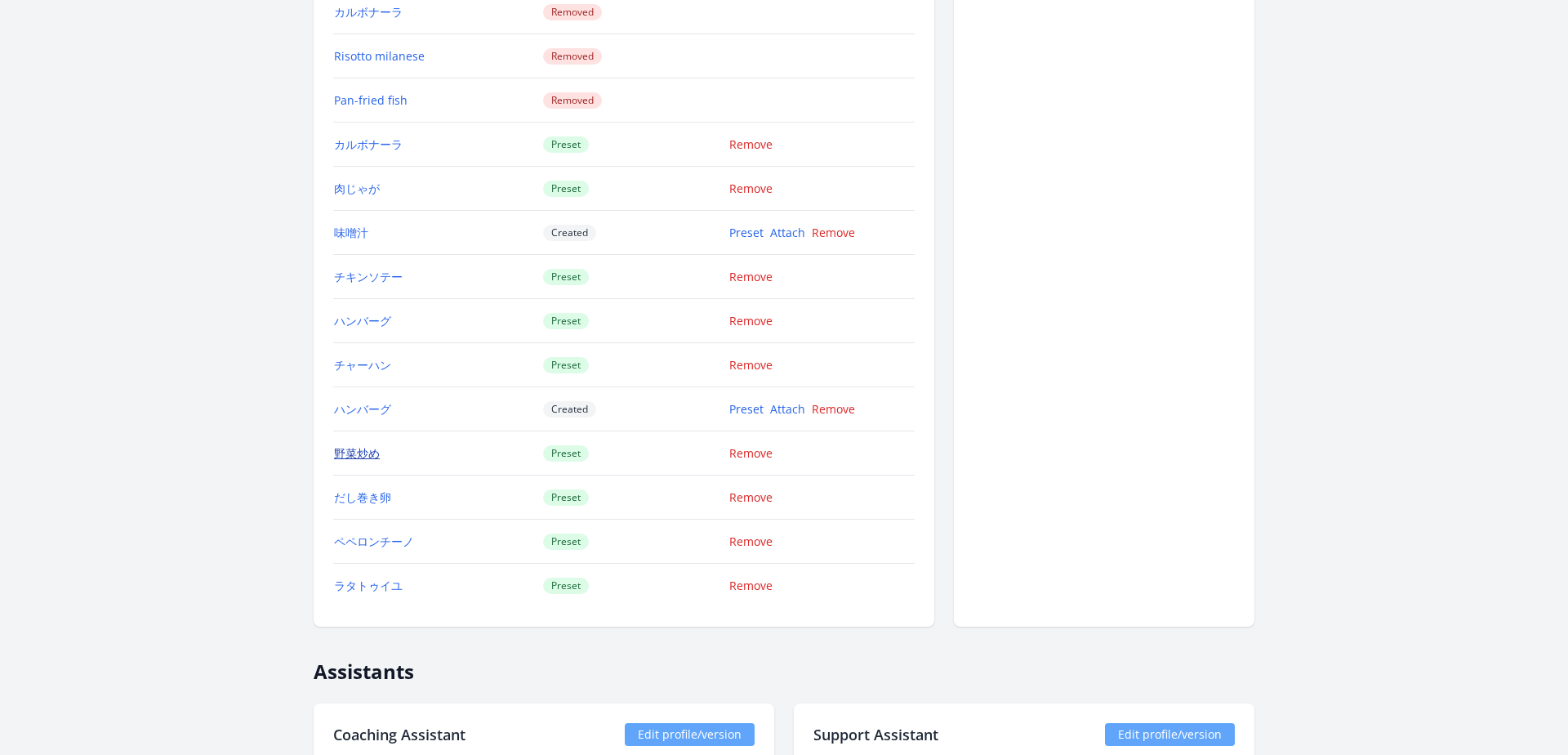
click at [347, 453] on link "野菜炒め" at bounding box center [357, 453] width 46 height 16
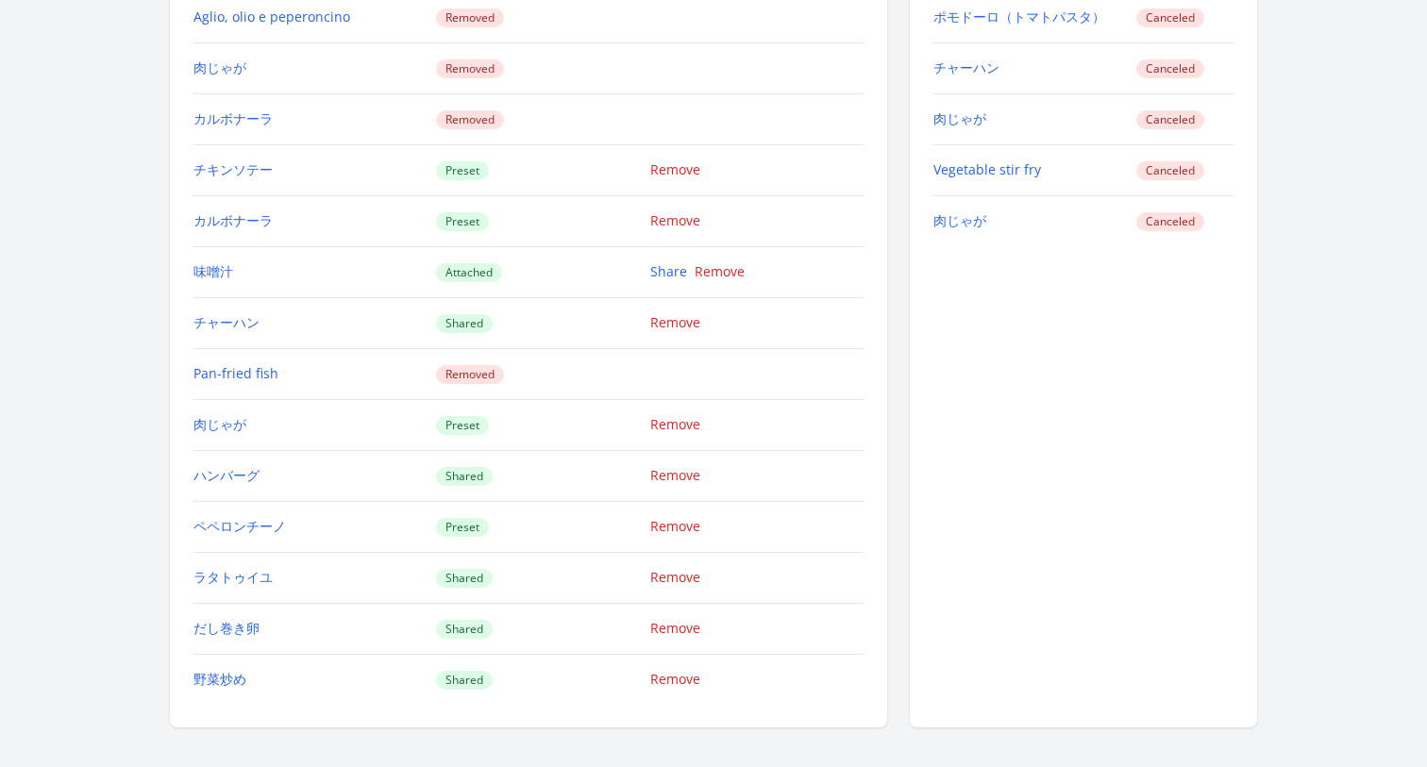
scroll to position [1996, 0]
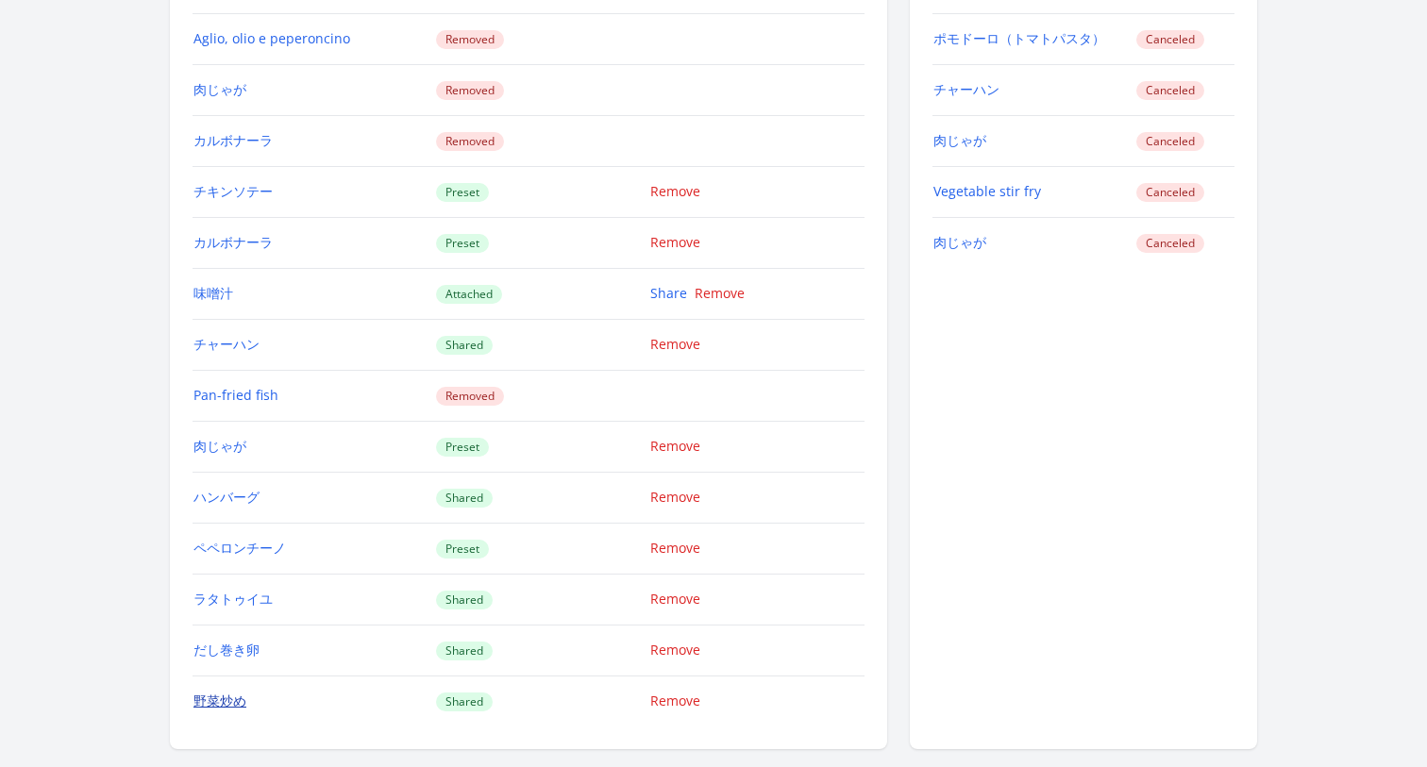
click at [226, 700] on link "野菜炒め" at bounding box center [220, 701] width 53 height 18
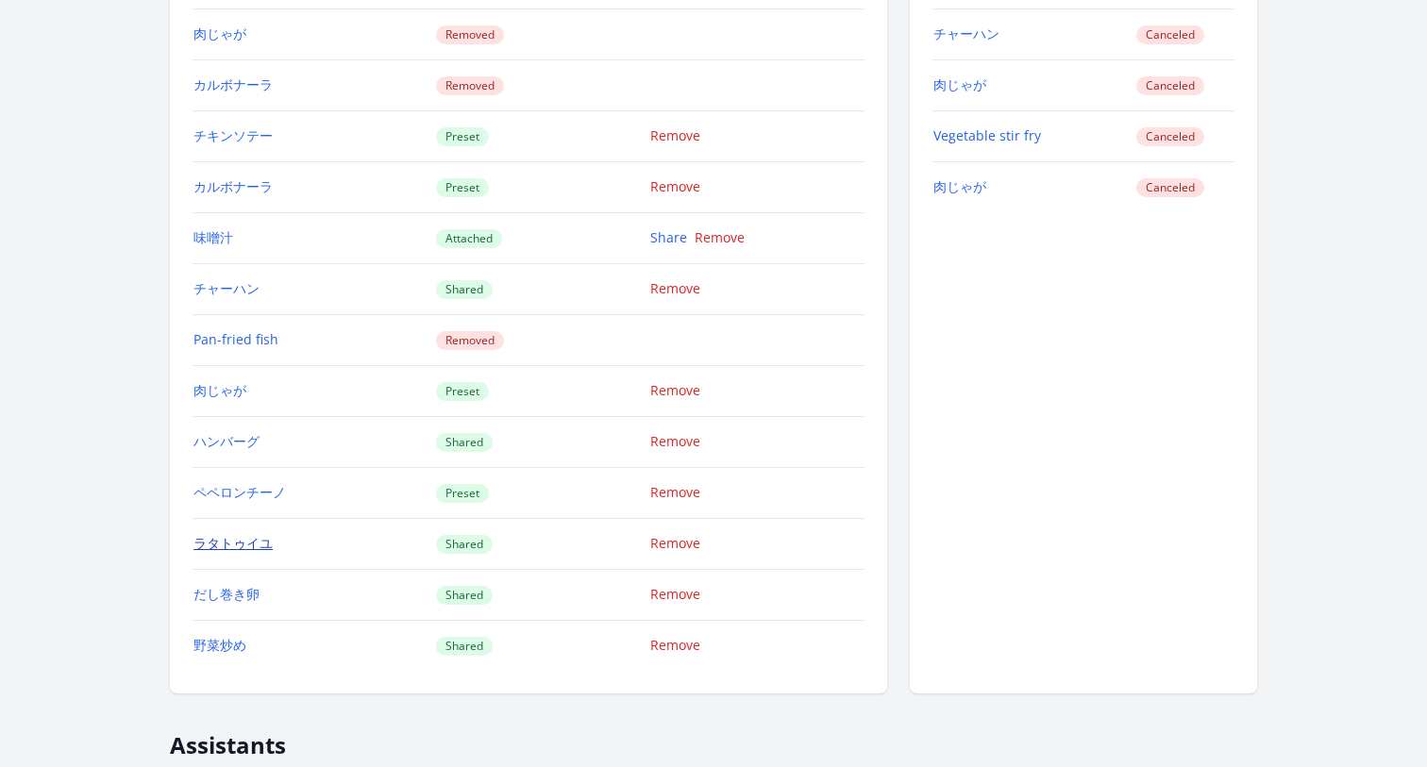
click at [226, 543] on link "ラタトゥイユ" at bounding box center [233, 543] width 79 height 18
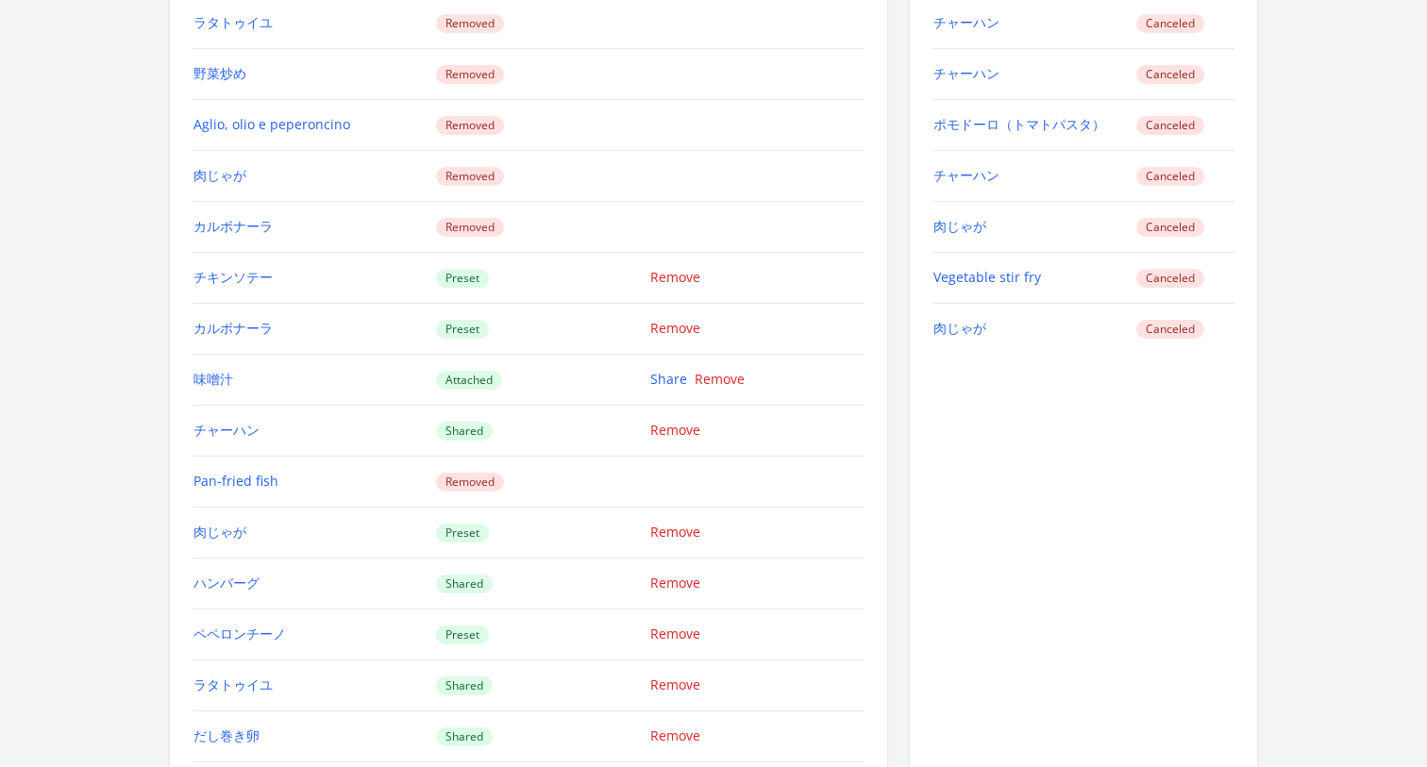
scroll to position [1925, 0]
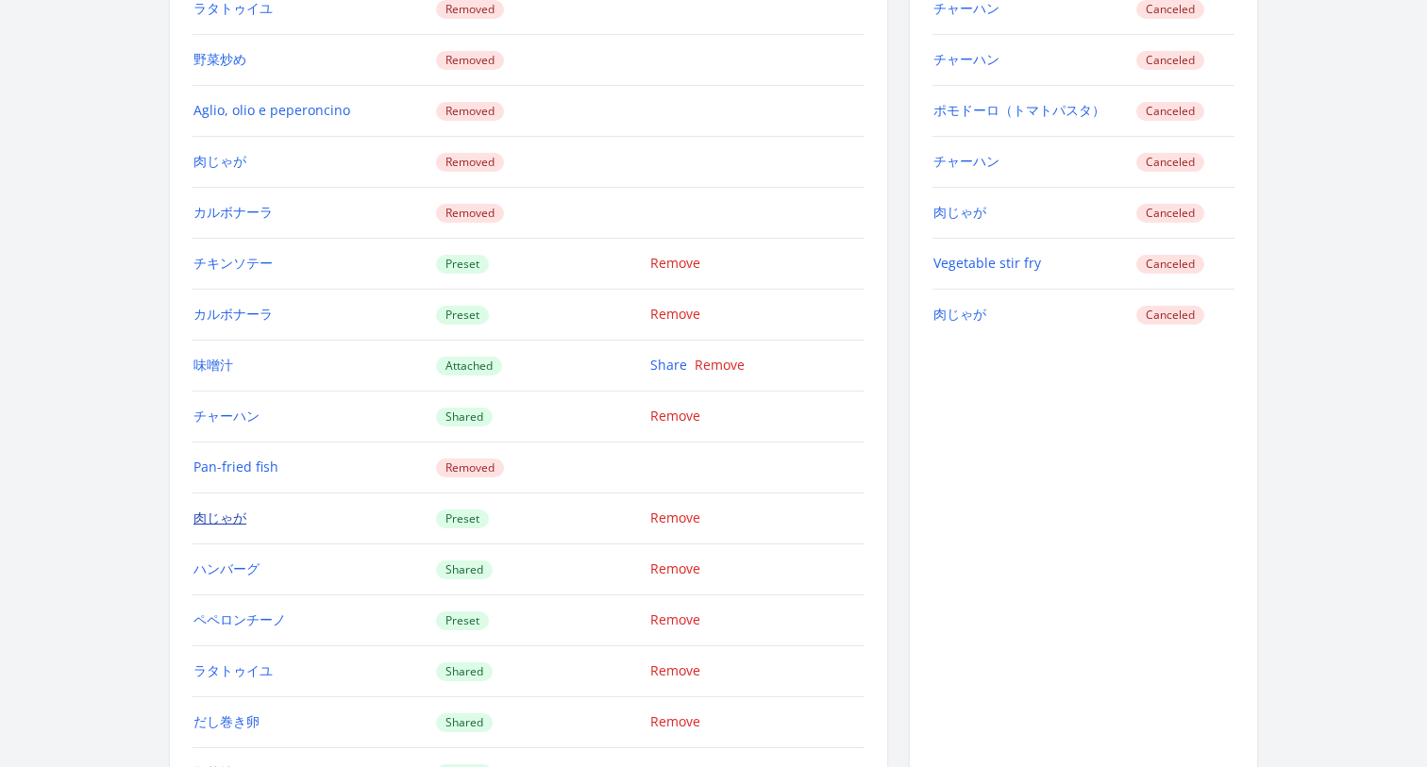
click at [209, 511] on link "肉じゃが" at bounding box center [220, 518] width 53 height 18
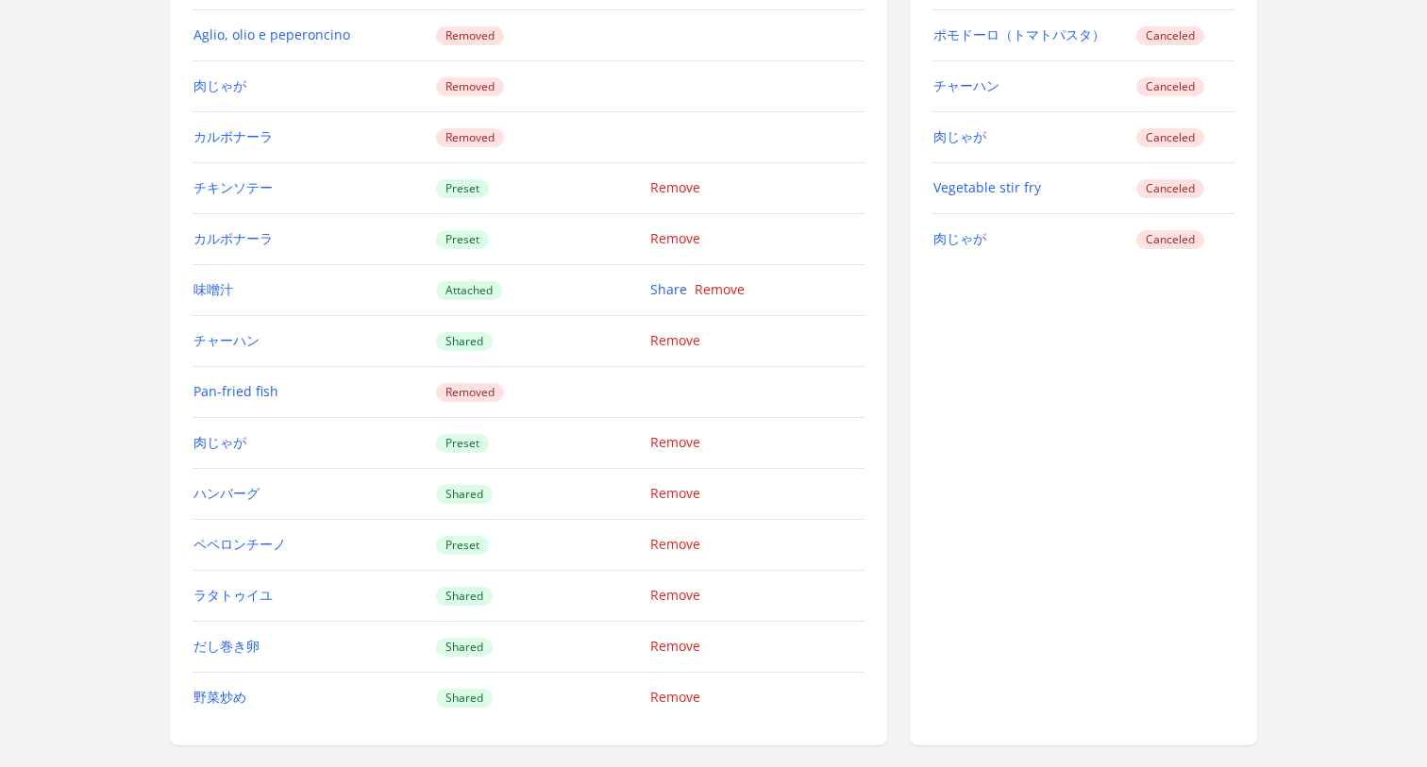
scroll to position [2044, 0]
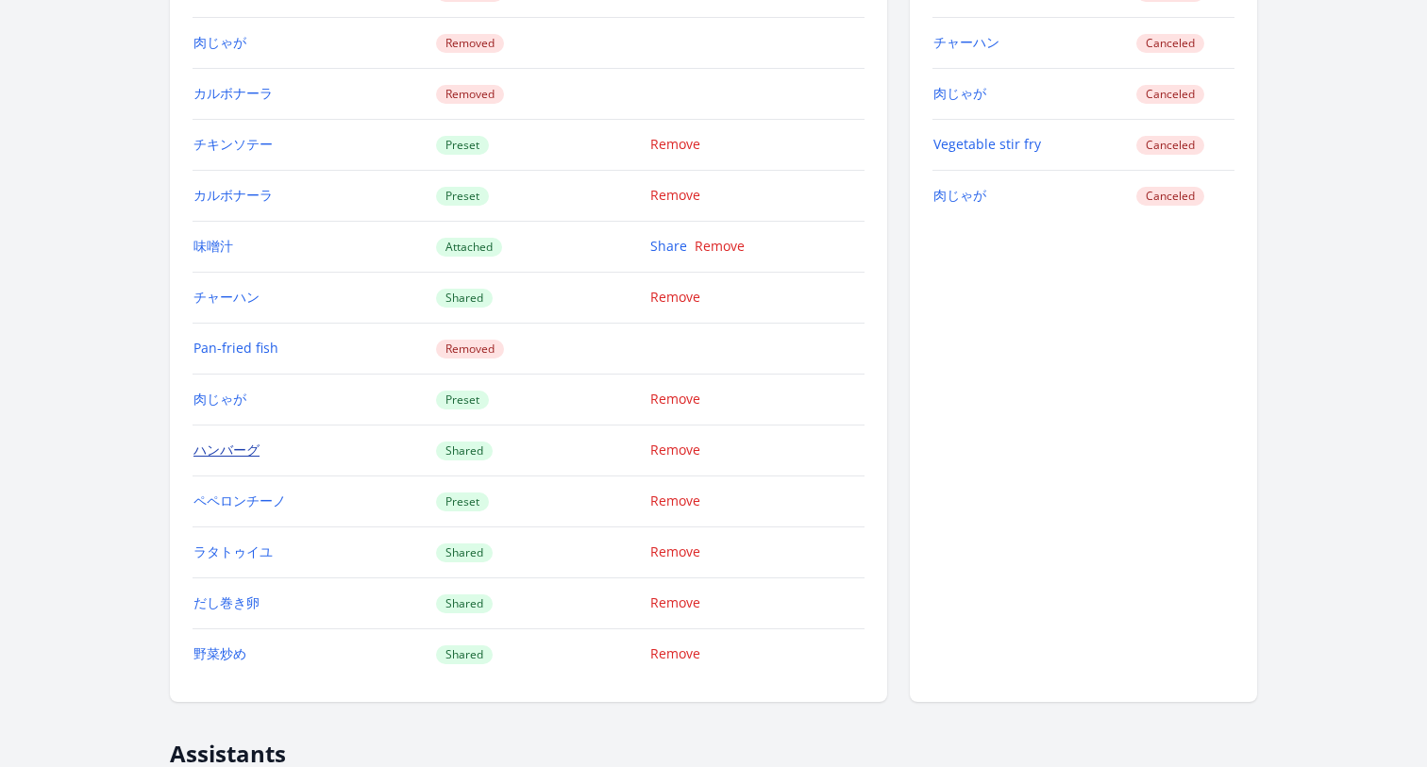
click at [232, 446] on link "ハンバーグ" at bounding box center [227, 450] width 66 height 18
click at [216, 649] on link "野菜炒め" at bounding box center [220, 654] width 53 height 18
click at [232, 551] on link "ラタトゥイユ" at bounding box center [233, 552] width 79 height 18
click at [211, 504] on link "ペペロンチーノ" at bounding box center [240, 501] width 93 height 18
click at [231, 454] on link "ハンバーグ" at bounding box center [227, 450] width 66 height 18
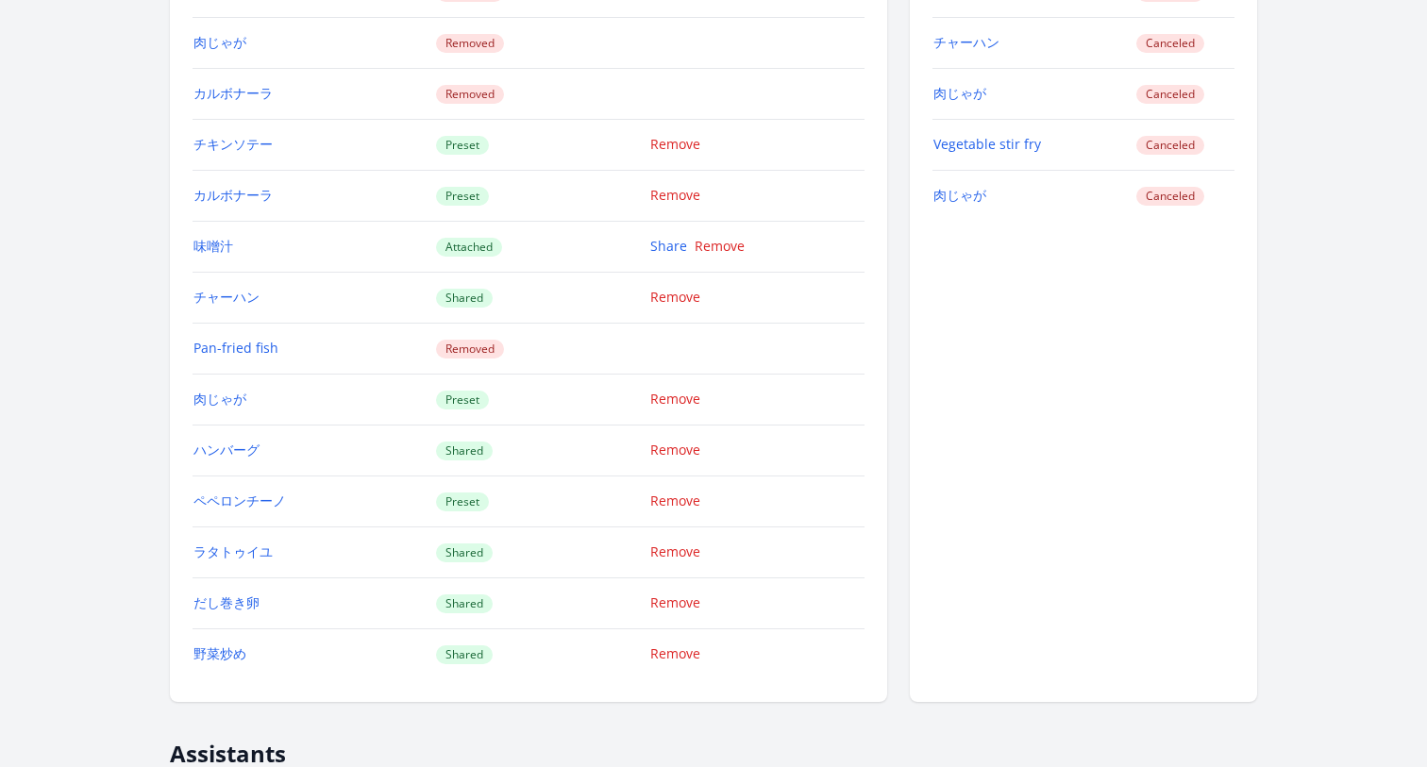
scroll to position [1946, 0]
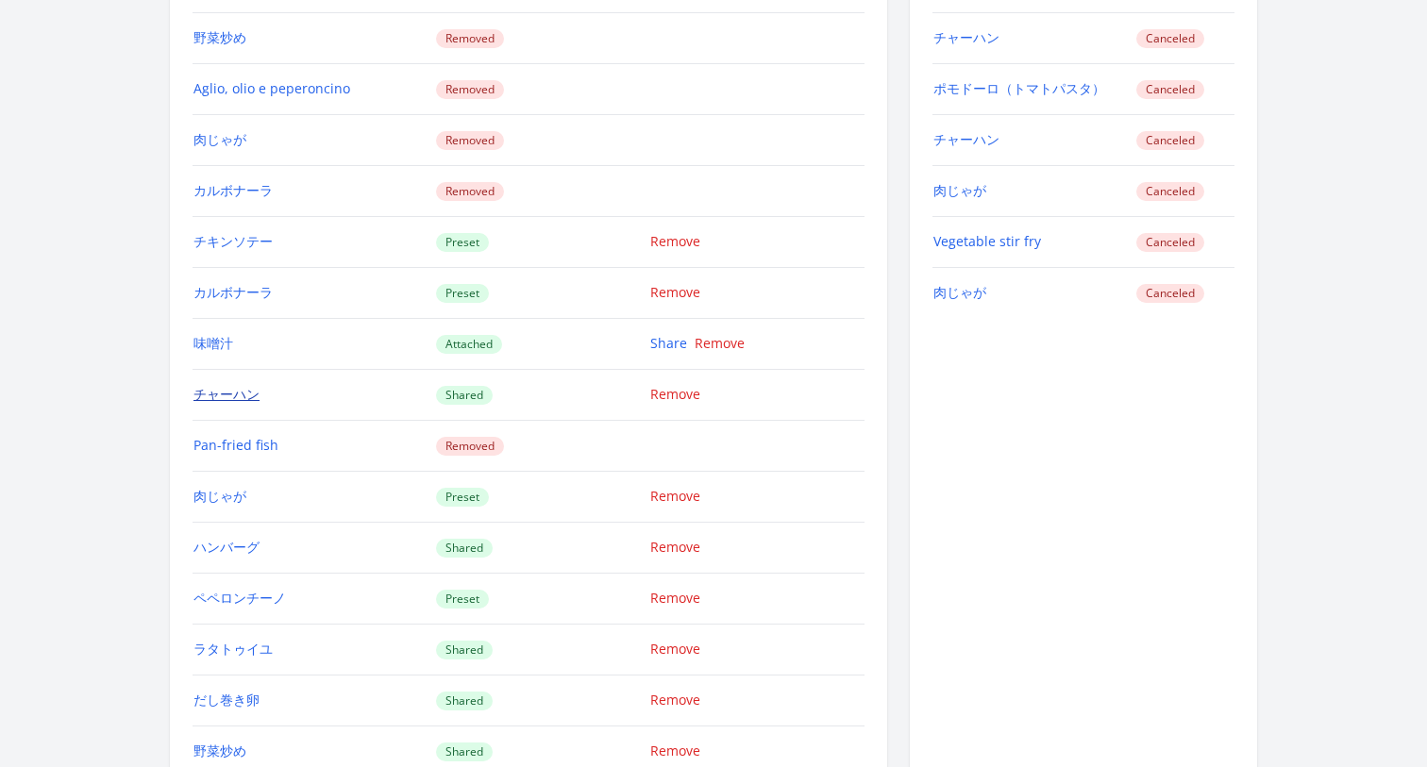
click at [217, 391] on link "チャーハン" at bounding box center [227, 394] width 66 height 18
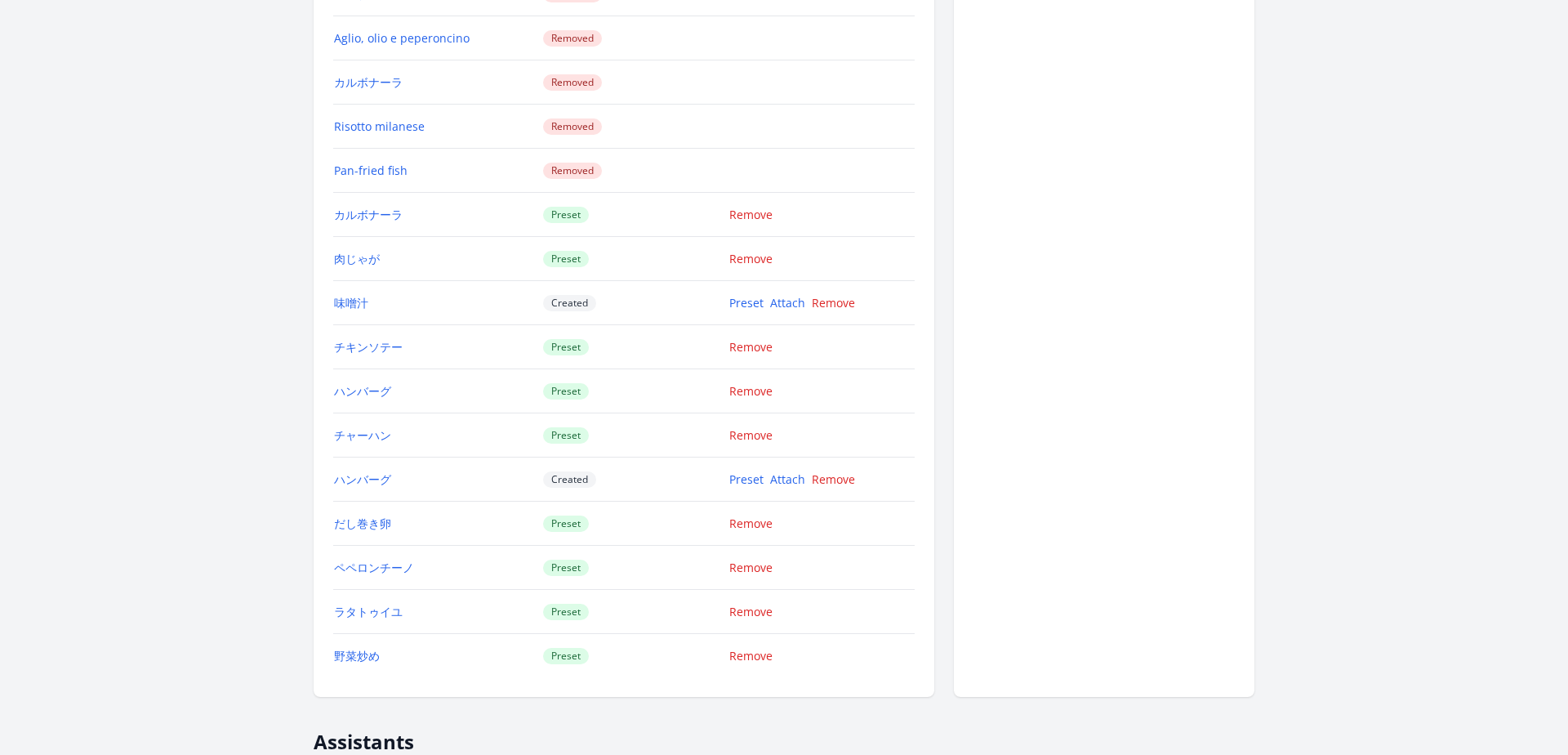
scroll to position [1931, 0]
click at [350, 661] on link "野菜炒め" at bounding box center [357, 659] width 46 height 16
click at [366, 610] on link "ラタトゥイユ" at bounding box center [368, 615] width 68 height 16
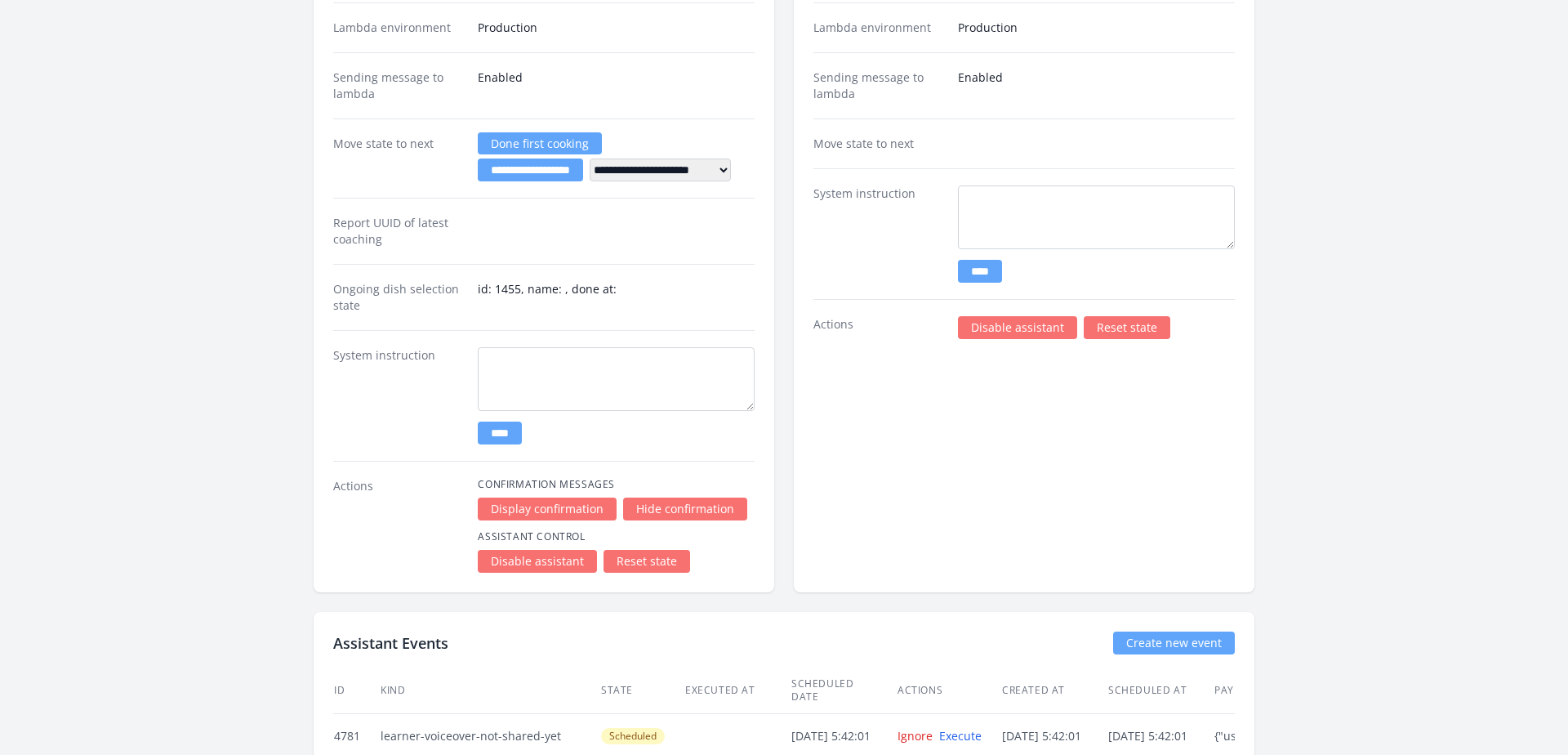
scroll to position [3037, 0]
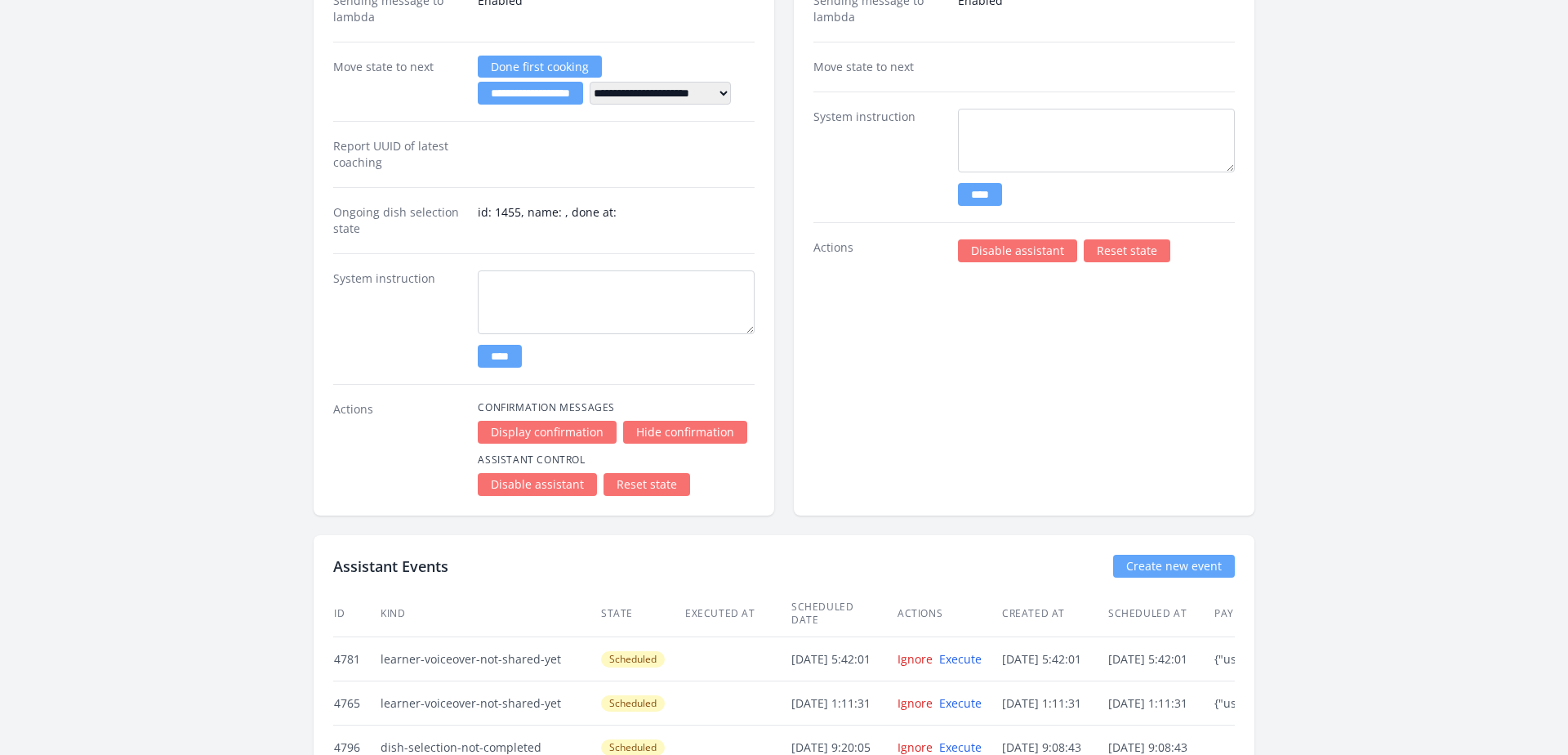
click at [655, 483] on link "Reset state" at bounding box center [647, 485] width 87 height 23
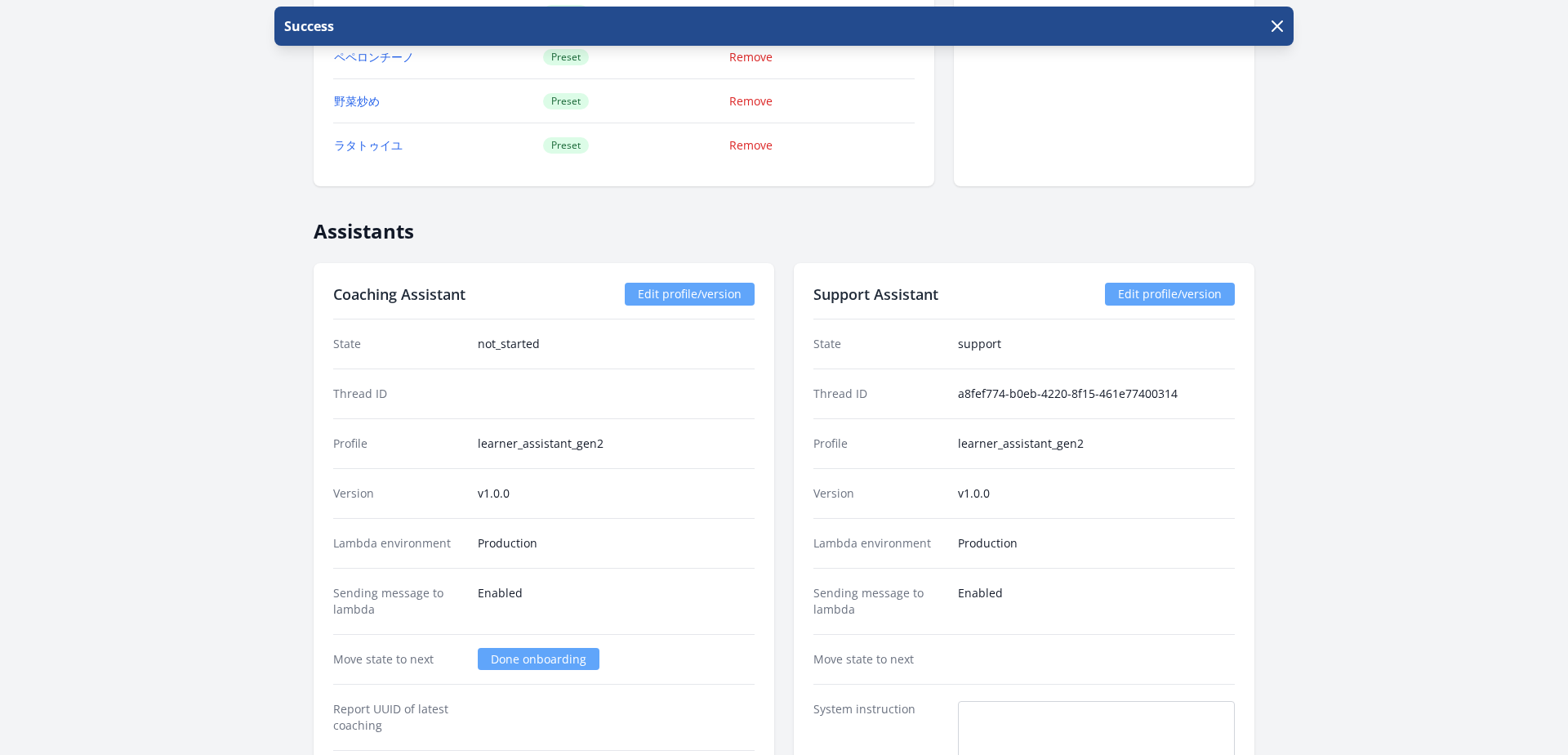
scroll to position [2446, 0]
click at [1281, 27] on icon "button" at bounding box center [1277, 26] width 20 height 20
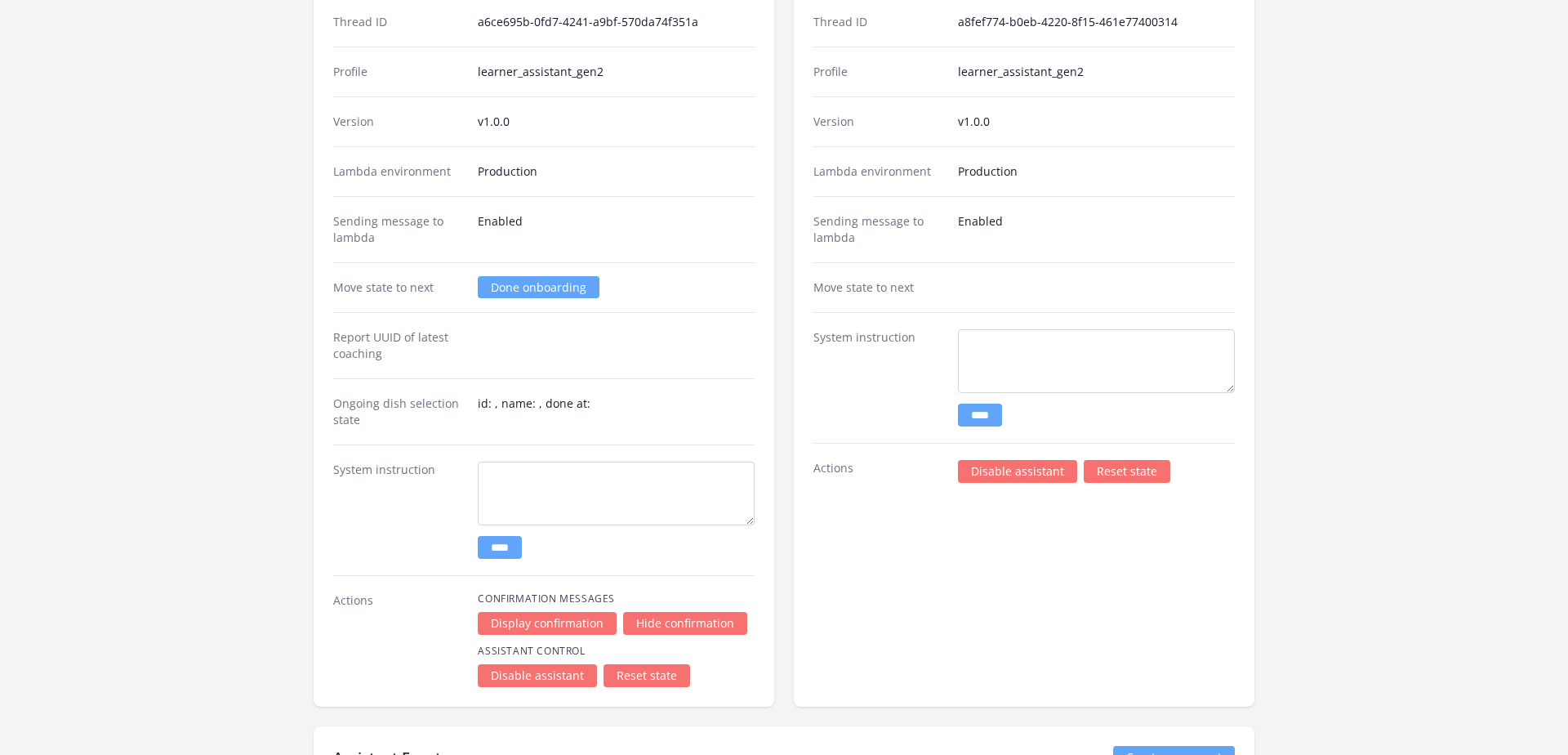
scroll to position [2798, 0]
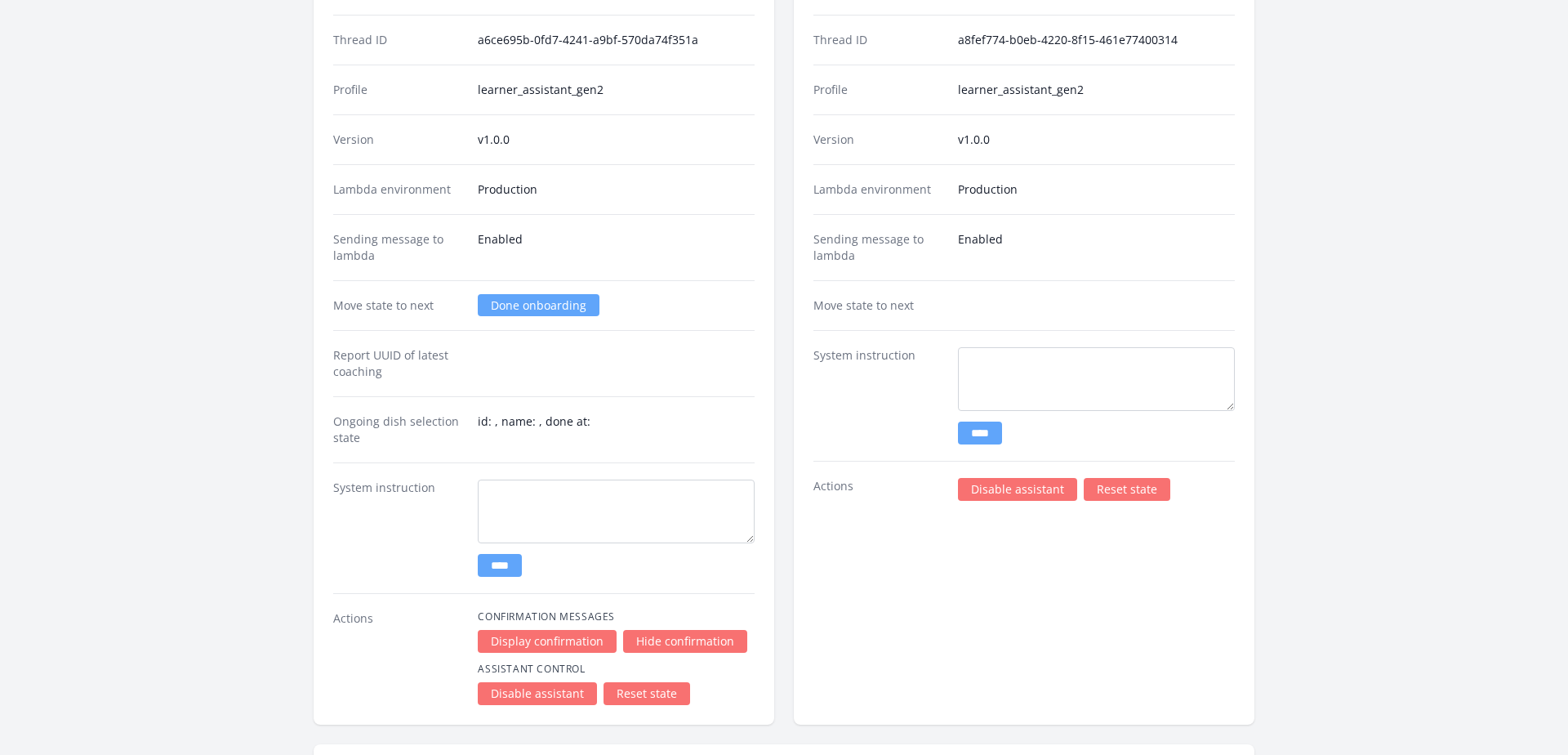
click at [520, 304] on link "Done onboarding" at bounding box center [538, 305] width 122 height 22
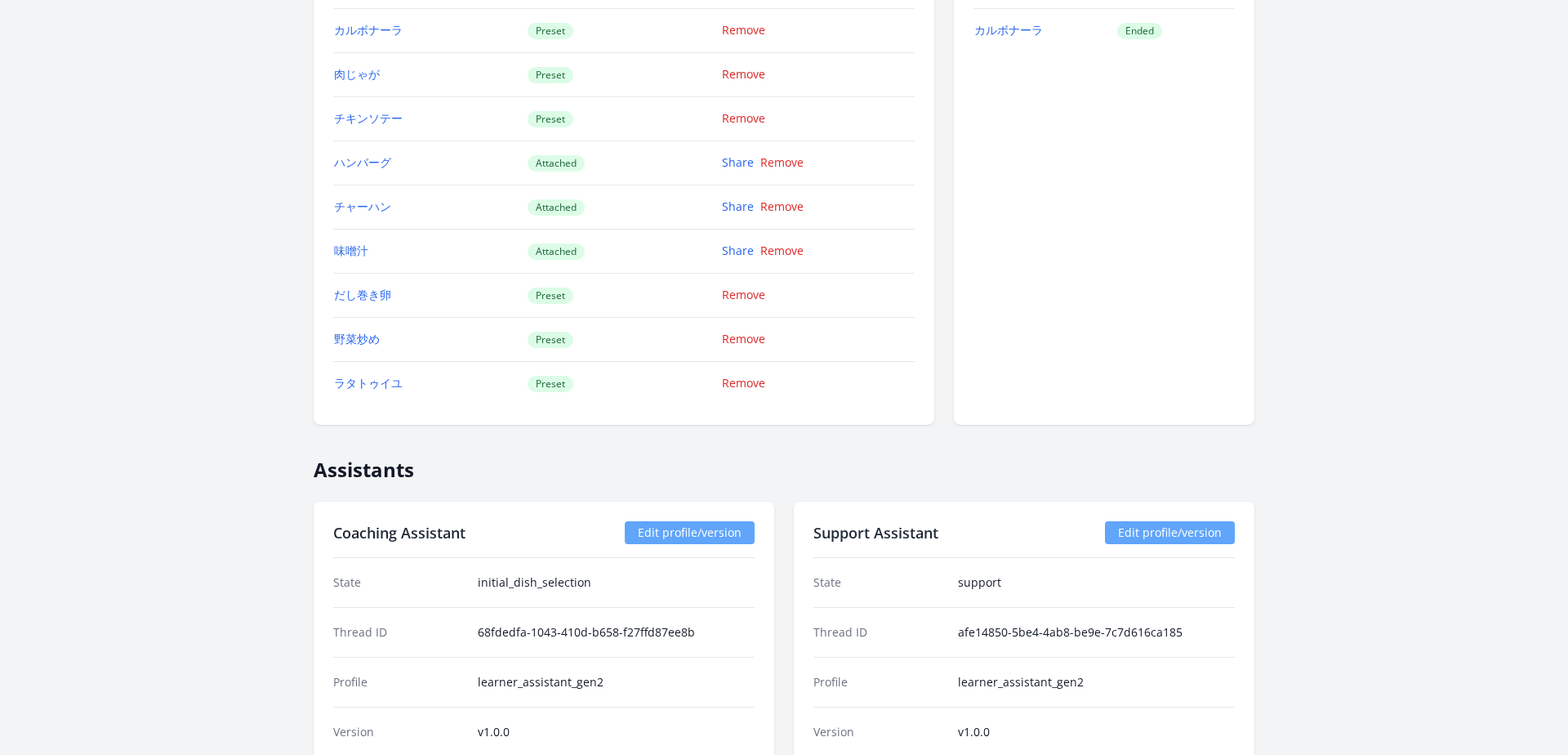
scroll to position [1220, 0]
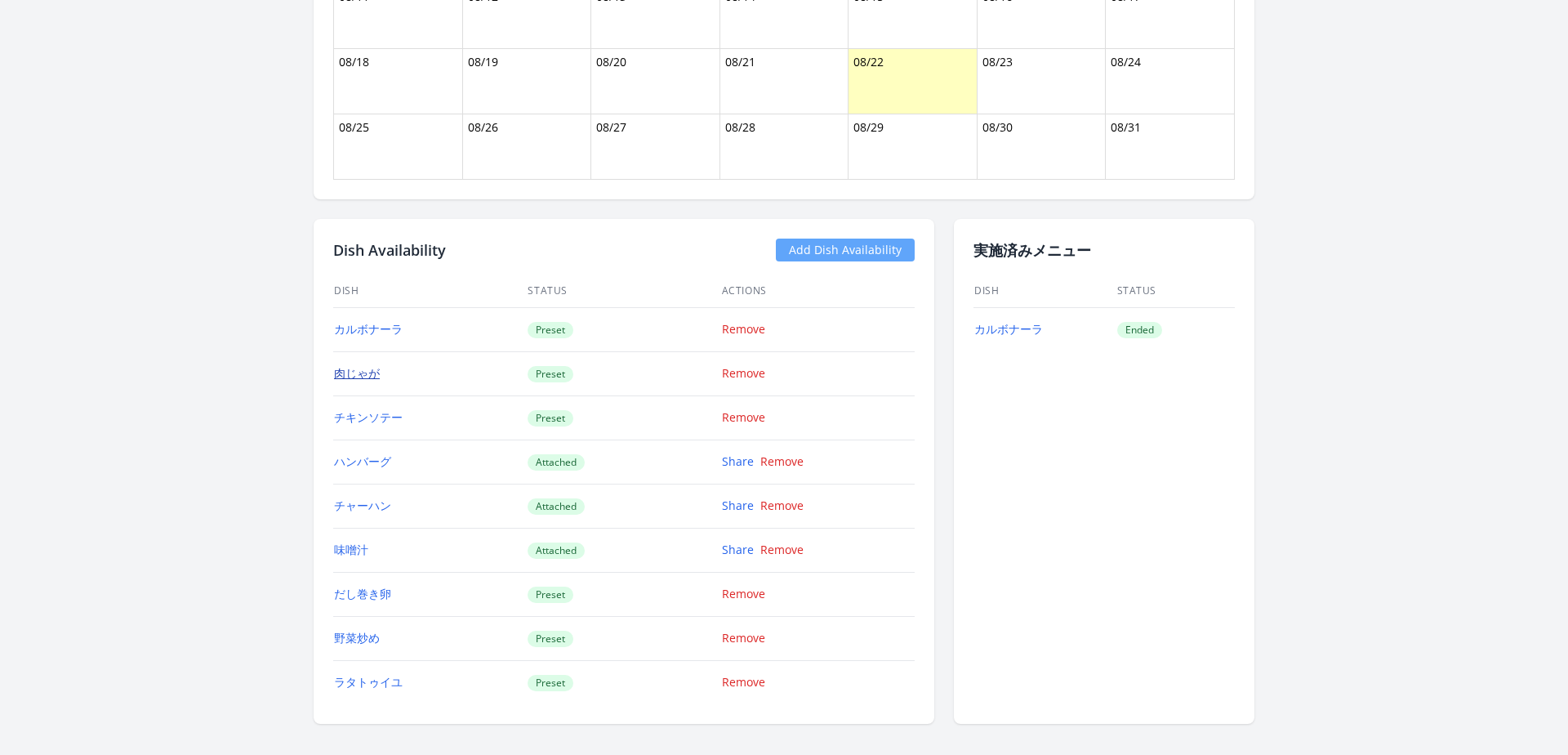
click at [358, 371] on link "肉じゃが" at bounding box center [357, 373] width 46 height 16
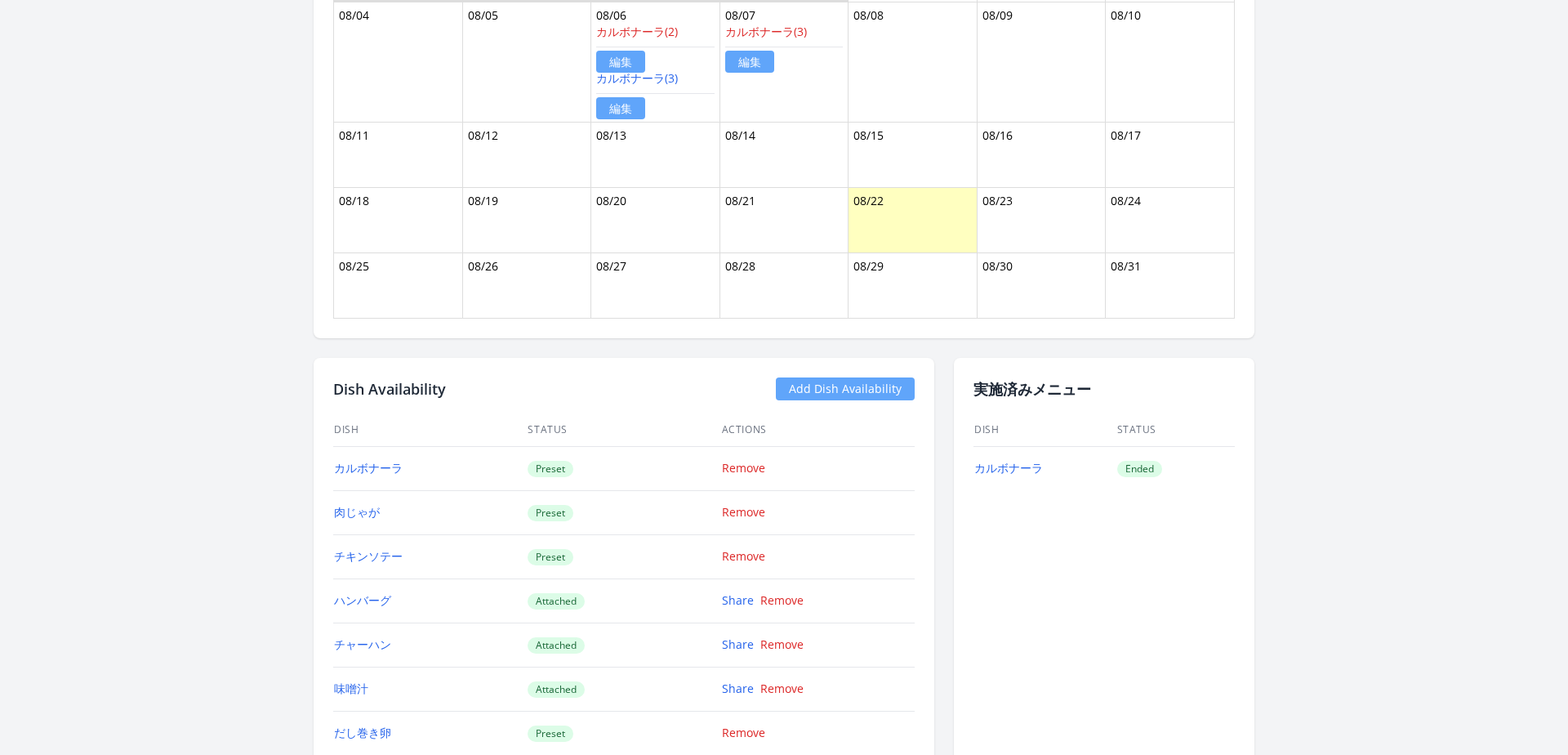
scroll to position [1218, 0]
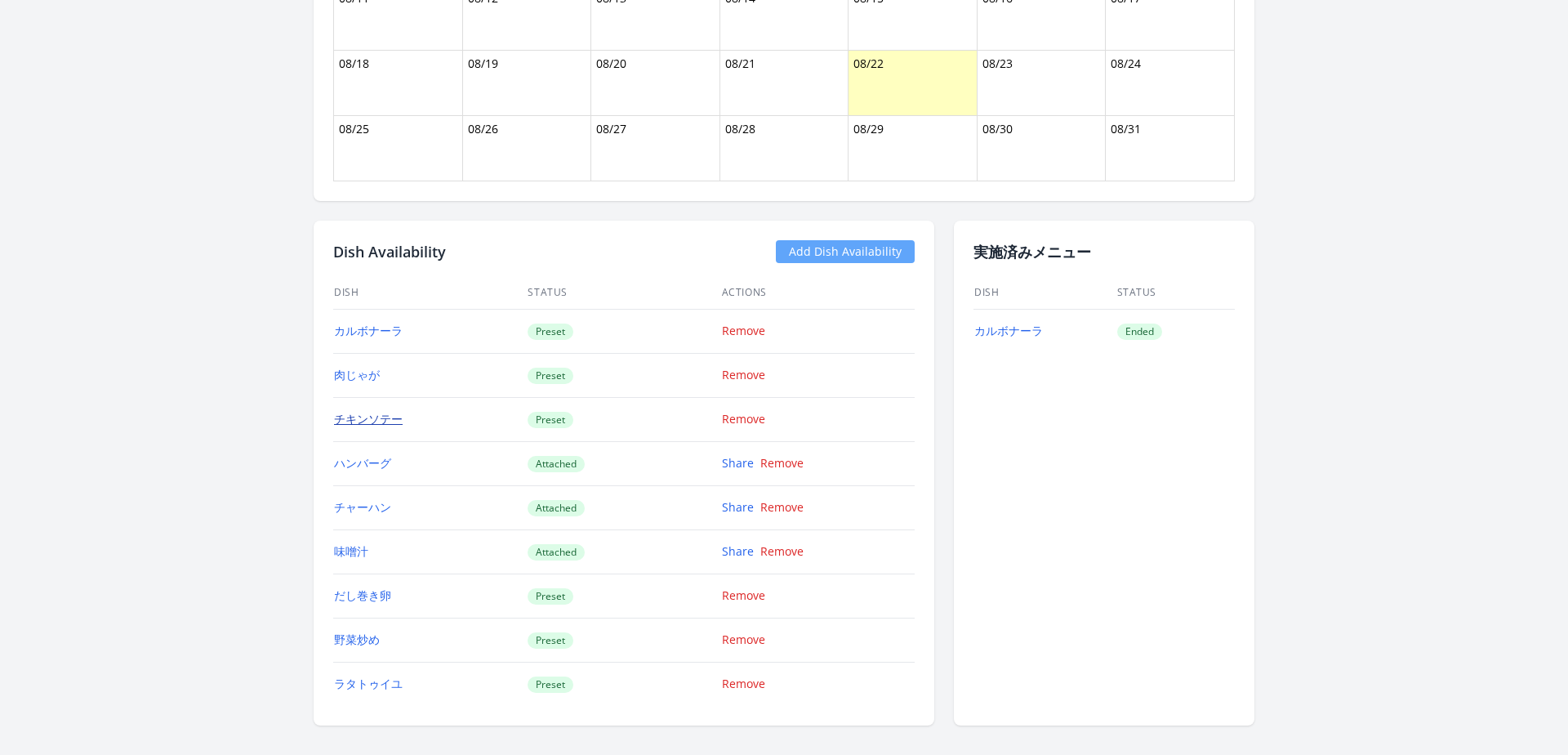
click at [360, 424] on link "チキンソテー" at bounding box center [368, 419] width 68 height 16
click at [363, 460] on link "ハンバーグ" at bounding box center [363, 463] width 57 height 16
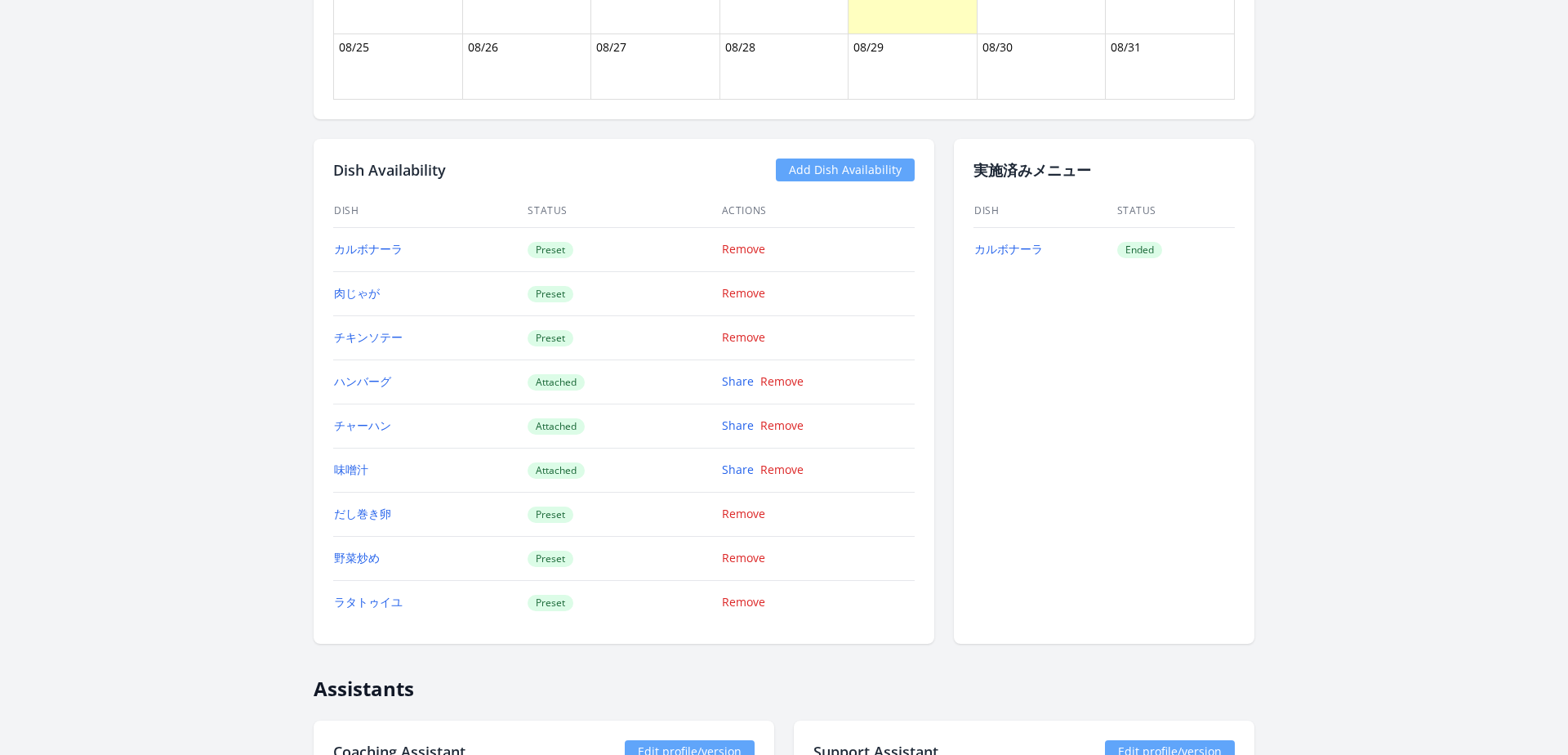
scroll to position [1313, 0]
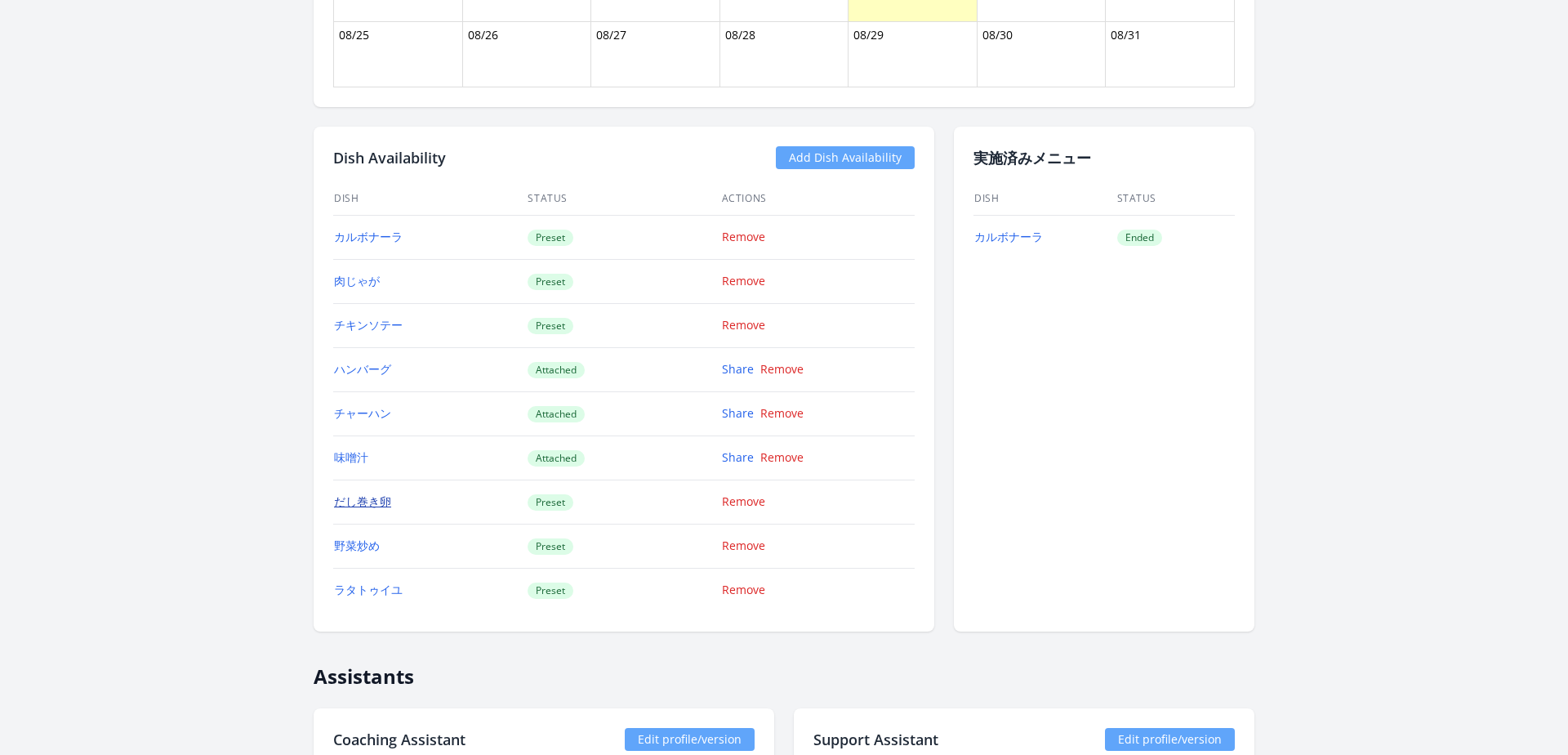
click at [351, 502] on link "だし巻き卵" at bounding box center [363, 501] width 57 height 16
click at [358, 545] on link "野菜炒め" at bounding box center [357, 545] width 46 height 16
click at [363, 367] on link "ハンバーグ" at bounding box center [363, 369] width 57 height 16
click at [348, 416] on link "チャーハン" at bounding box center [363, 413] width 57 height 16
click at [361, 507] on link "だし巻き卵" at bounding box center [363, 501] width 57 height 16
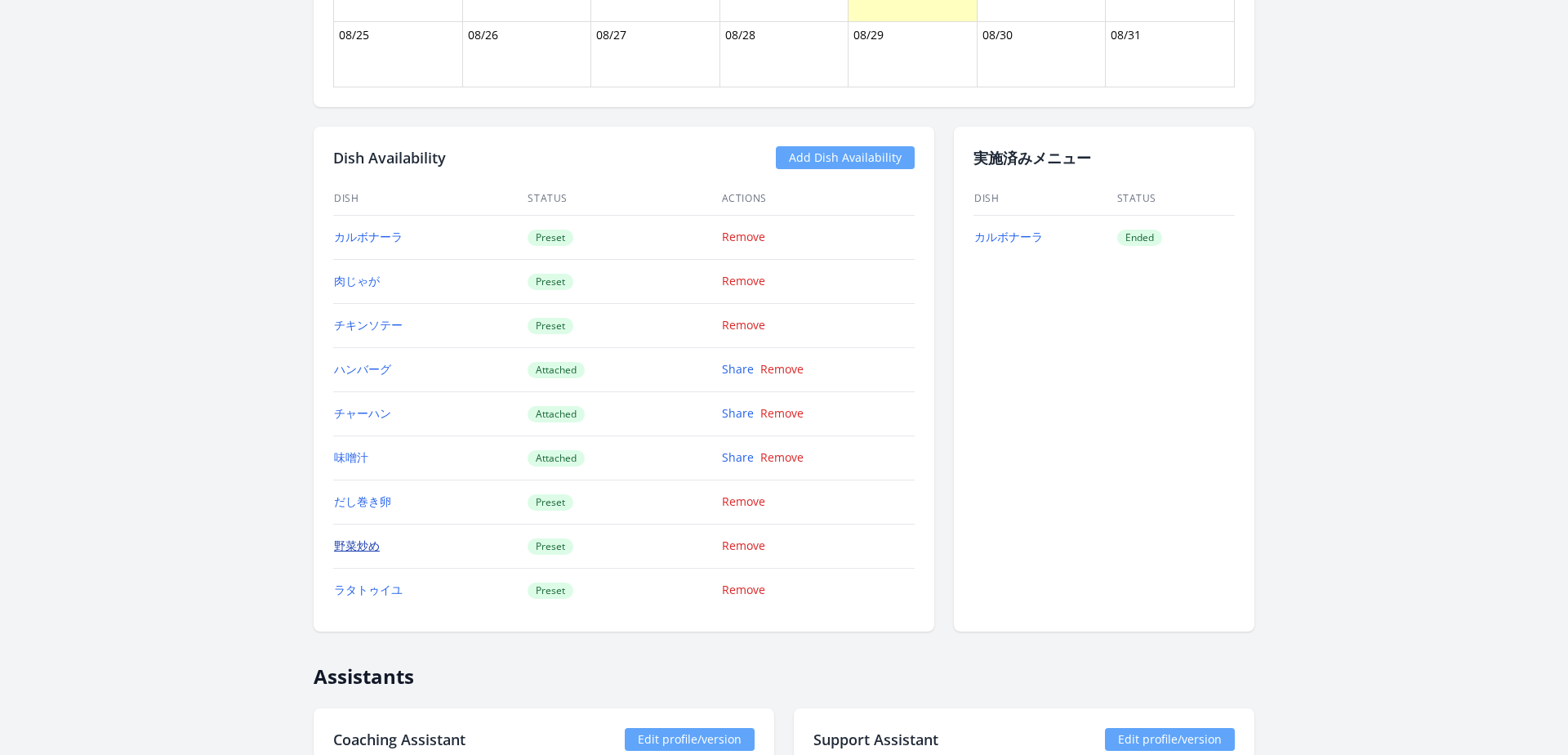
click at [354, 546] on link "野菜炒め" at bounding box center [357, 545] width 46 height 16
click at [376, 590] on link "ラタトゥイユ" at bounding box center [368, 590] width 68 height 16
click at [799, 158] on link "Add Dish Availability" at bounding box center [845, 158] width 138 height 23
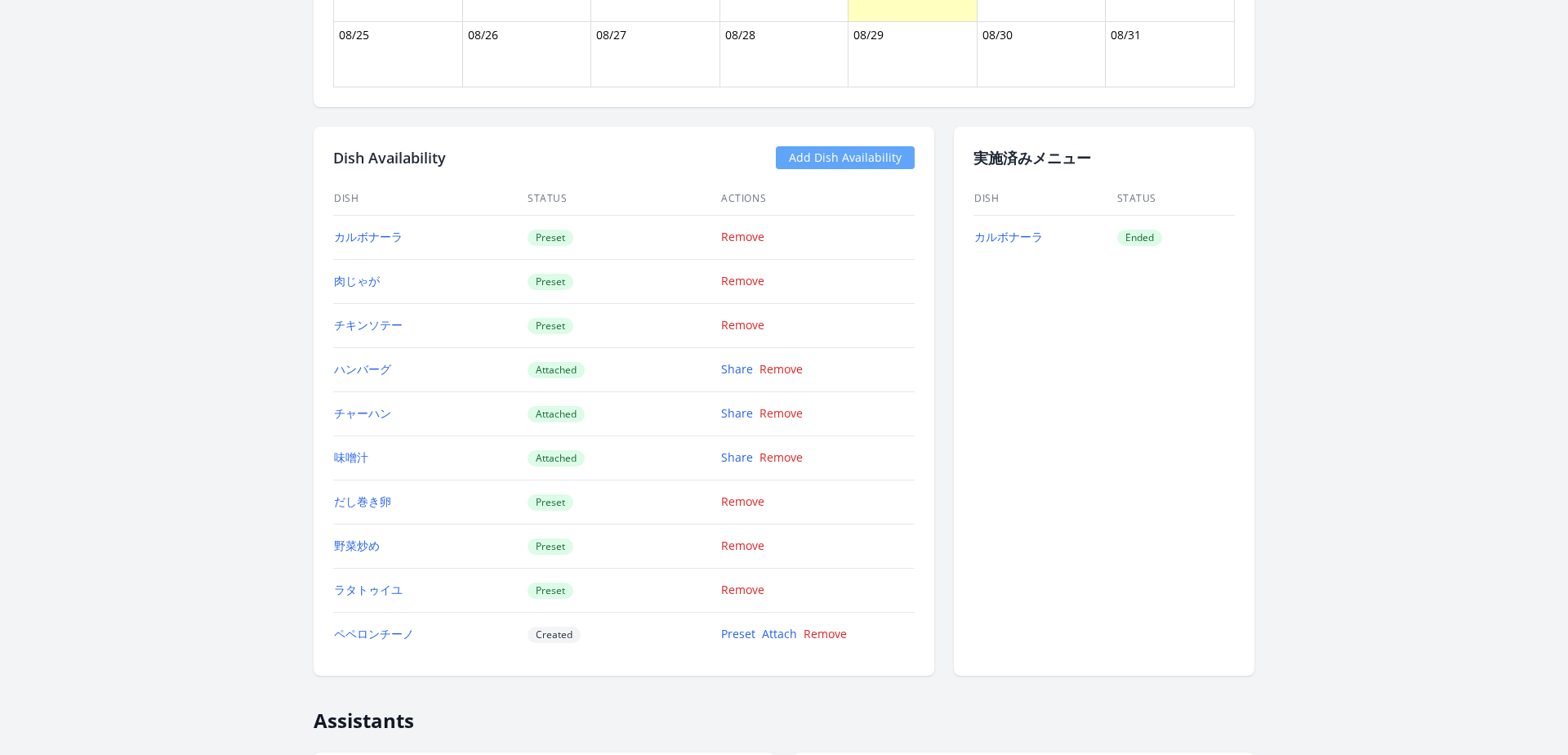
scroll to position [1327, 0]
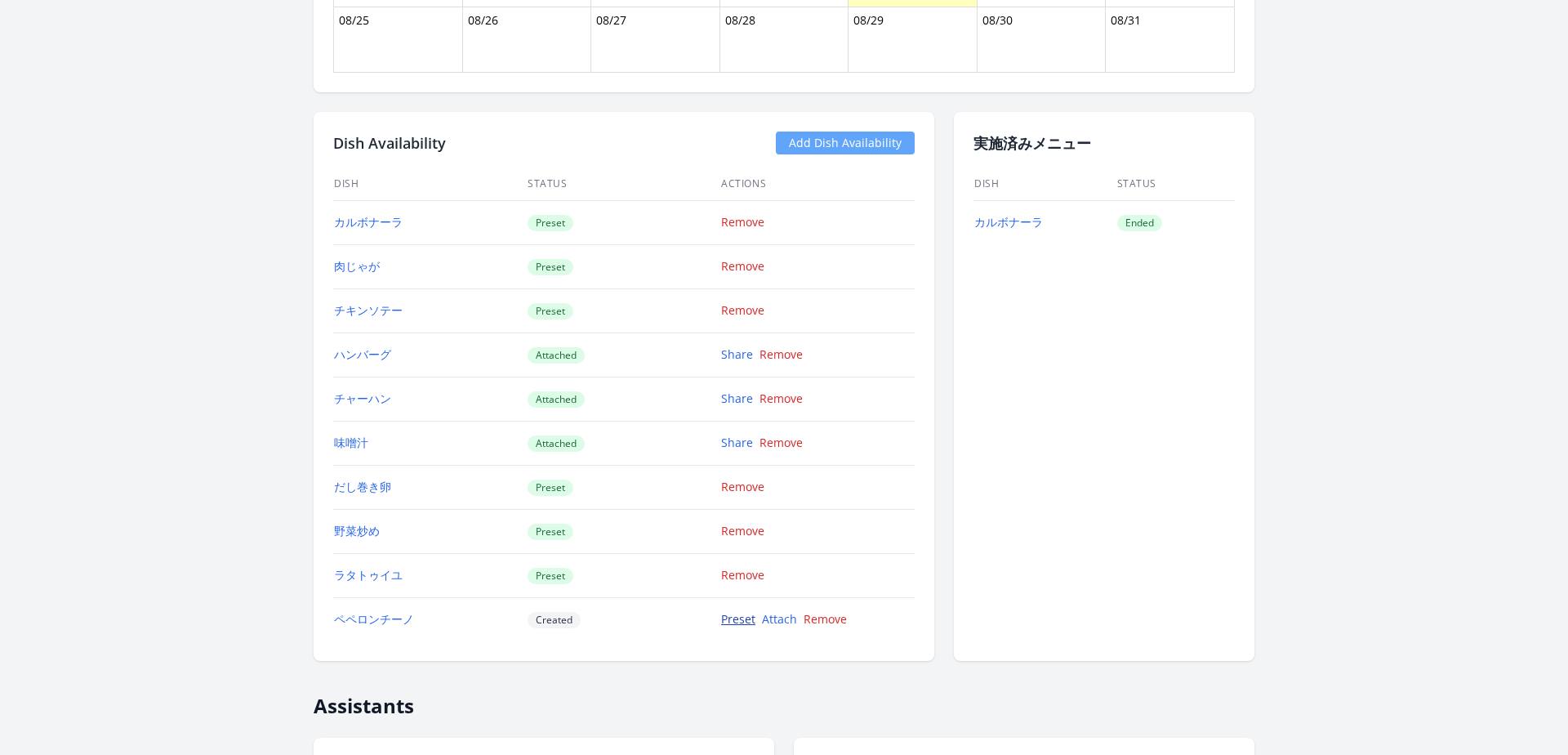
click at [742, 622] on link "Preset" at bounding box center [739, 619] width 35 height 16
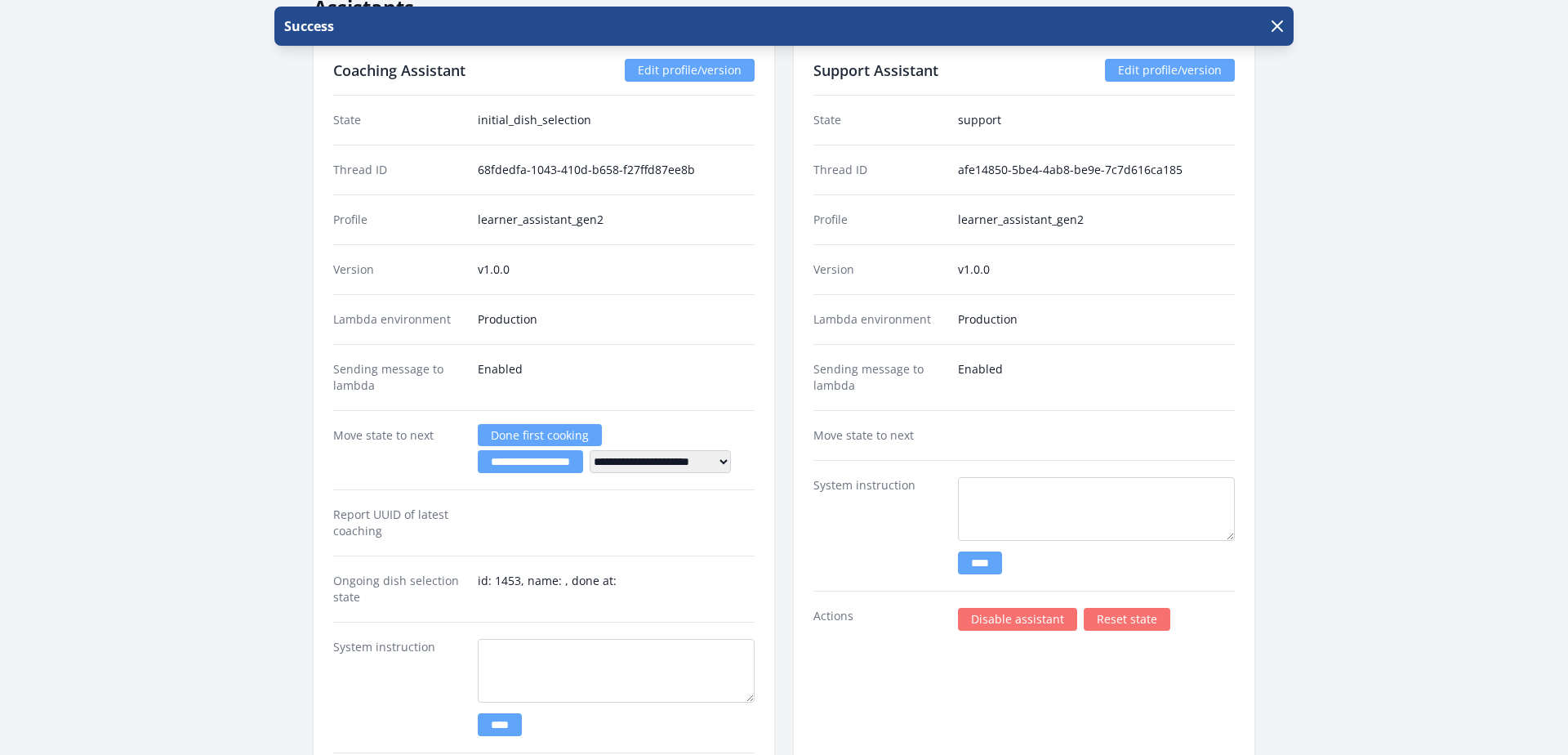
scroll to position [2380, 0]
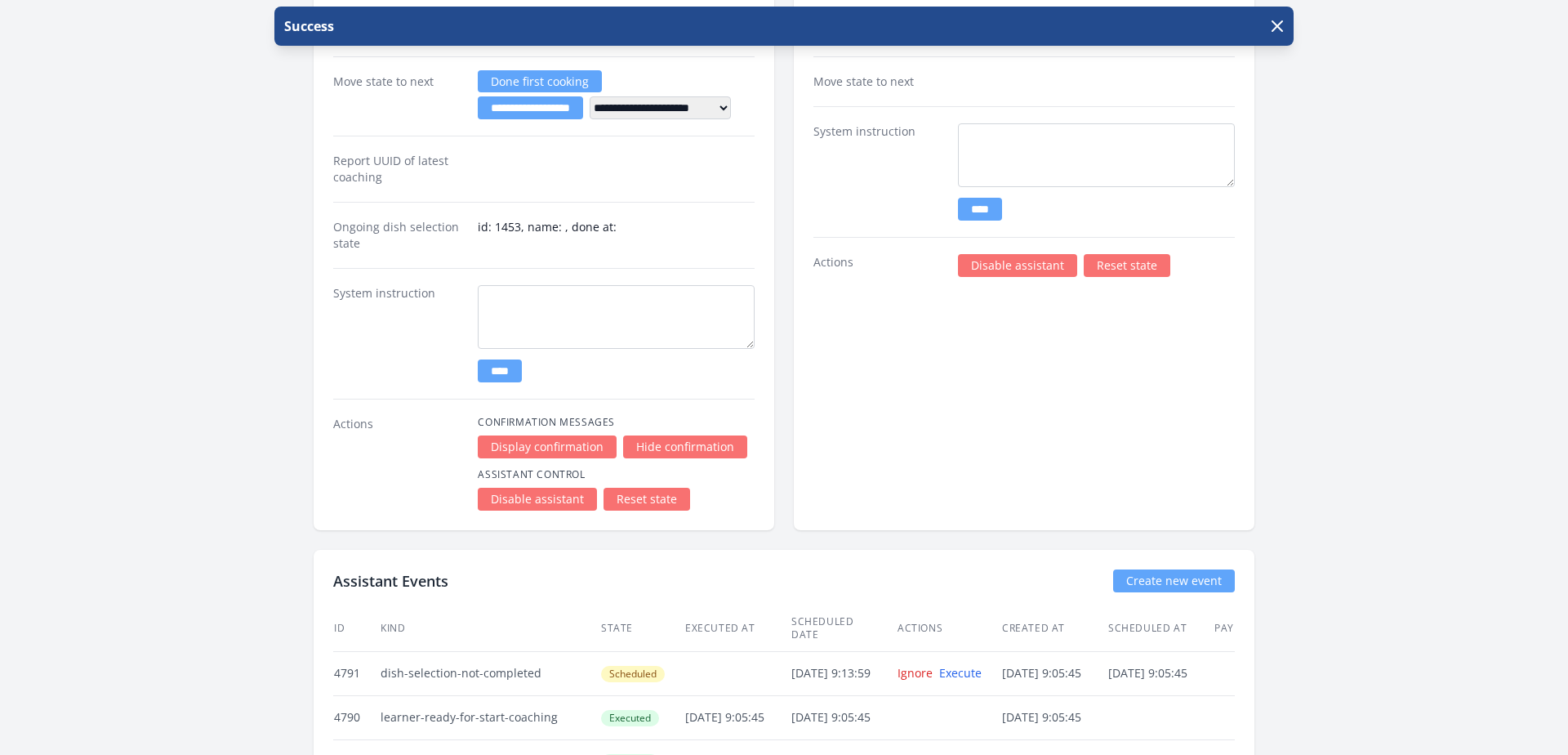
click at [656, 498] on link "Reset state" at bounding box center [647, 500] width 87 height 23
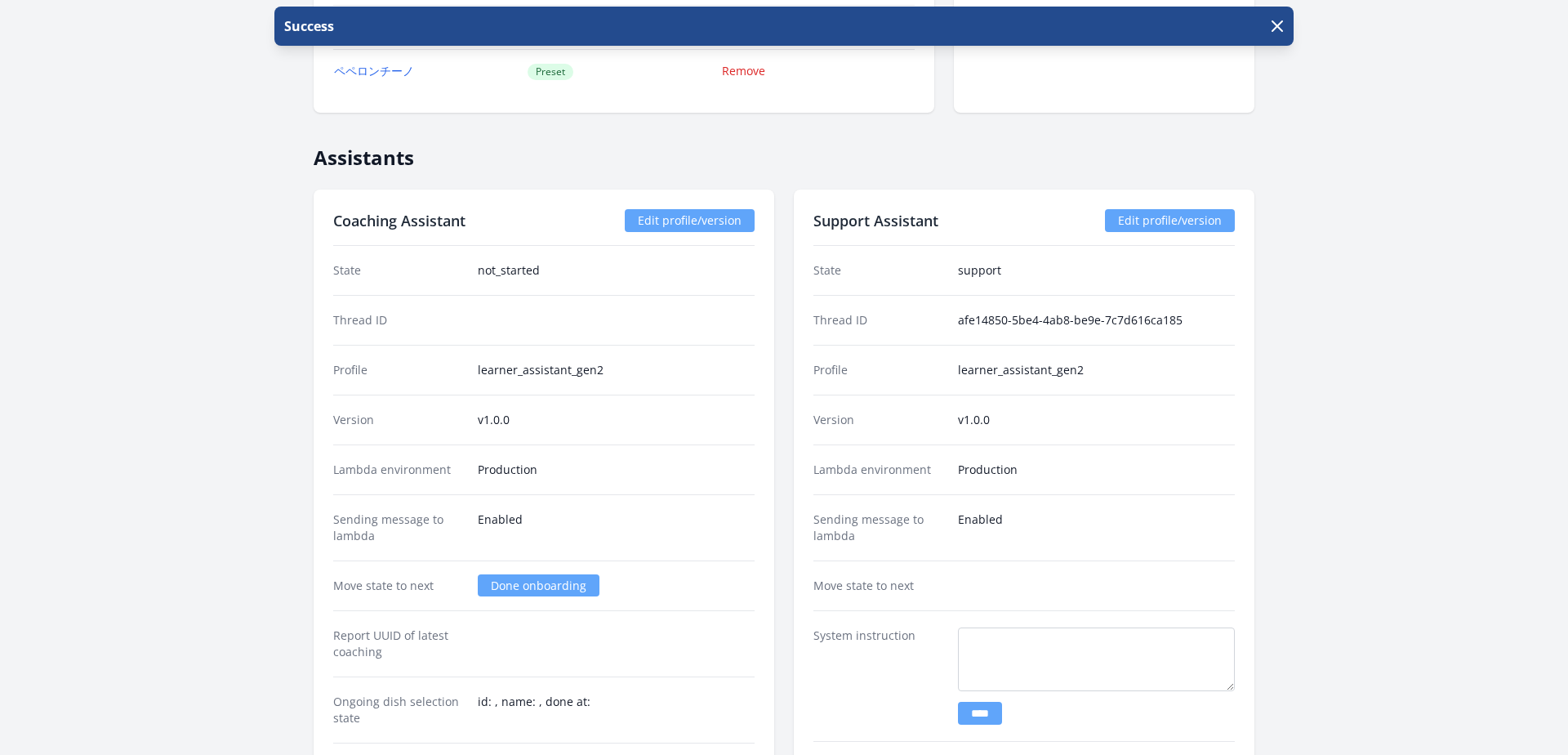
scroll to position [2060, 0]
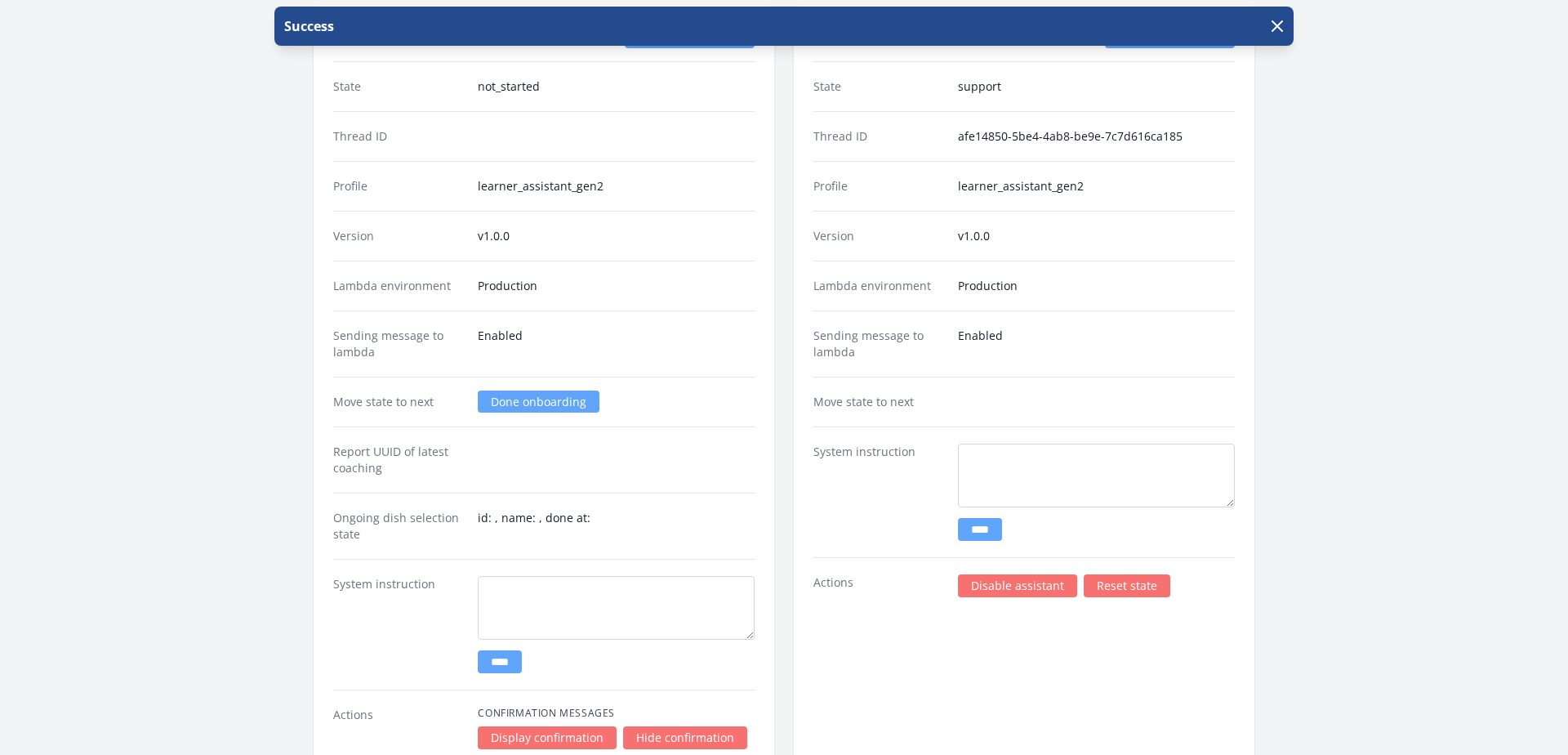
click at [513, 407] on link "Done onboarding" at bounding box center [538, 401] width 122 height 22
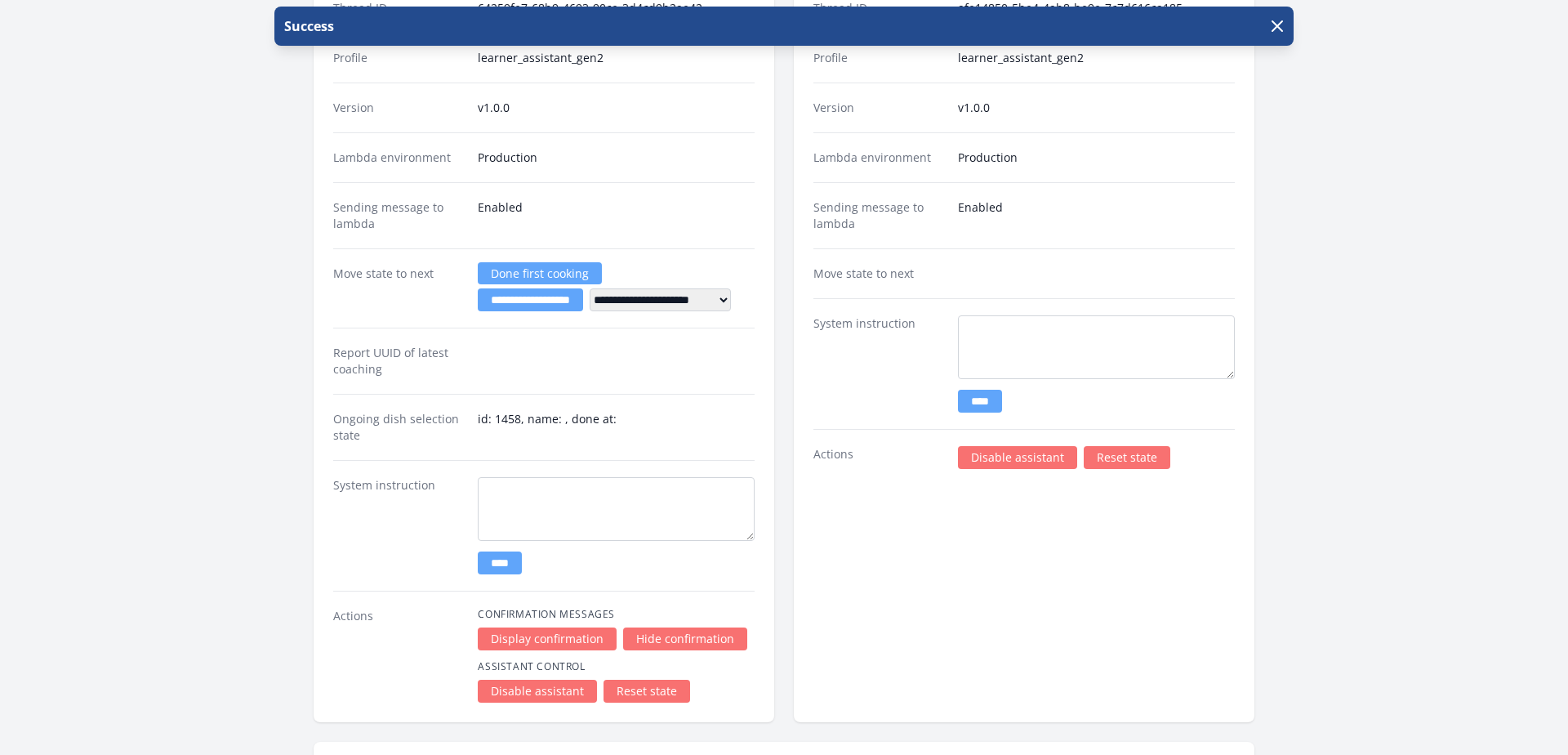
scroll to position [1947, 0]
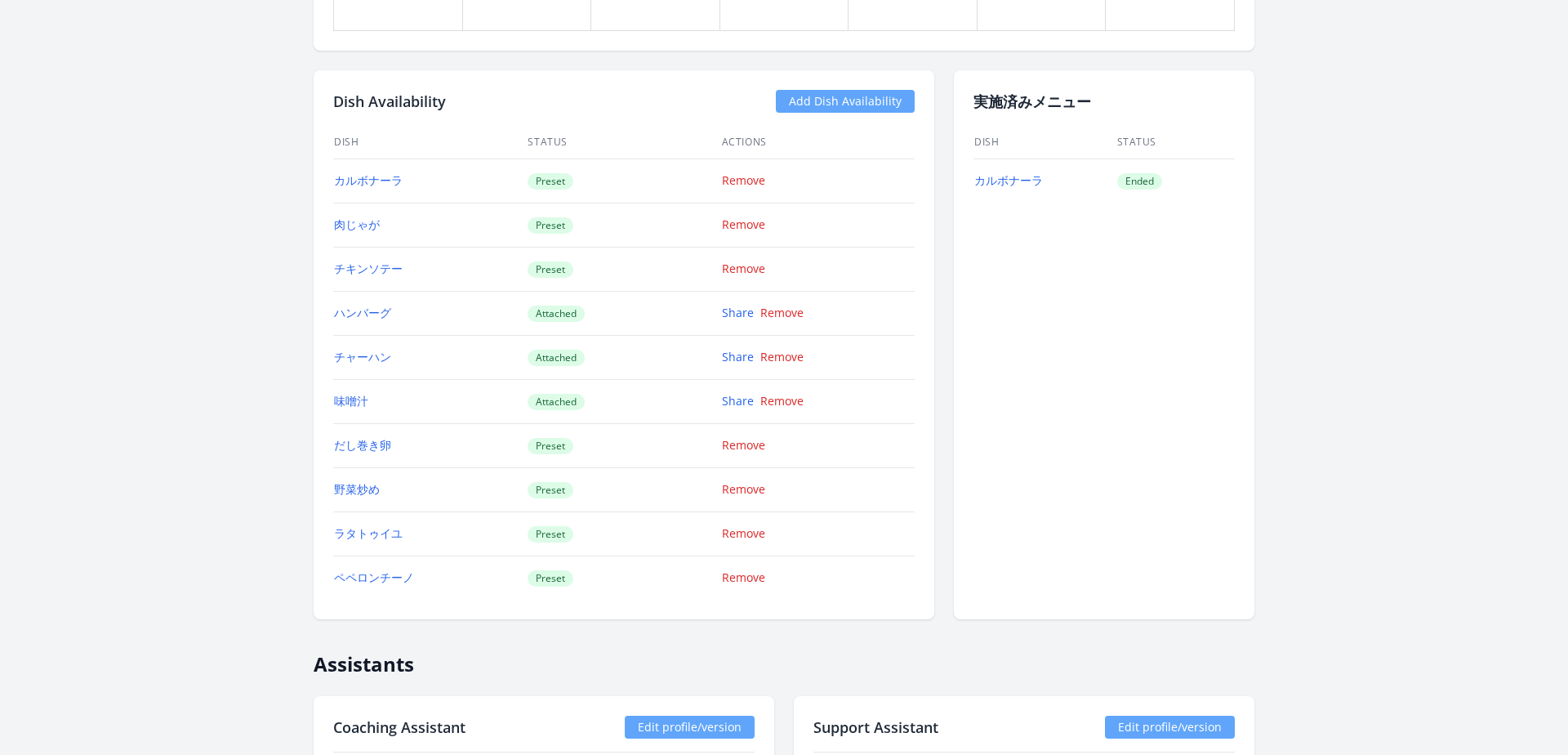
scroll to position [1368, 0]
click at [364, 313] on link "ハンバーグ" at bounding box center [363, 313] width 57 height 16
drag, startPoint x: 528, startPoint y: 303, endPoint x: 597, endPoint y: 303, distance: 69.0
click at [534, 303] on td "Attached" at bounding box center [624, 313] width 194 height 44
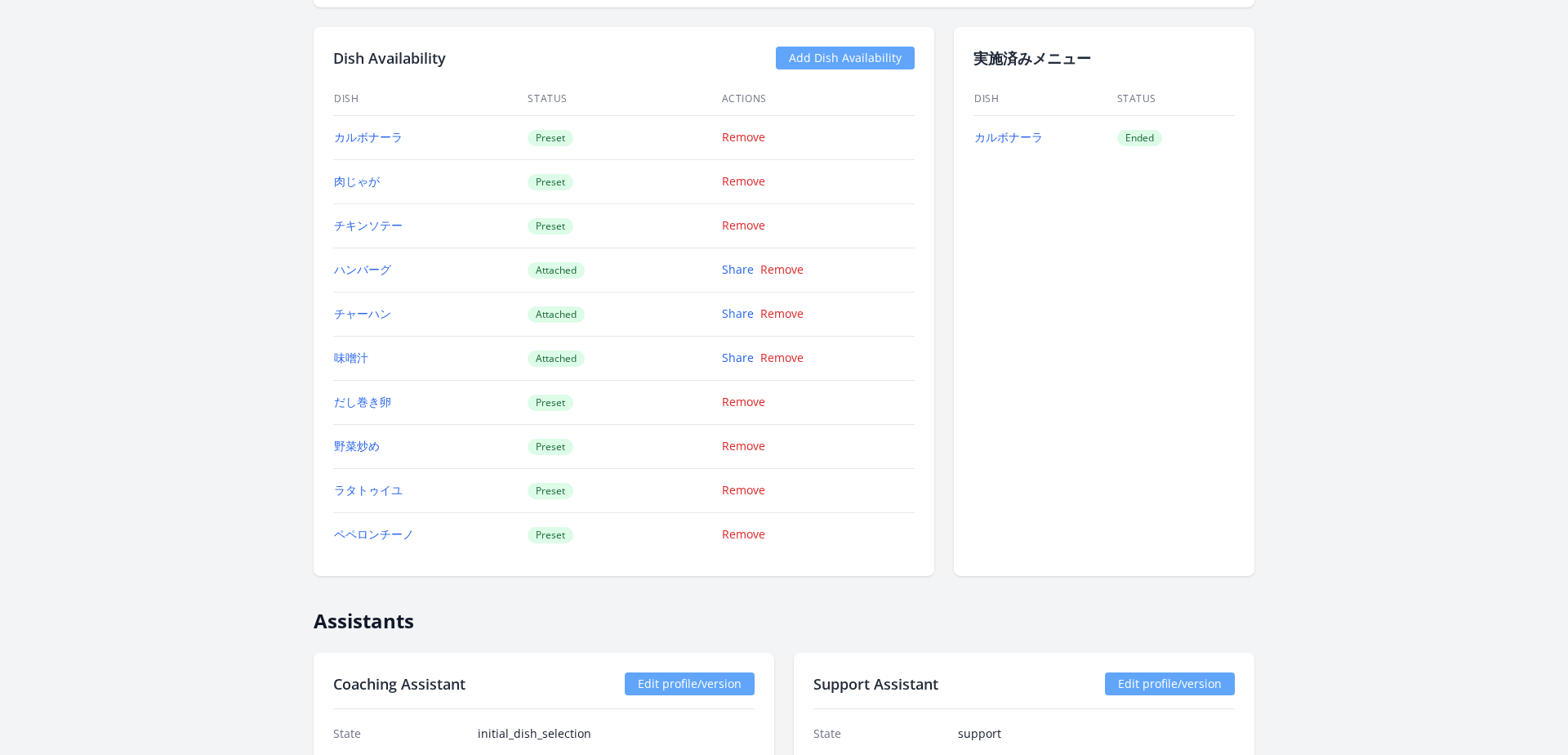
scroll to position [1390, 0]
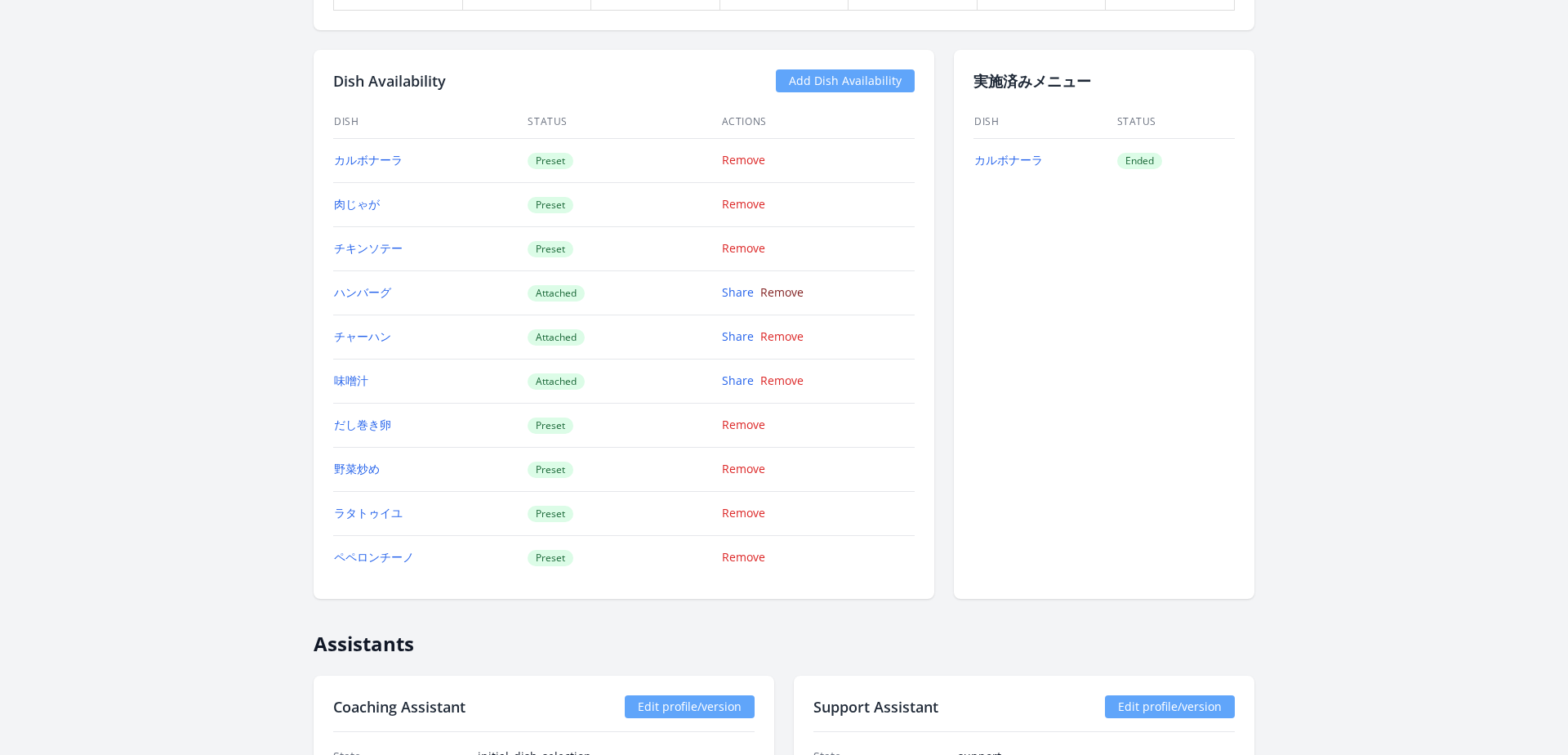
click at [781, 296] on link "Remove" at bounding box center [782, 292] width 43 height 16
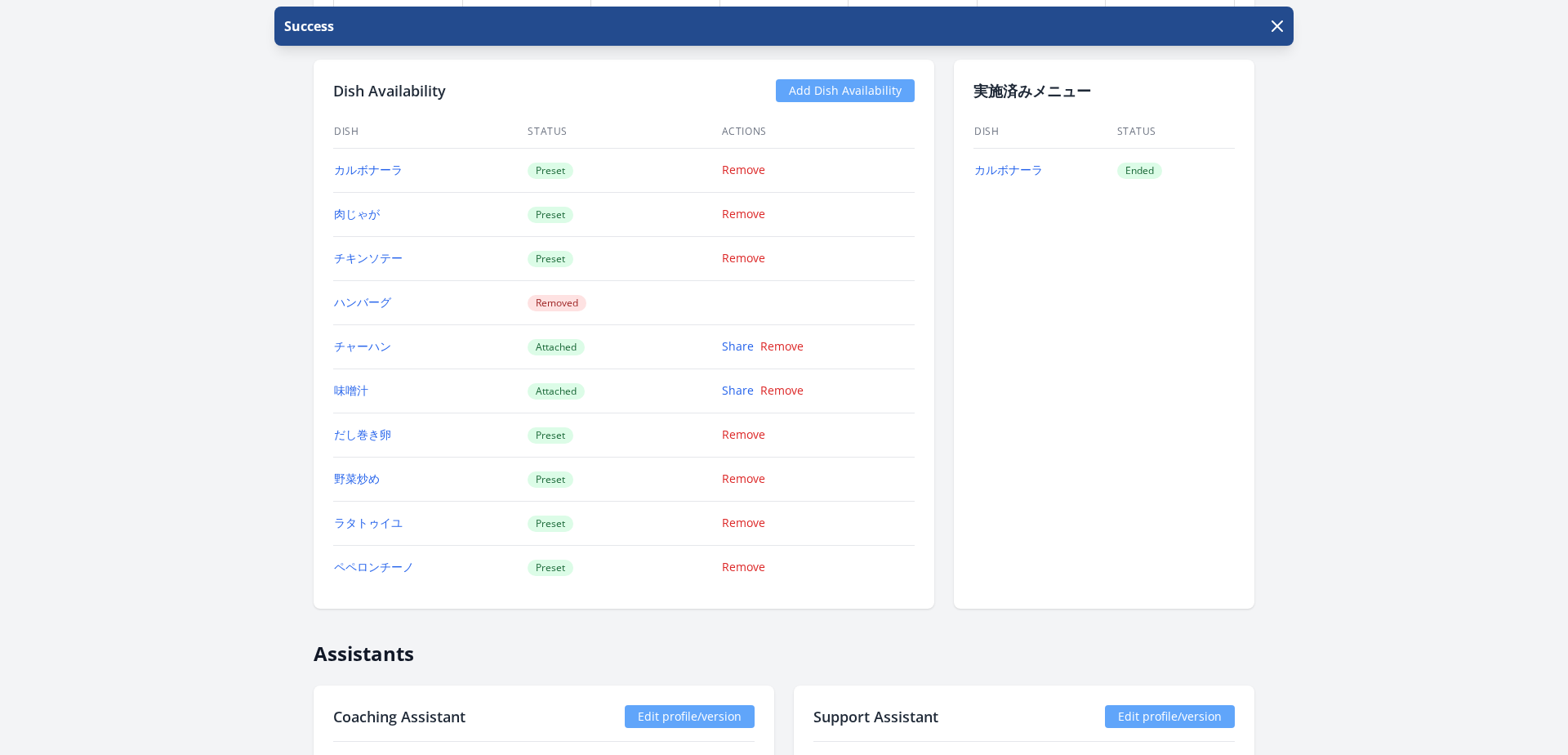
scroll to position [1378, 0]
click at [780, 344] on link "Remove" at bounding box center [782, 347] width 43 height 16
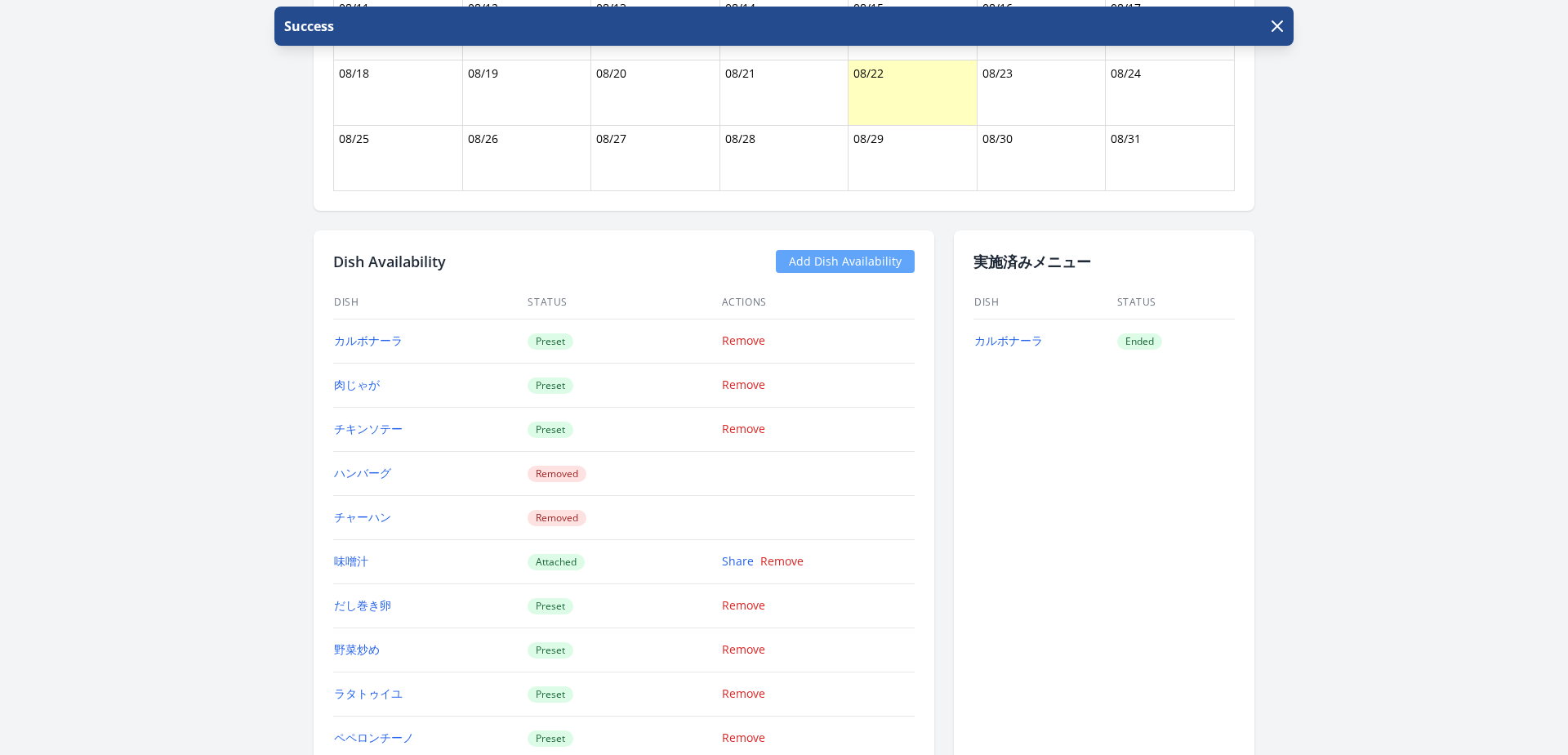
scroll to position [1207, 0]
click at [819, 261] on link "Add Dish Availability" at bounding box center [845, 263] width 138 height 23
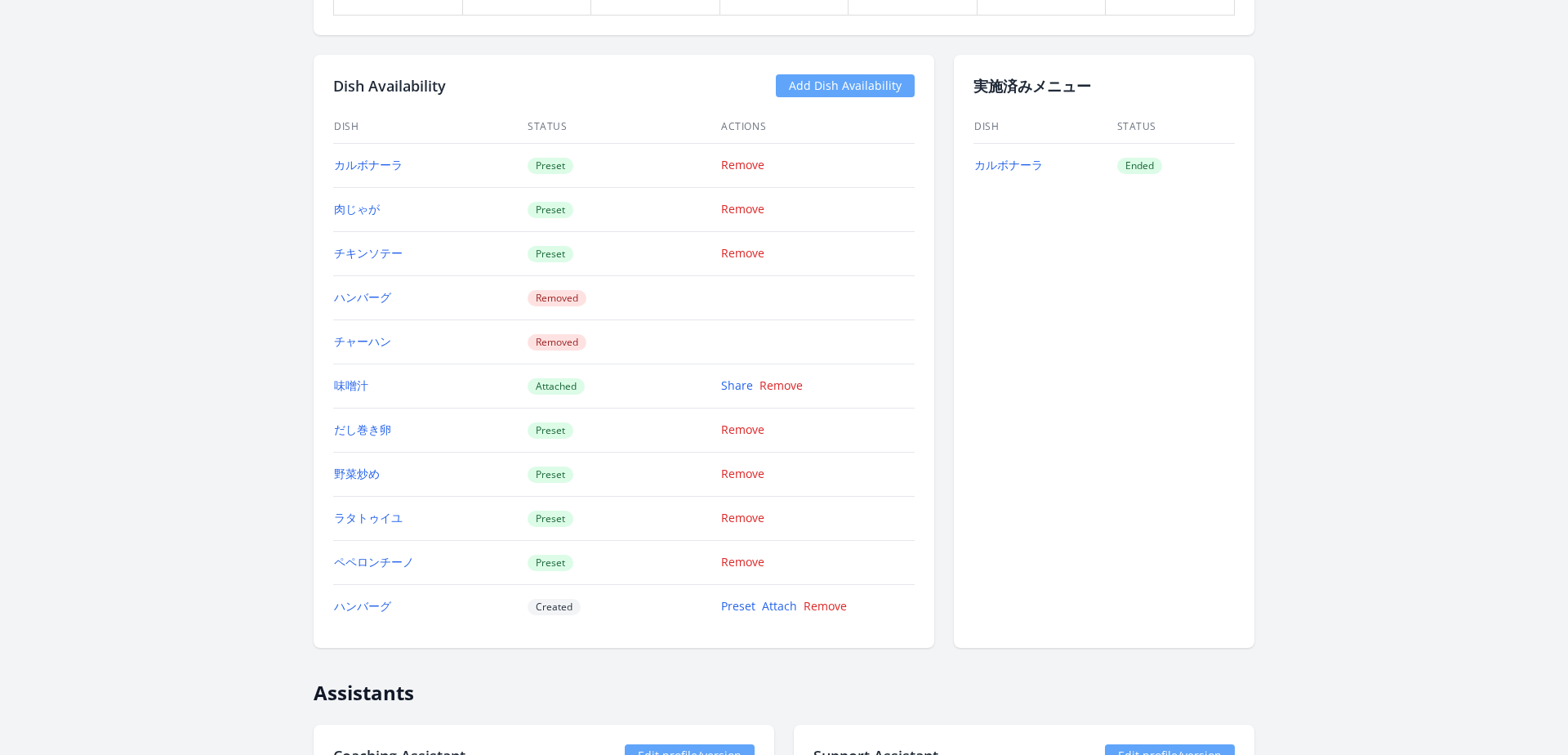
scroll to position [1304, 0]
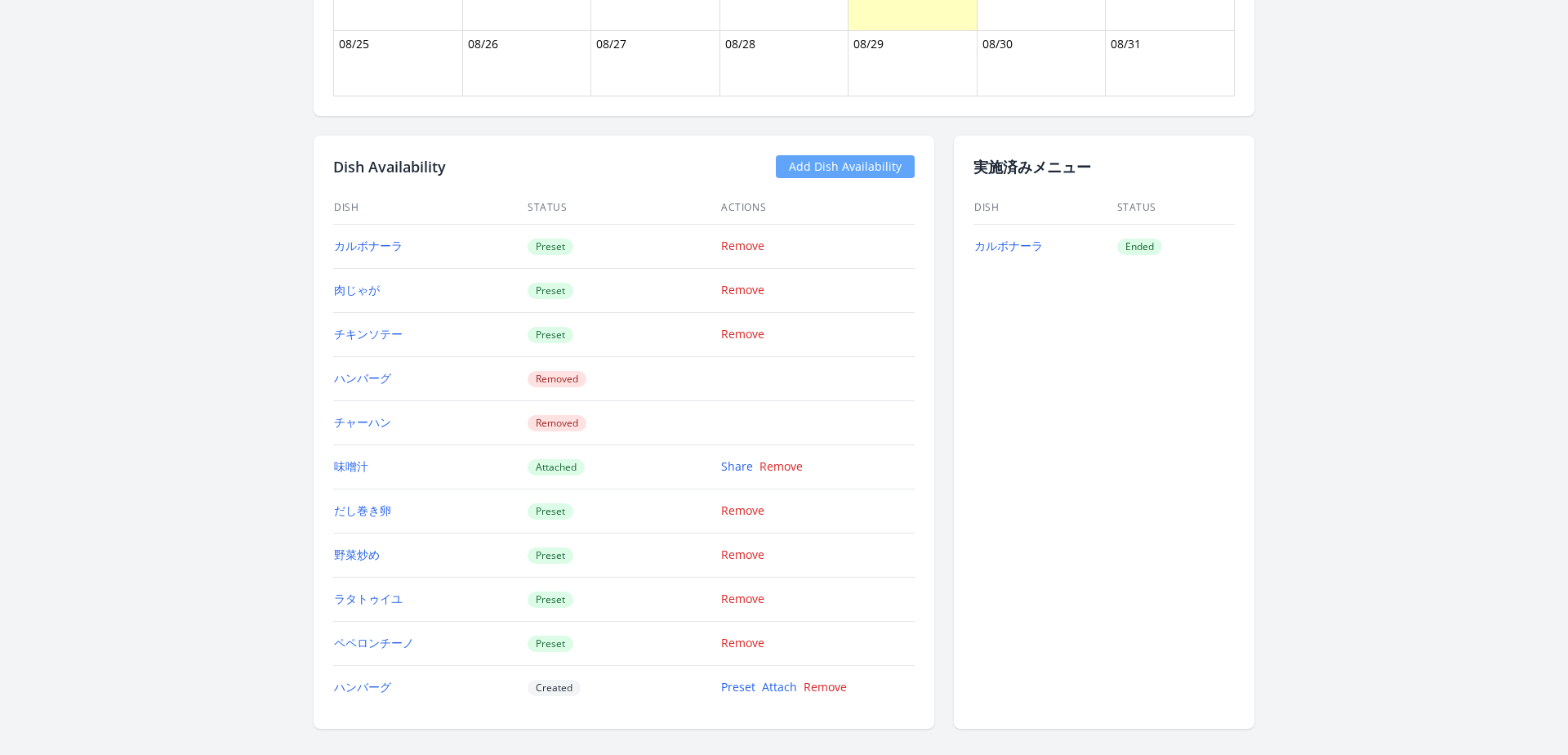
click at [805, 165] on link "Add Dish Availability" at bounding box center [845, 166] width 138 height 23
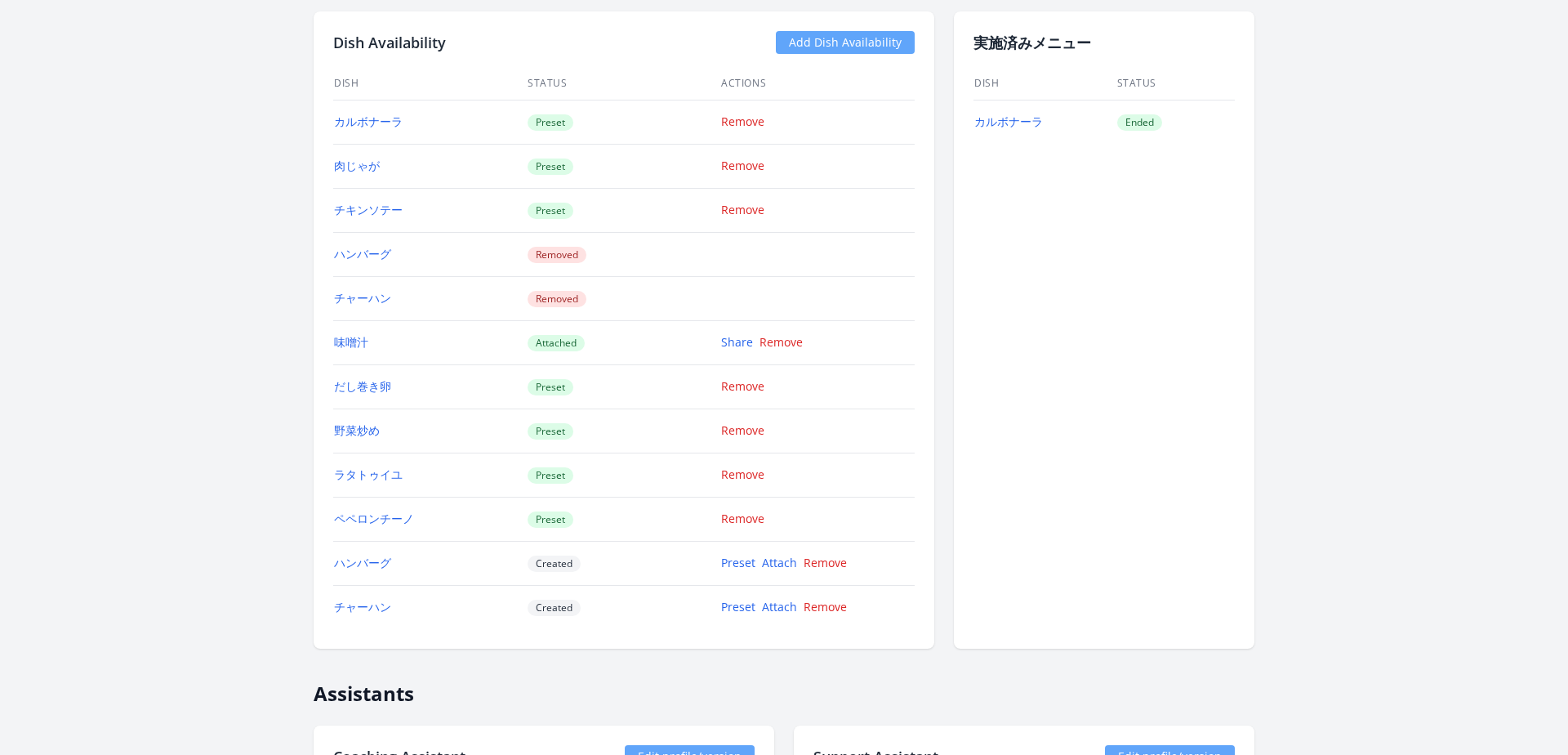
scroll to position [1641, 0]
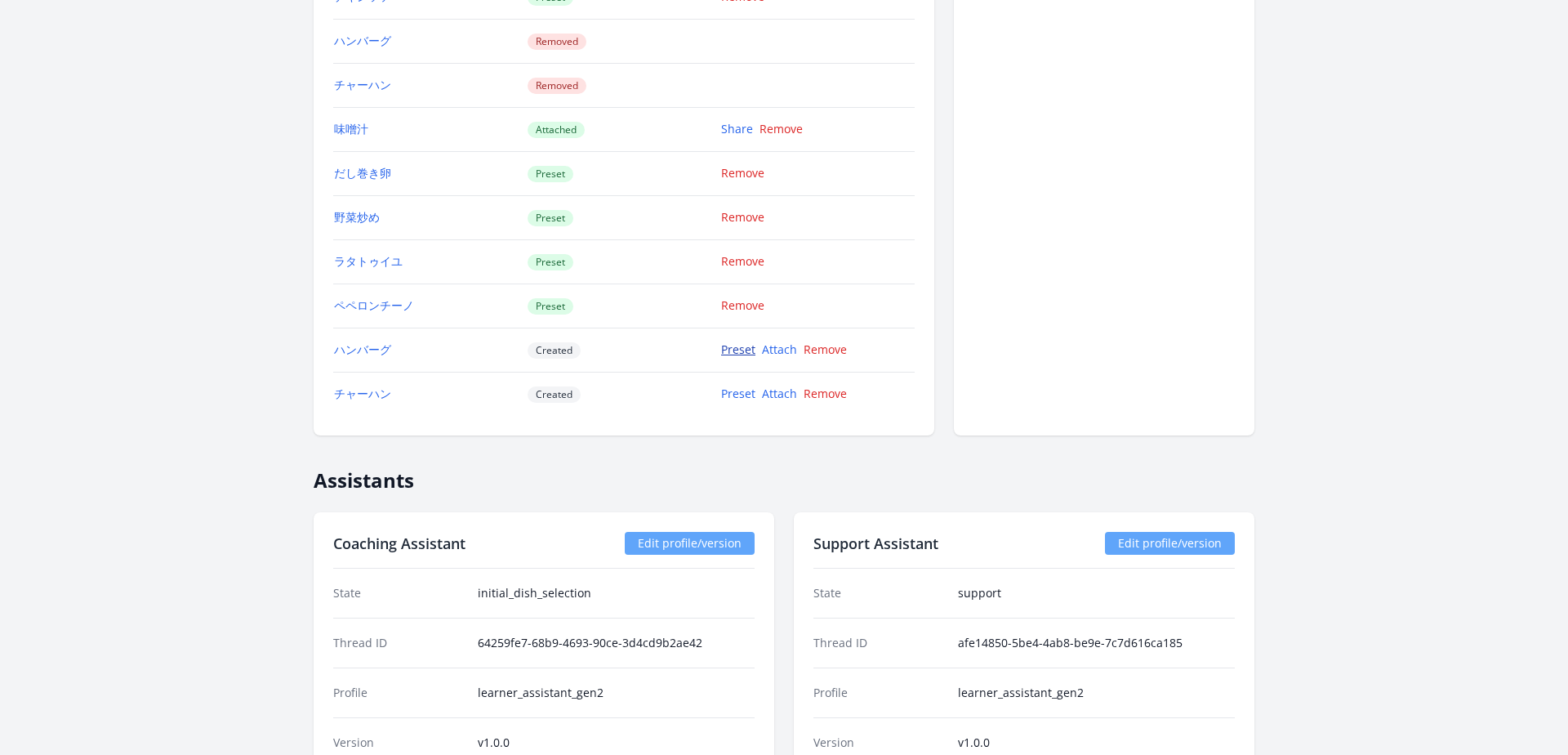
click at [736, 352] on link "Preset" at bounding box center [739, 350] width 35 height 16
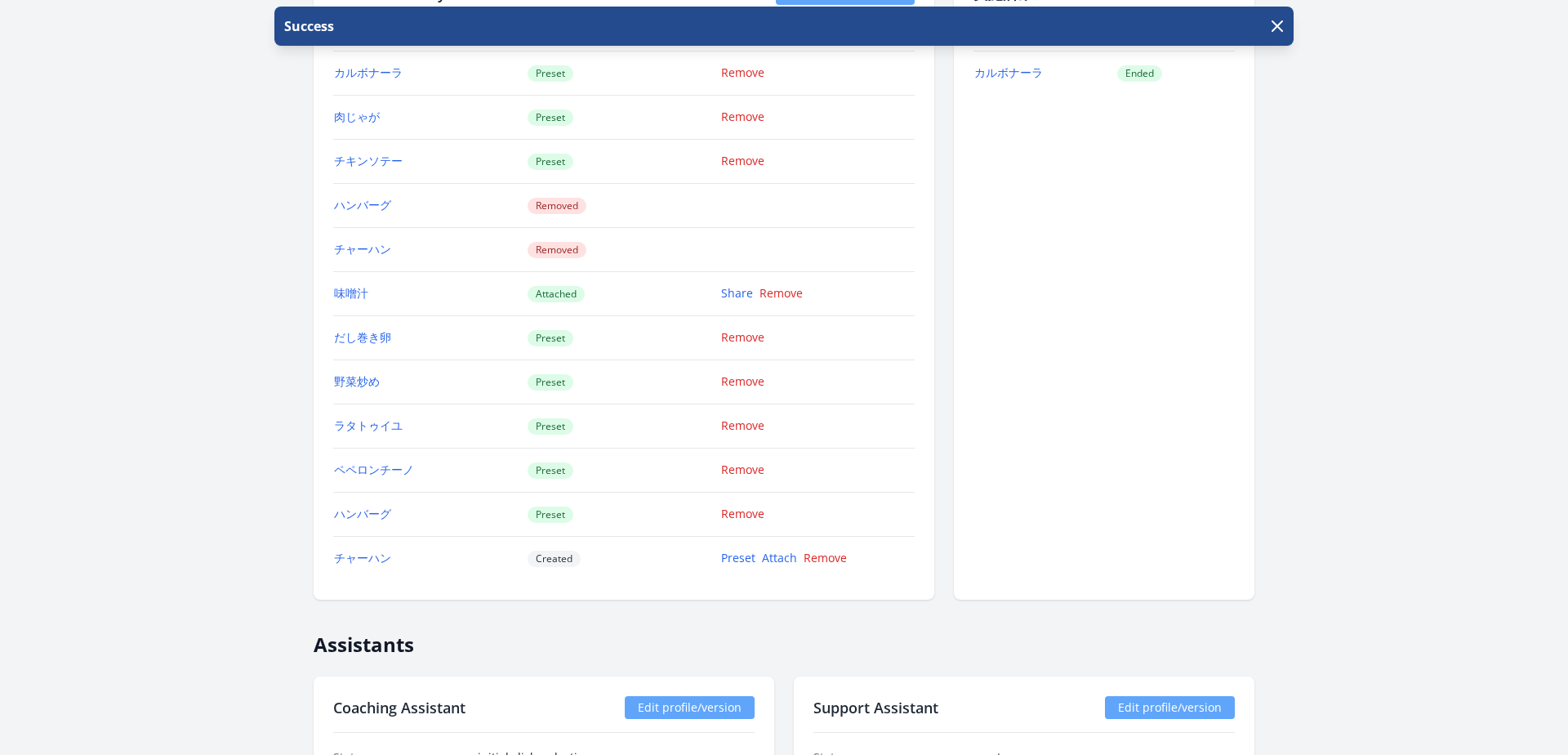
scroll to position [1507, 0]
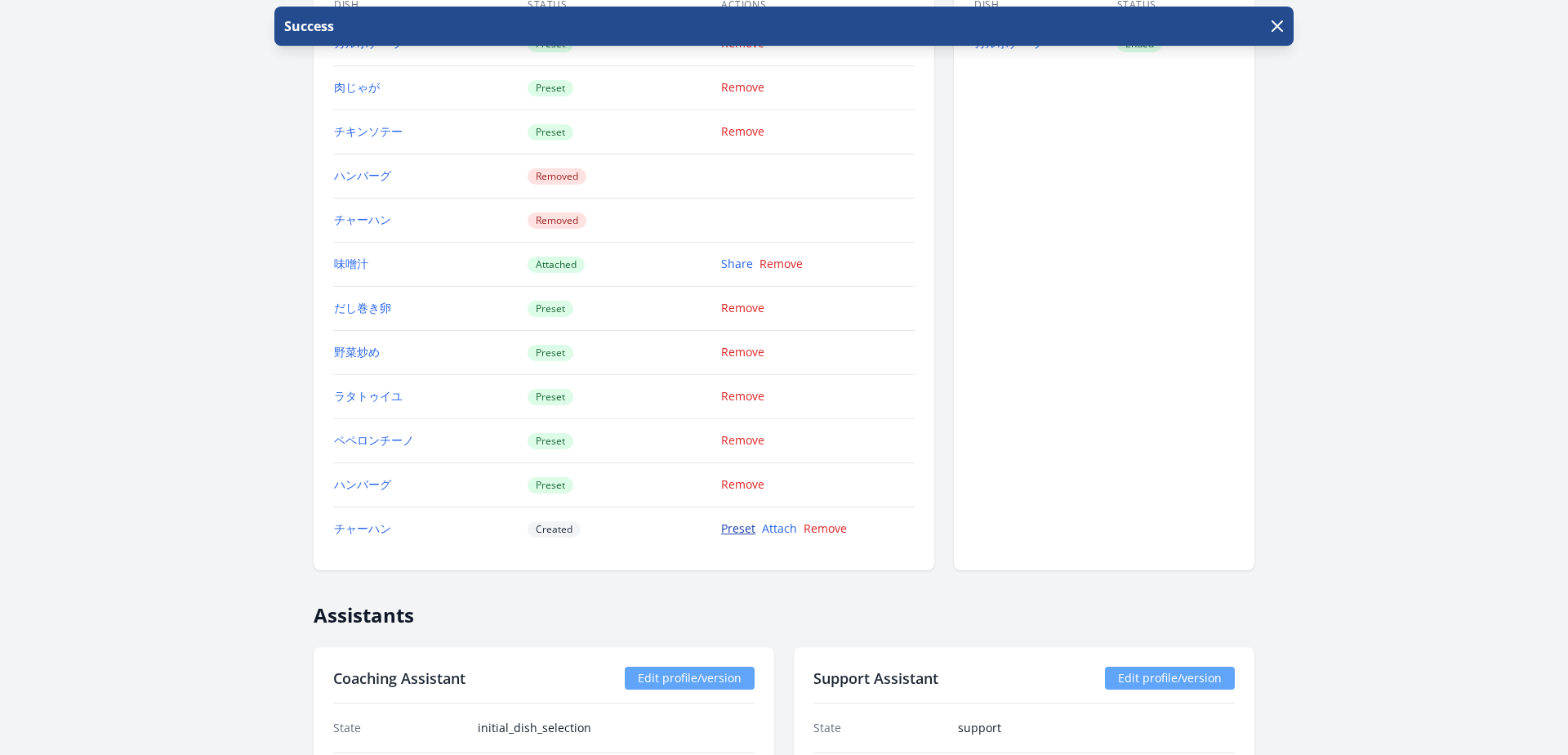
click at [729, 526] on link "Preset" at bounding box center [739, 528] width 35 height 16
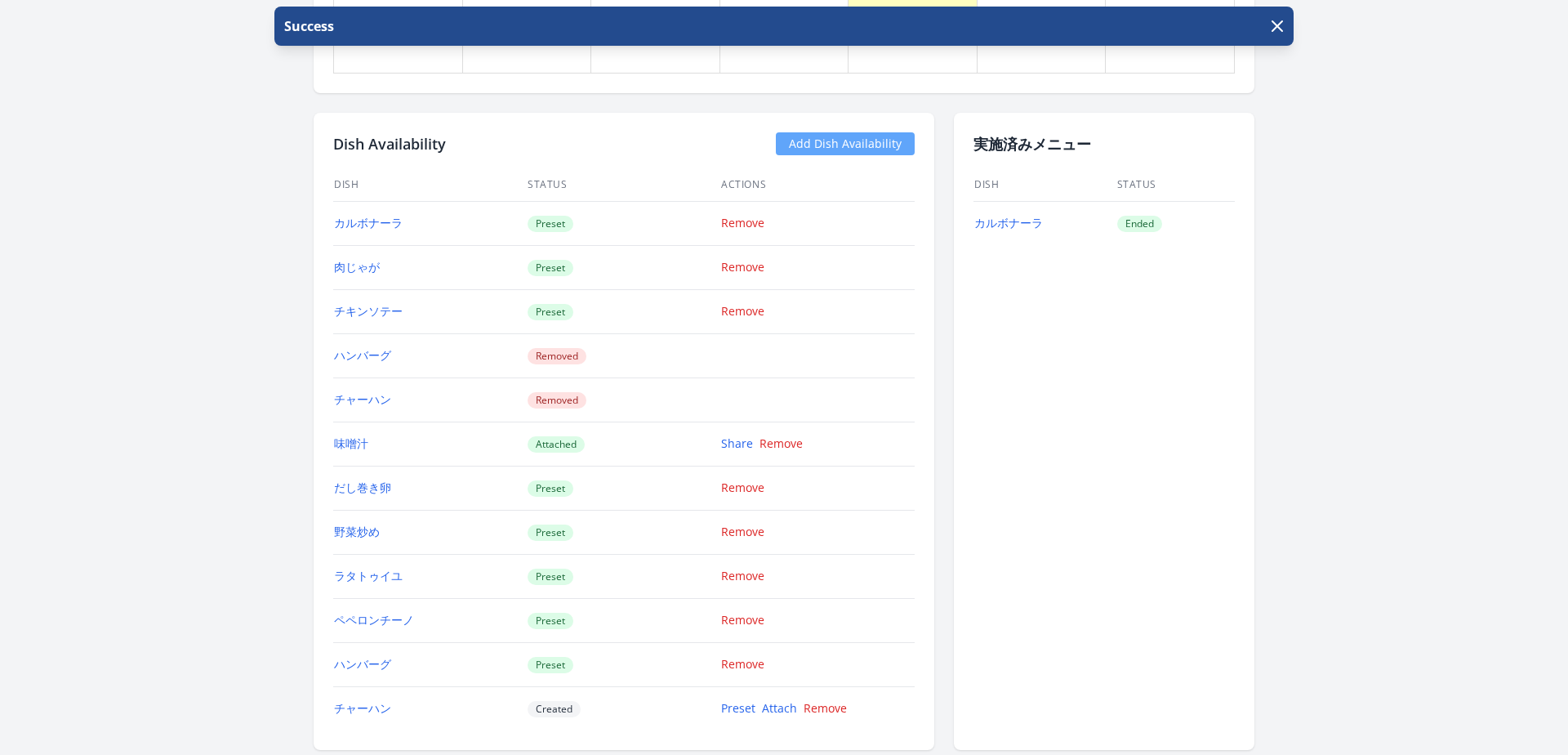
scroll to position [614, 0]
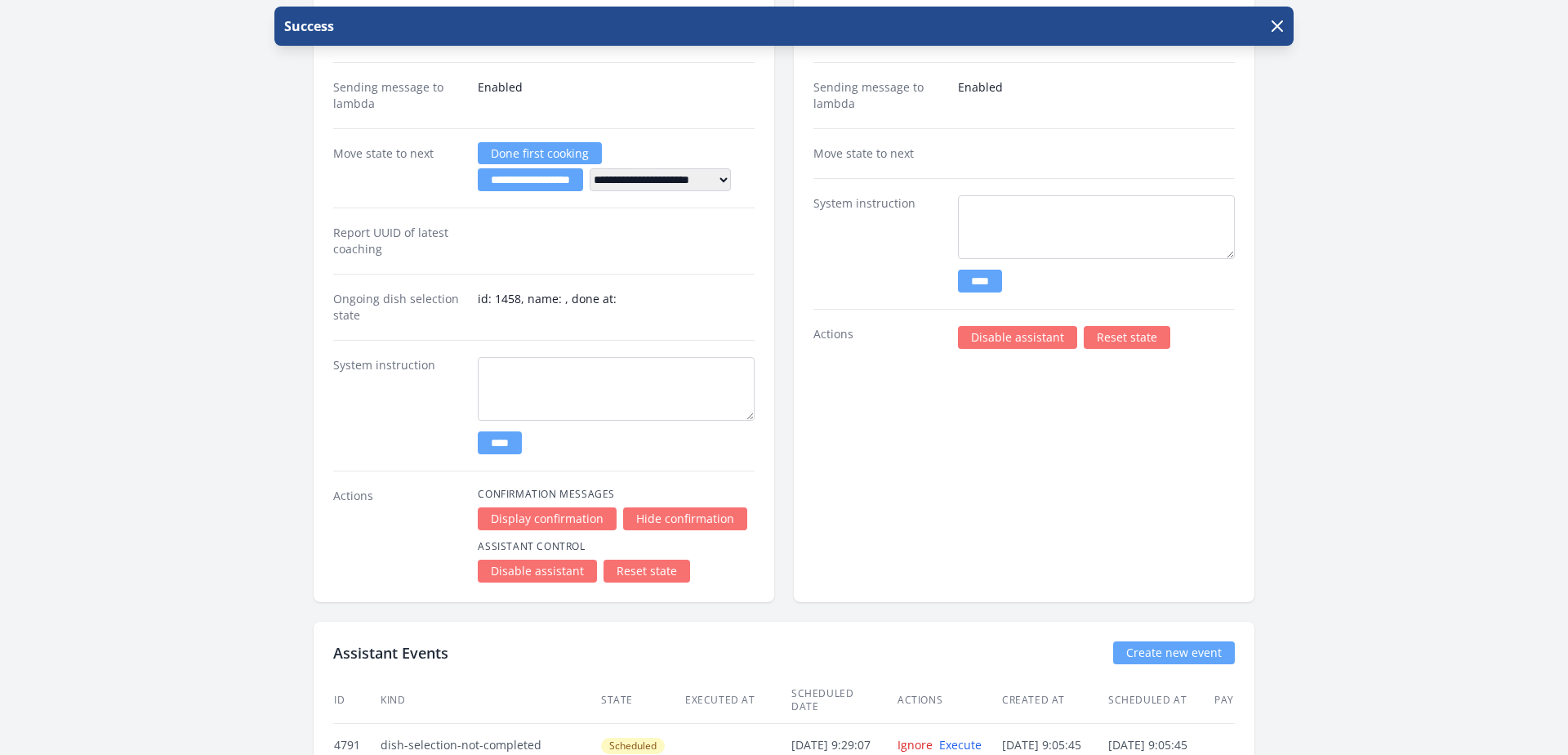
scroll to position [2521, 0]
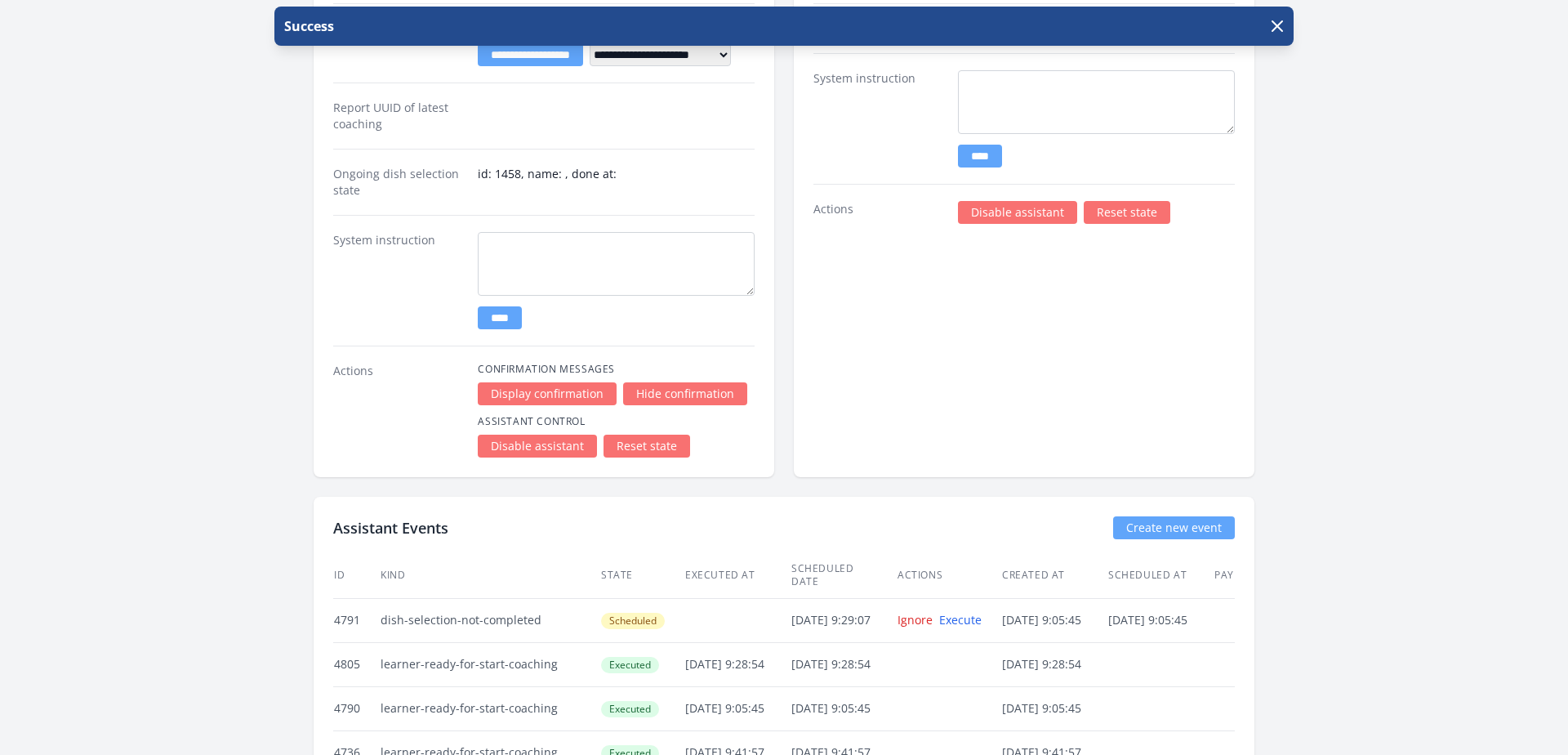
click at [648, 442] on link "Reset state" at bounding box center [647, 446] width 87 height 23
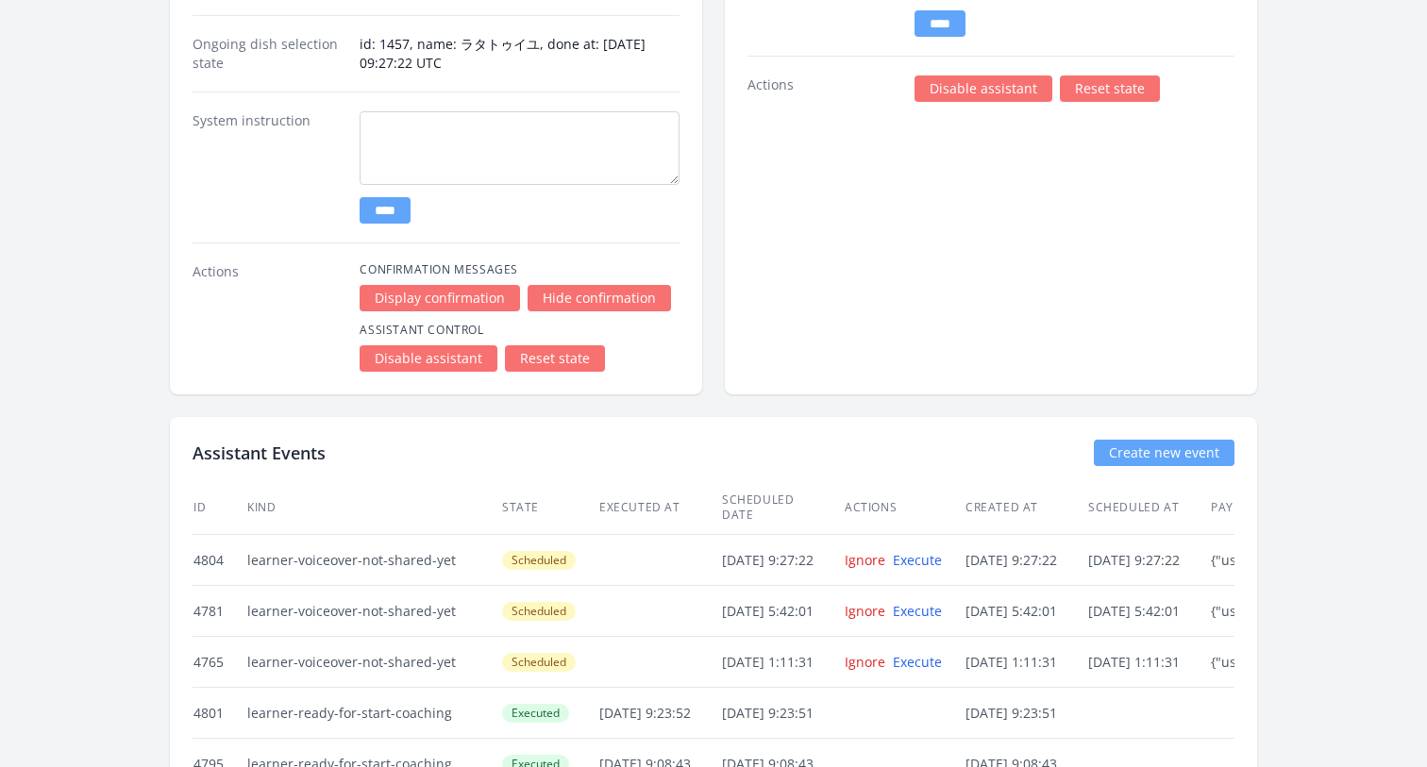
scroll to position [3728, 0]
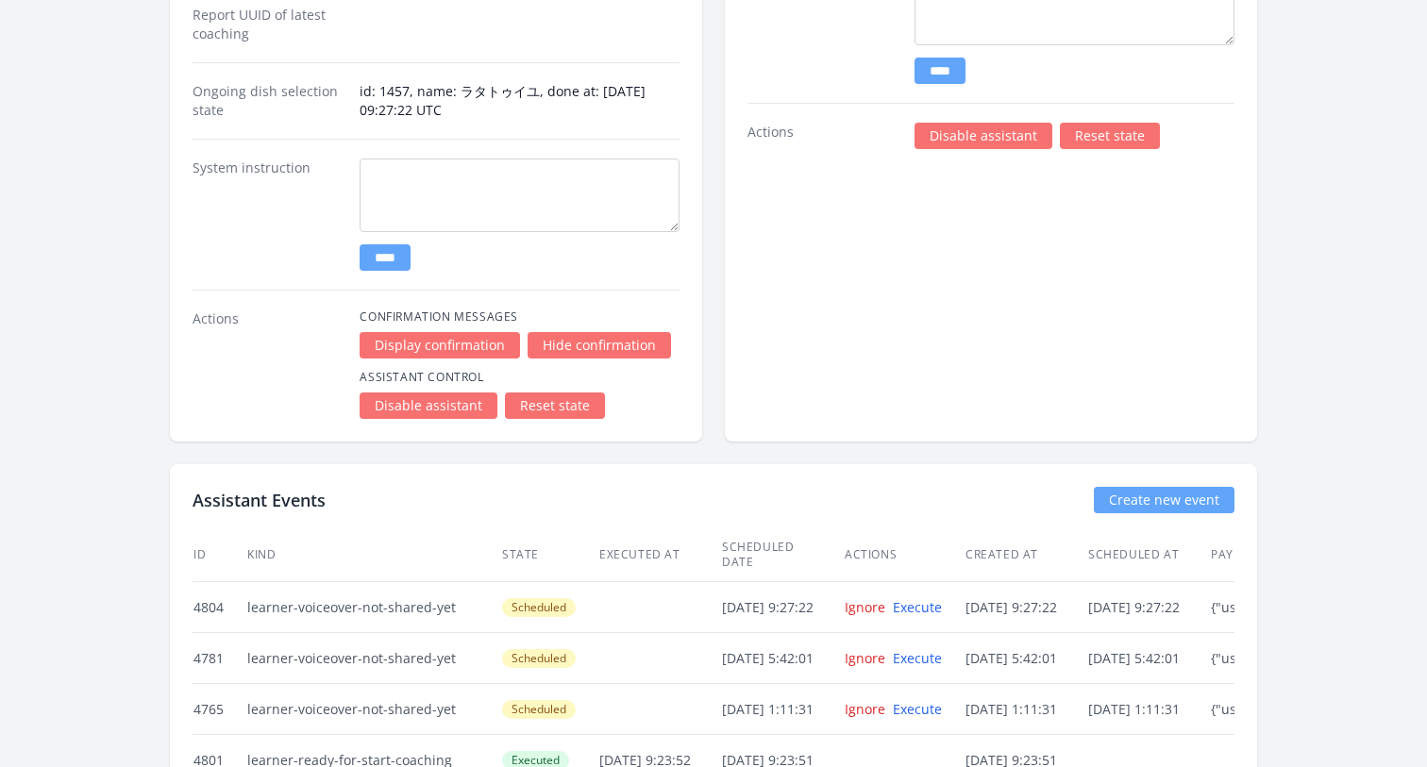
click at [540, 409] on link "Reset state" at bounding box center [555, 406] width 100 height 26
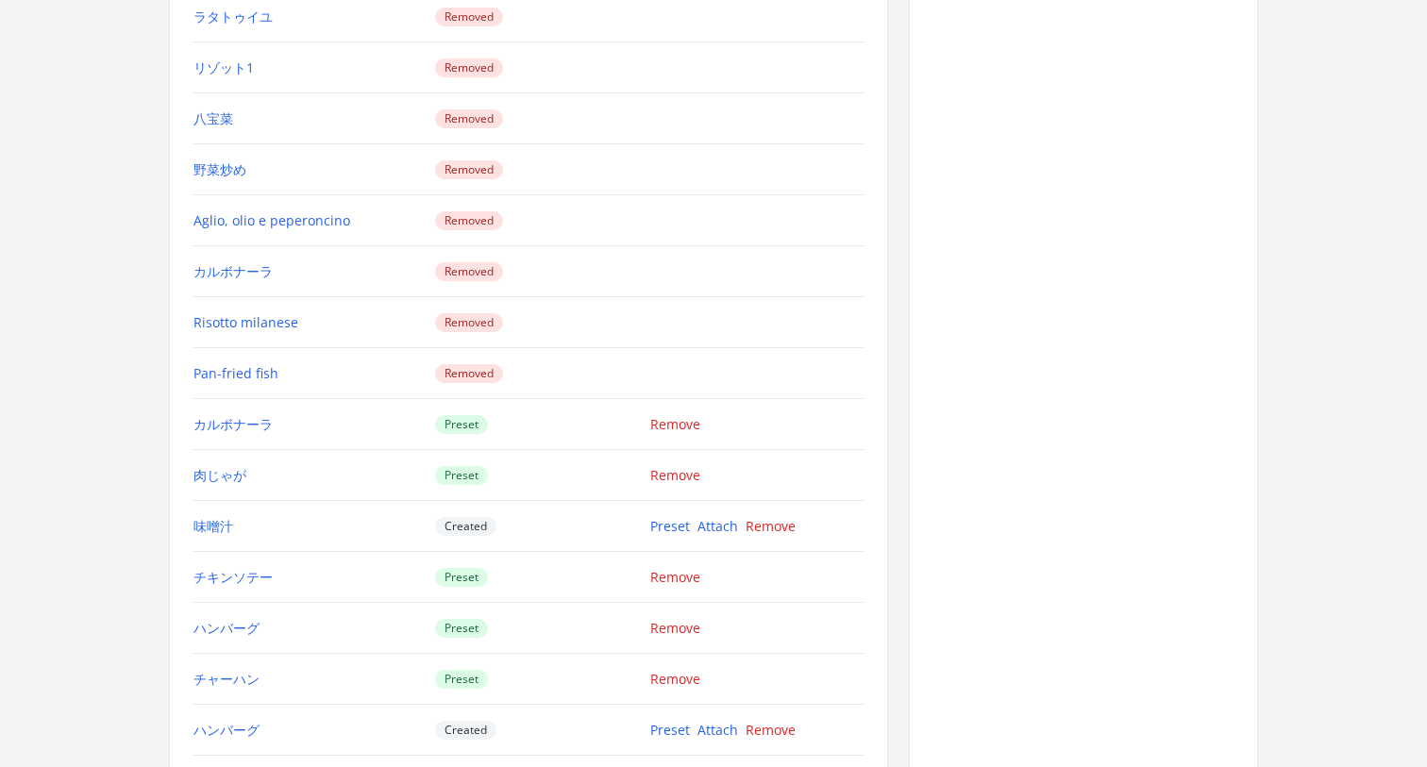
scroll to position [2043, 0]
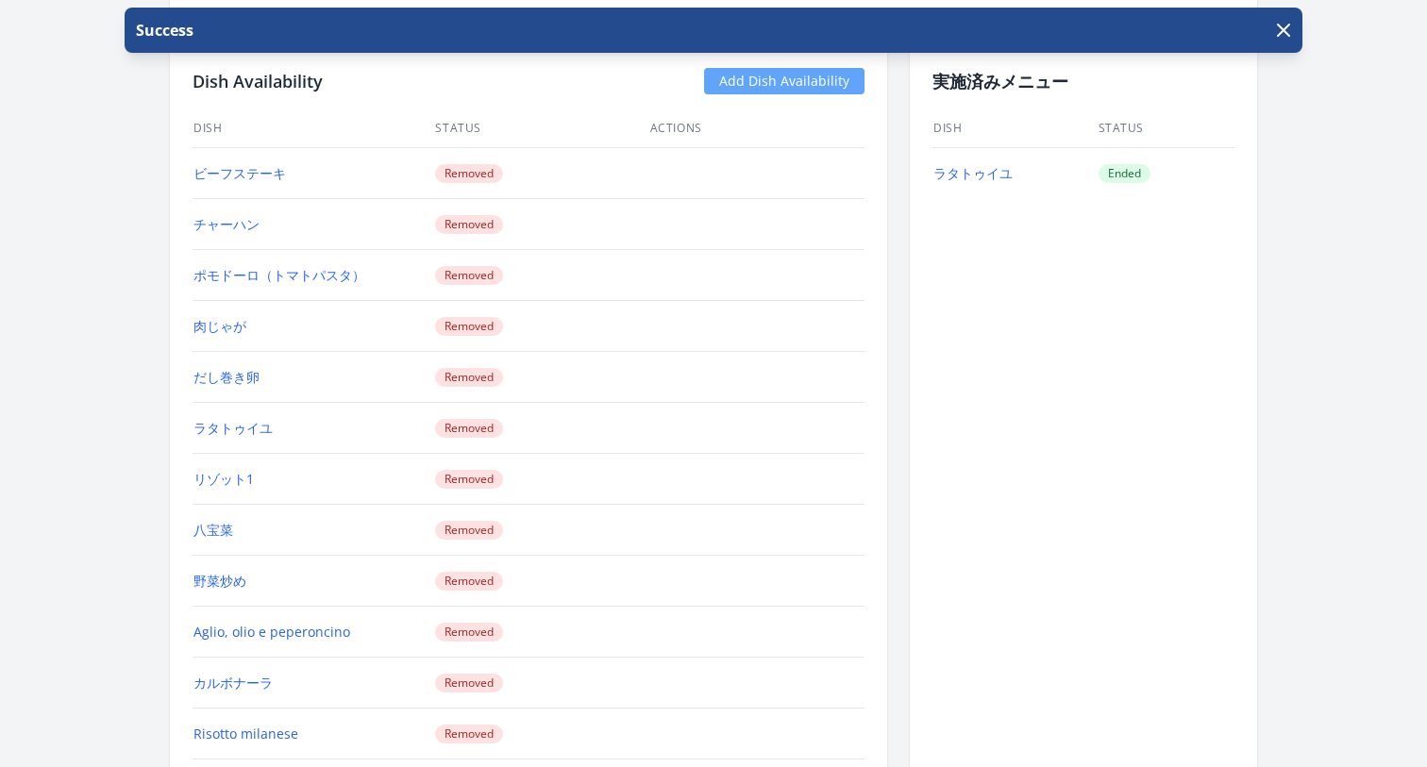
scroll to position [2058, 0]
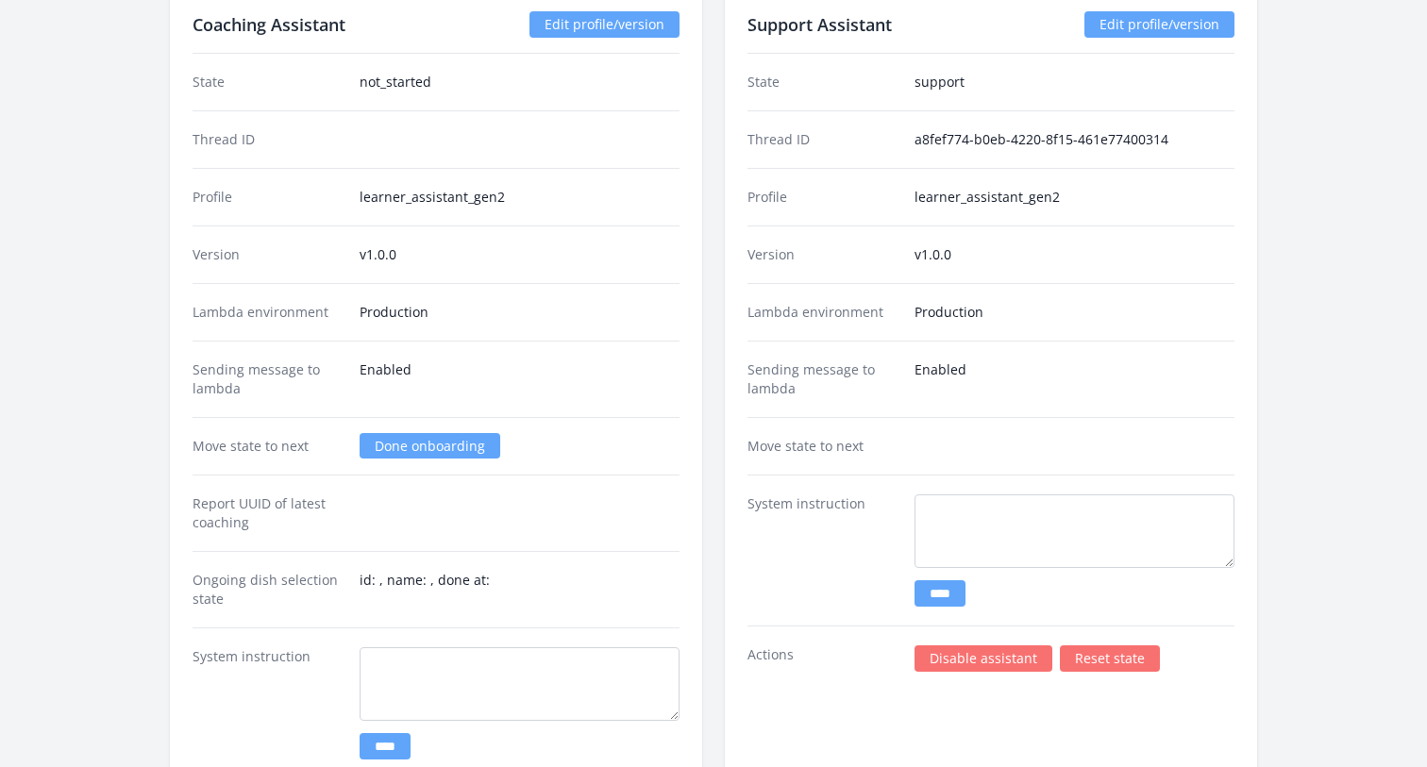
scroll to position [3197, 0]
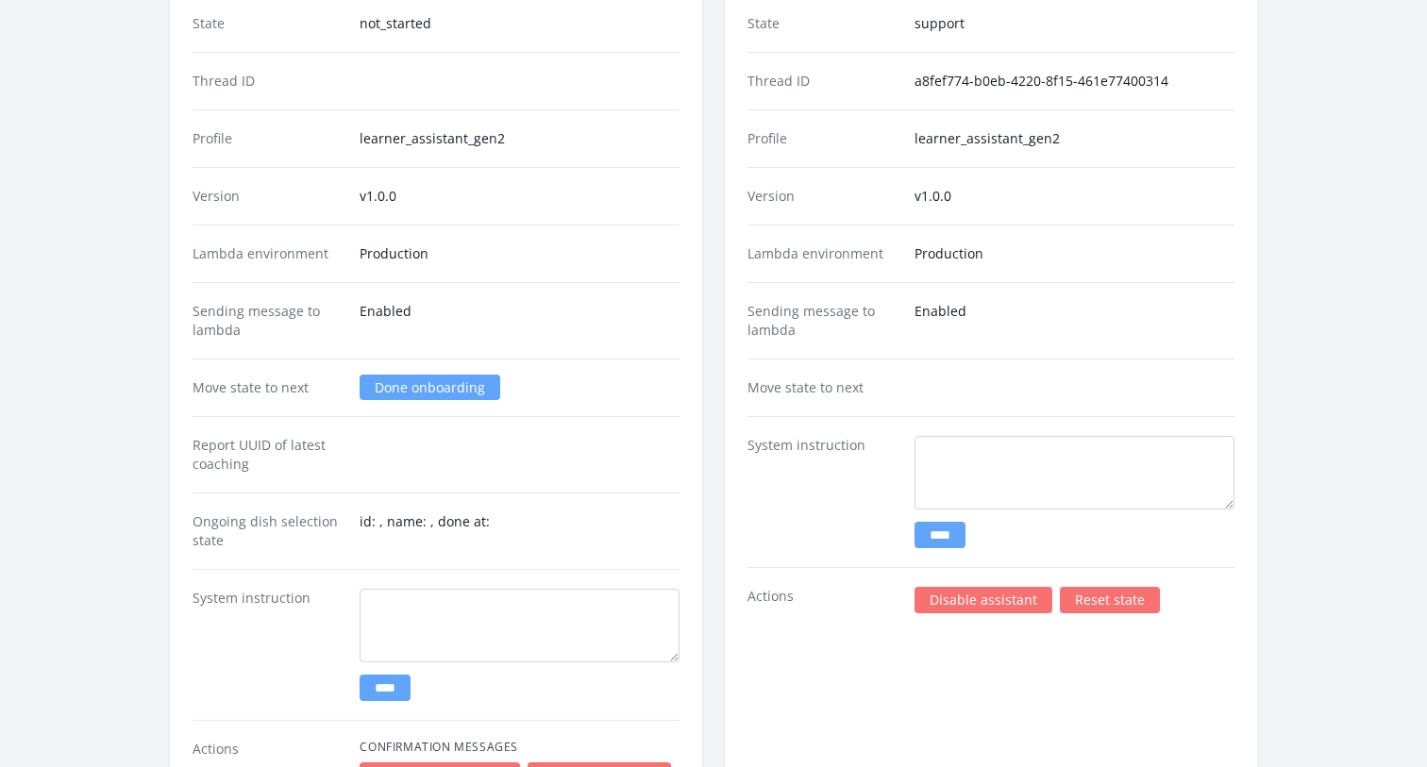
click at [439, 390] on link "Done onboarding" at bounding box center [430, 387] width 141 height 25
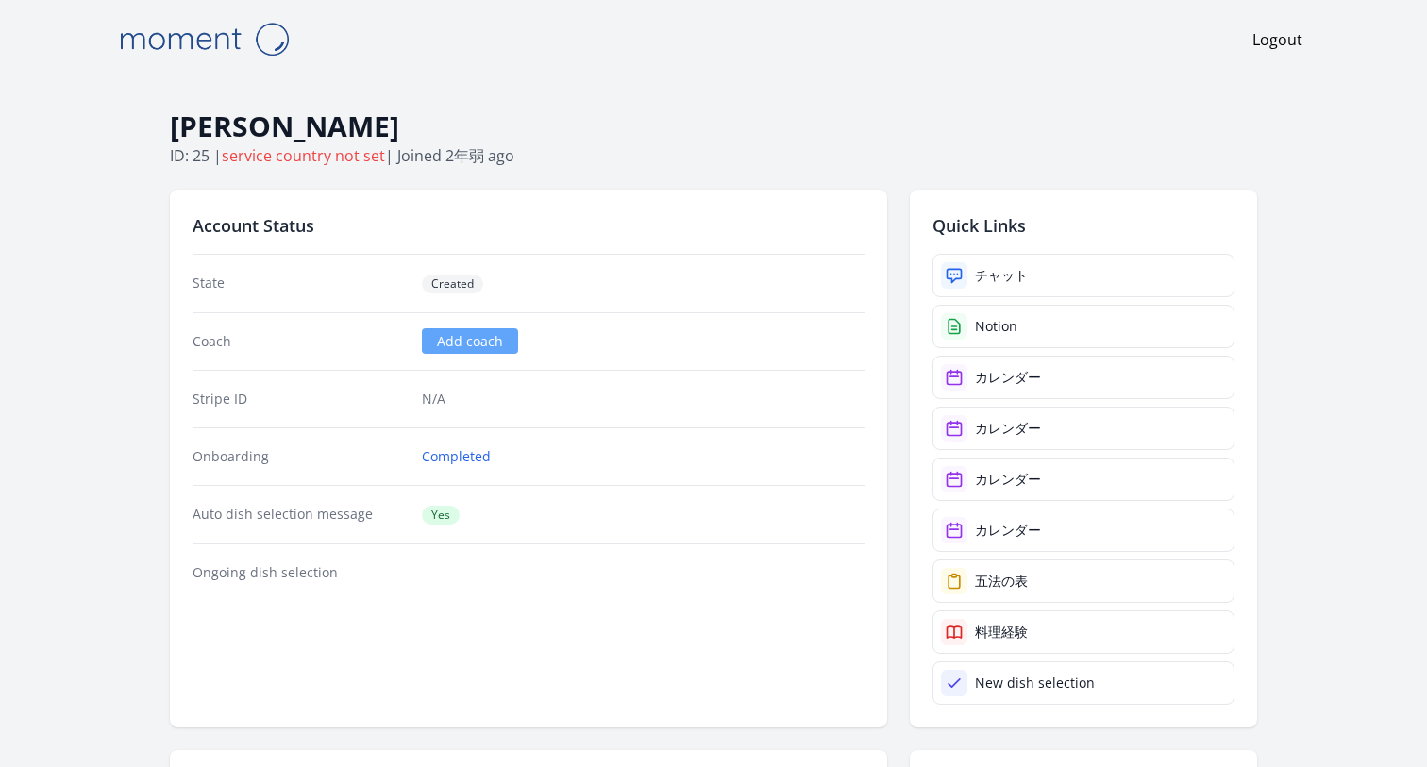
scroll to position [3197, 0]
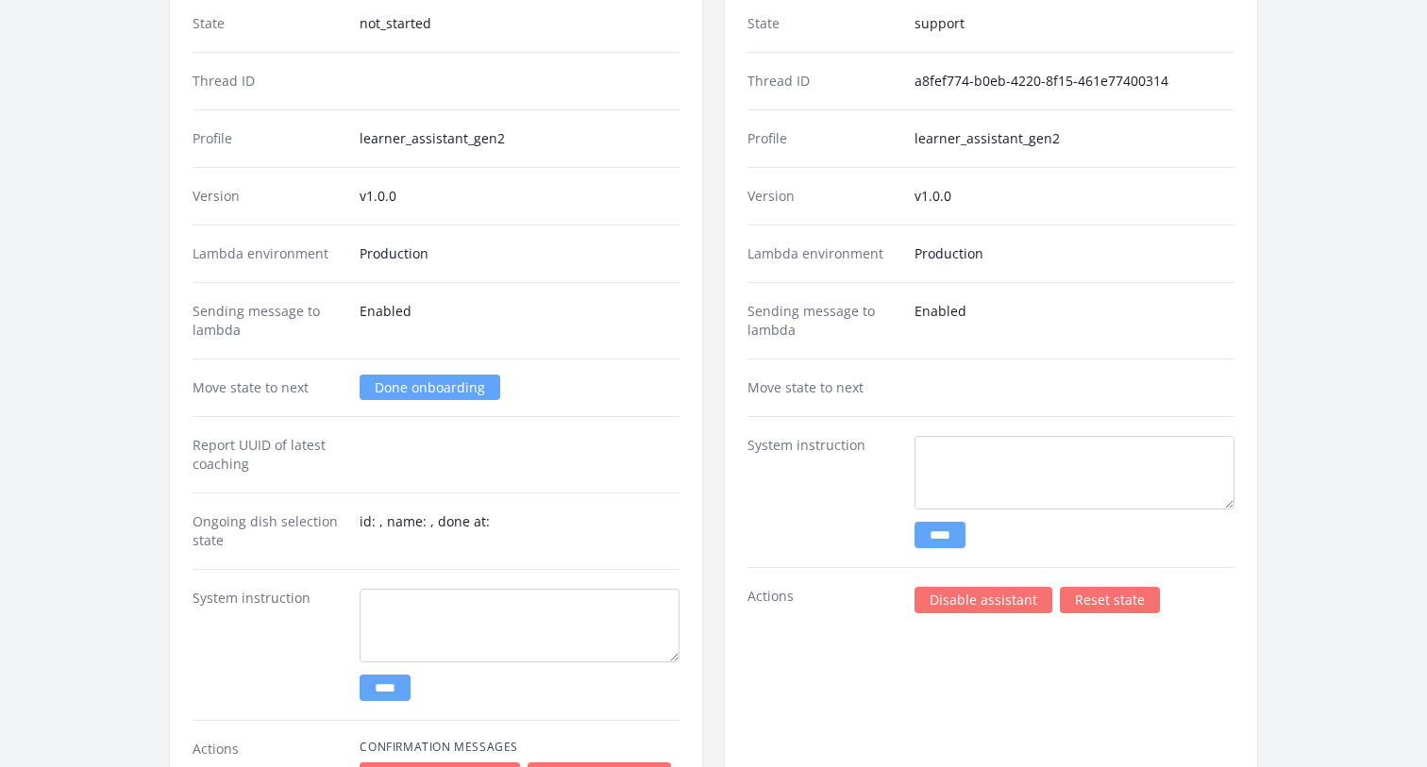
click at [402, 394] on link "Done onboarding" at bounding box center [430, 387] width 141 height 25
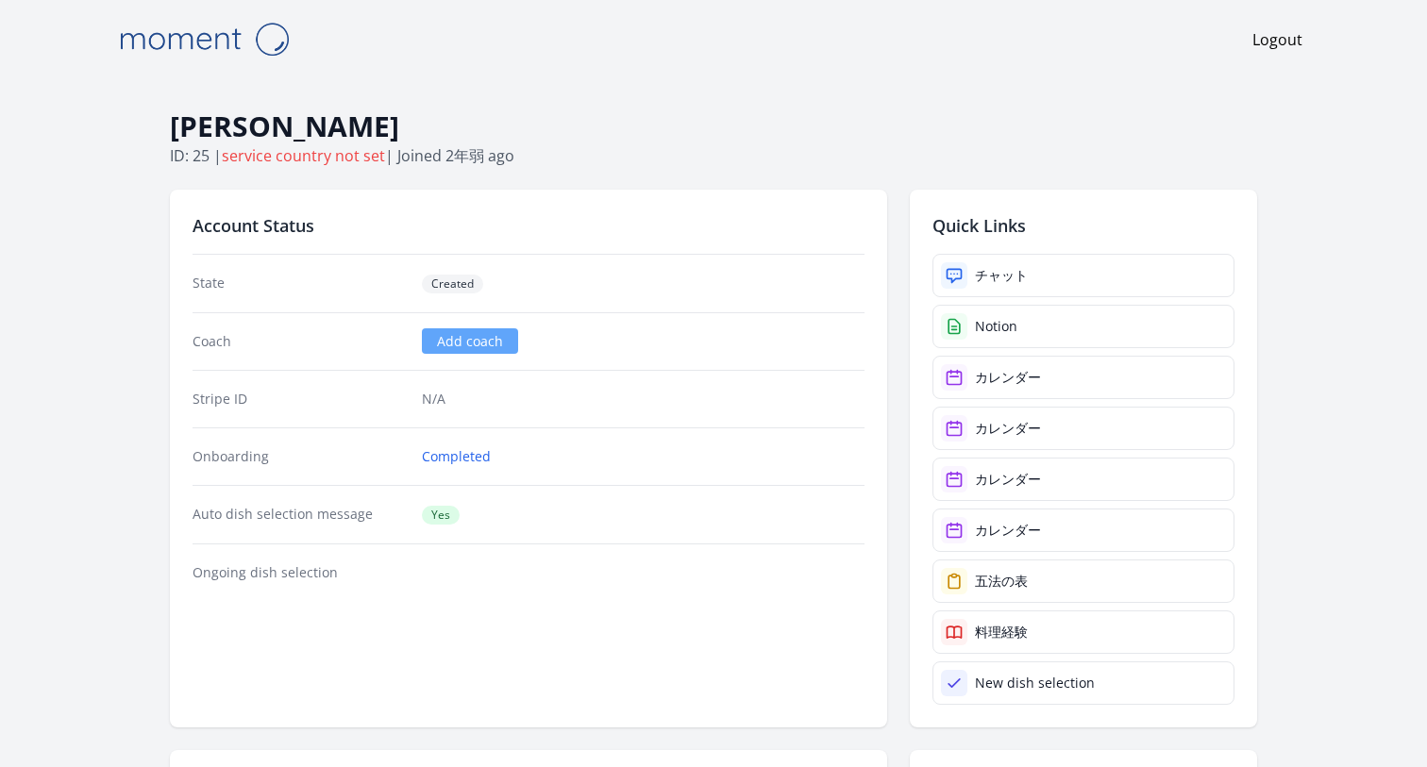
scroll to position [3197, 0]
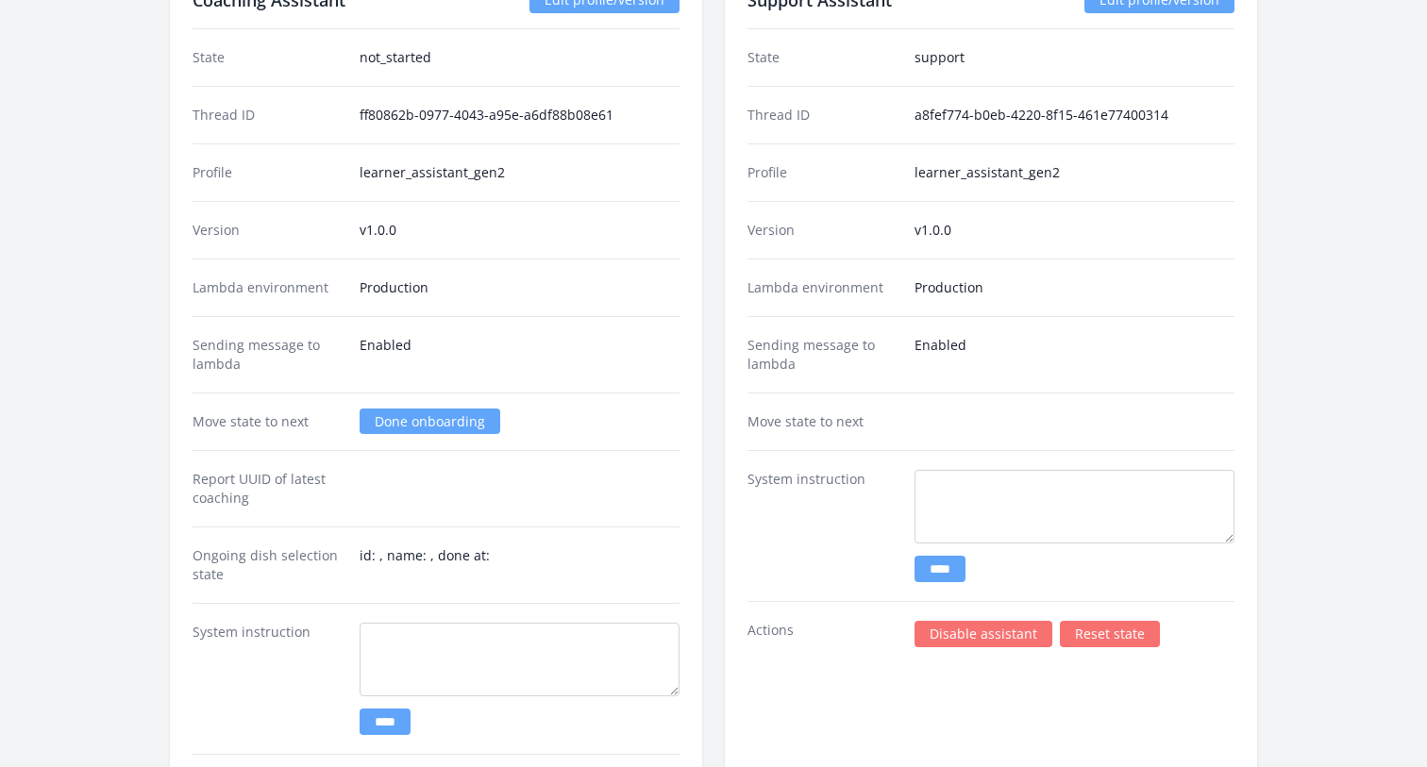
scroll to position [3164, 0]
click at [408, 417] on link "Done onboarding" at bounding box center [430, 420] width 141 height 25
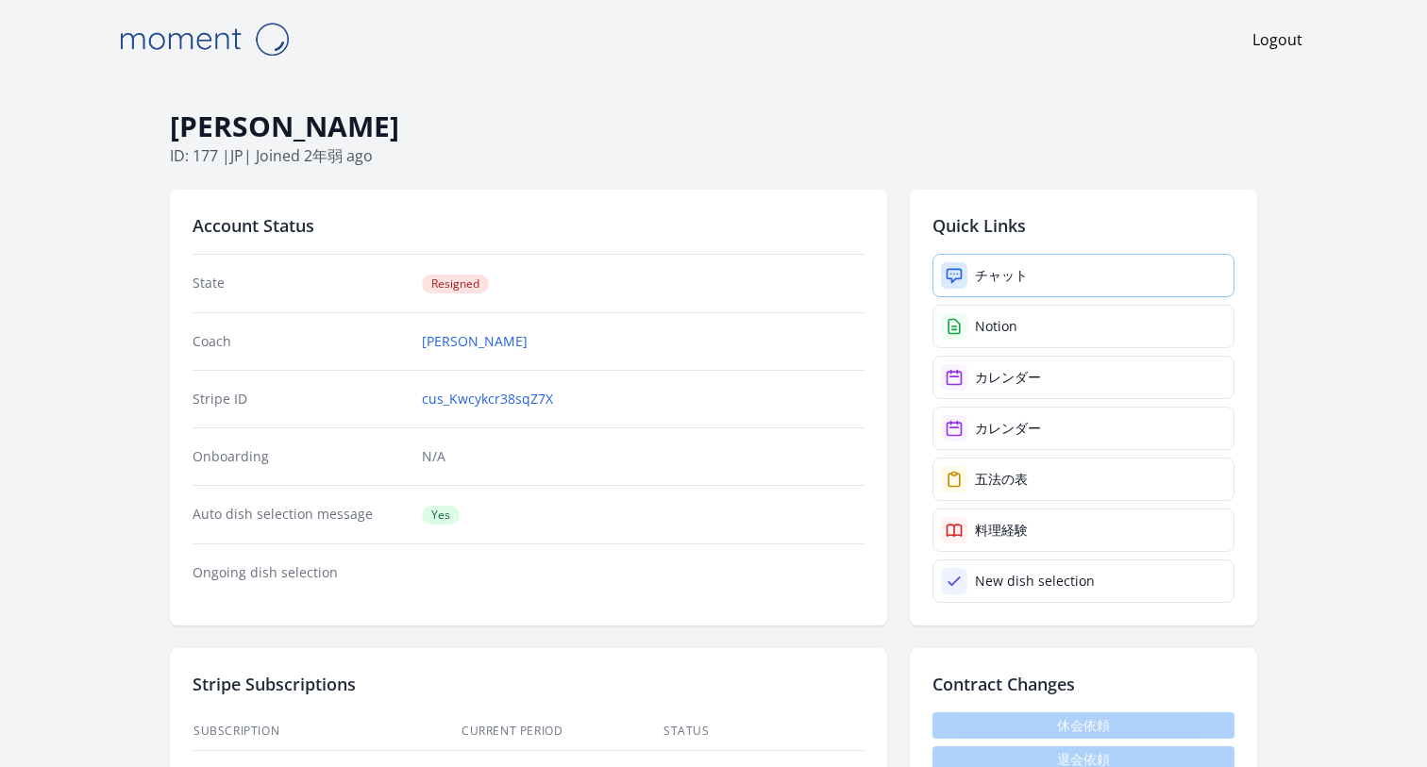
click at [991, 278] on div "チャット" at bounding box center [1001, 275] width 53 height 19
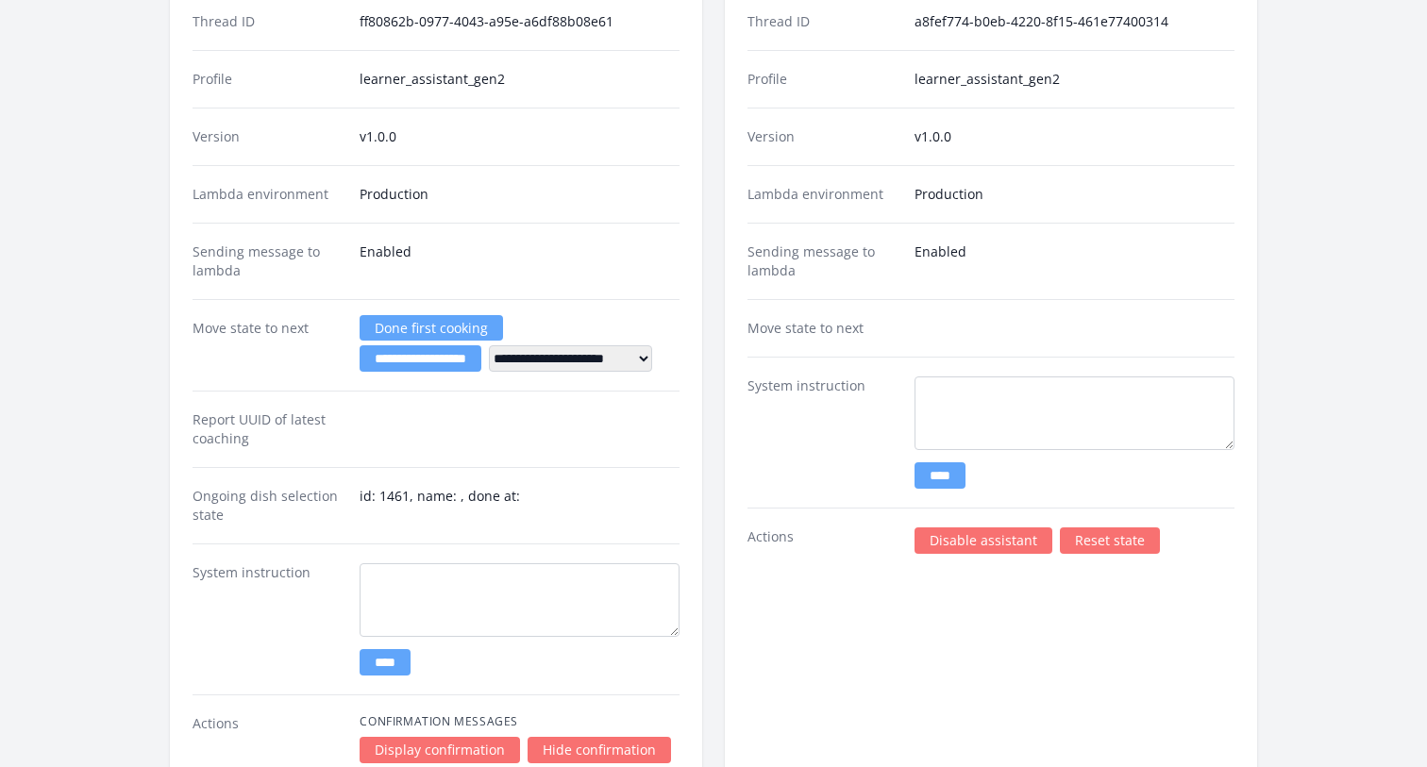
scroll to position [3545, 0]
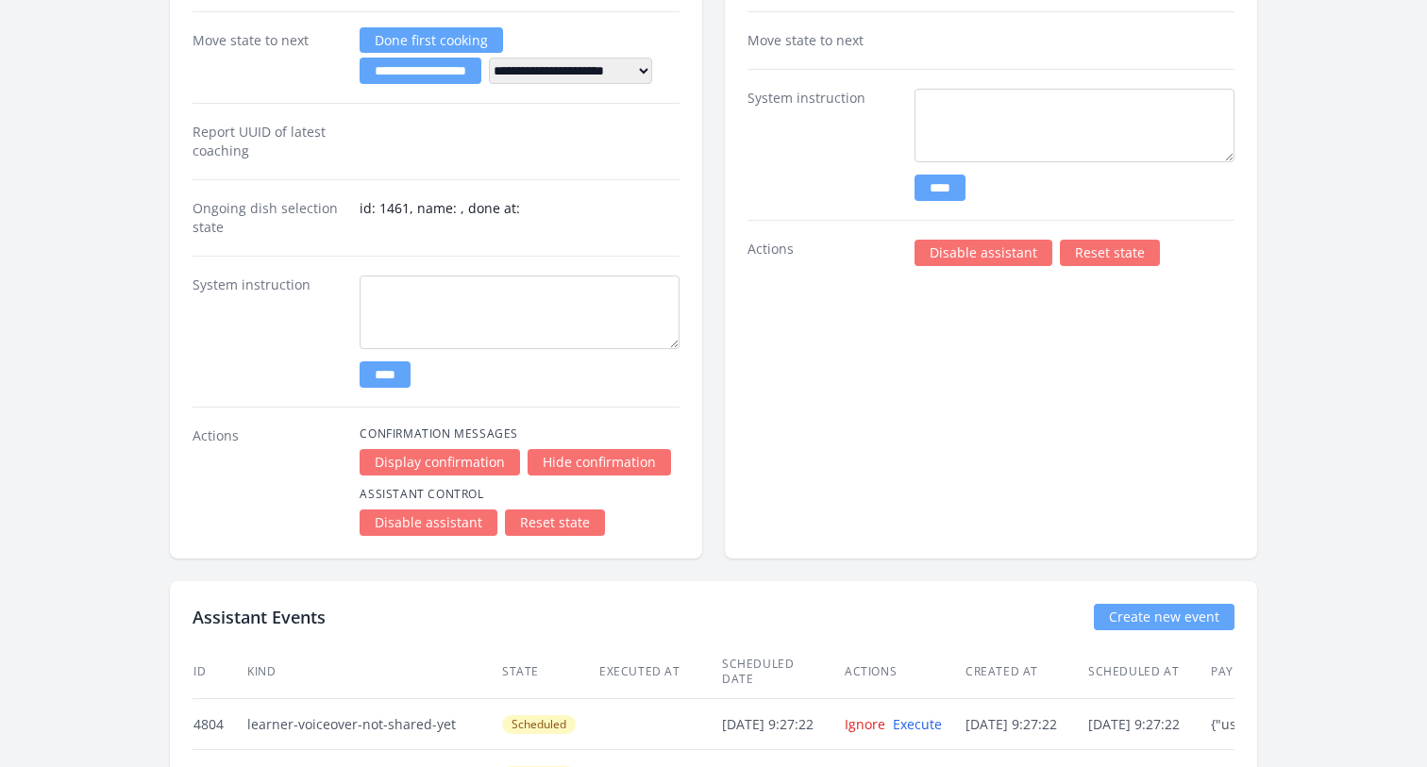
click at [549, 517] on link "Reset state" at bounding box center [555, 523] width 100 height 26
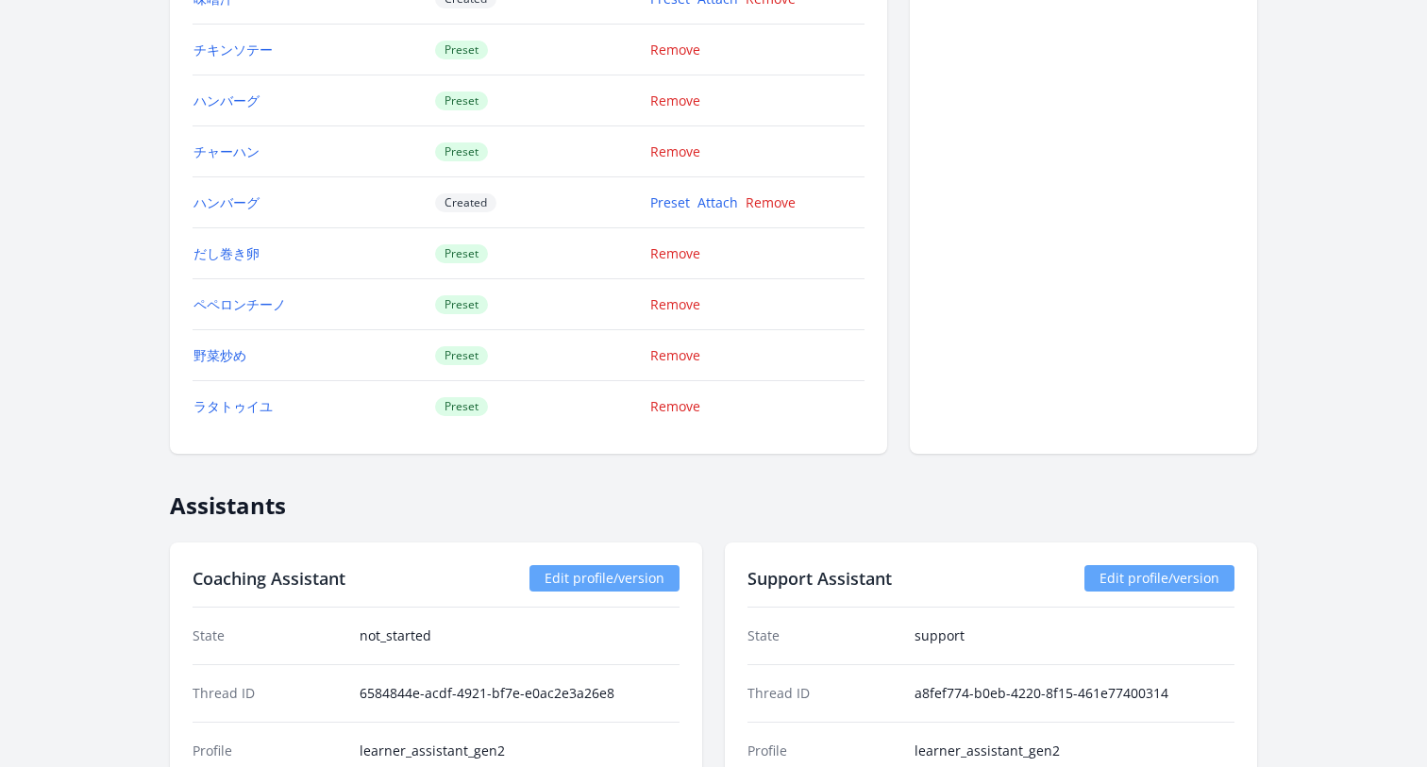
scroll to position [2573, 0]
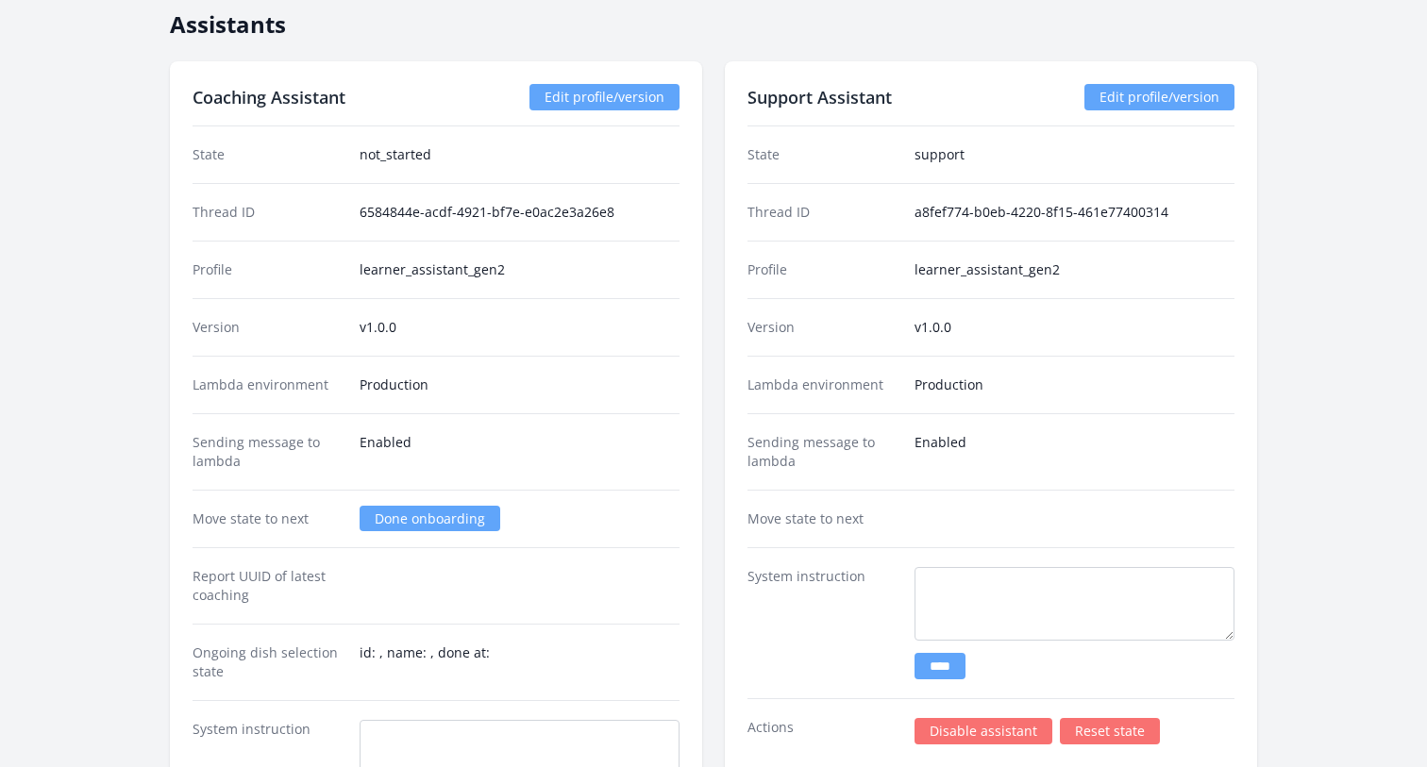
scroll to position [3163, 0]
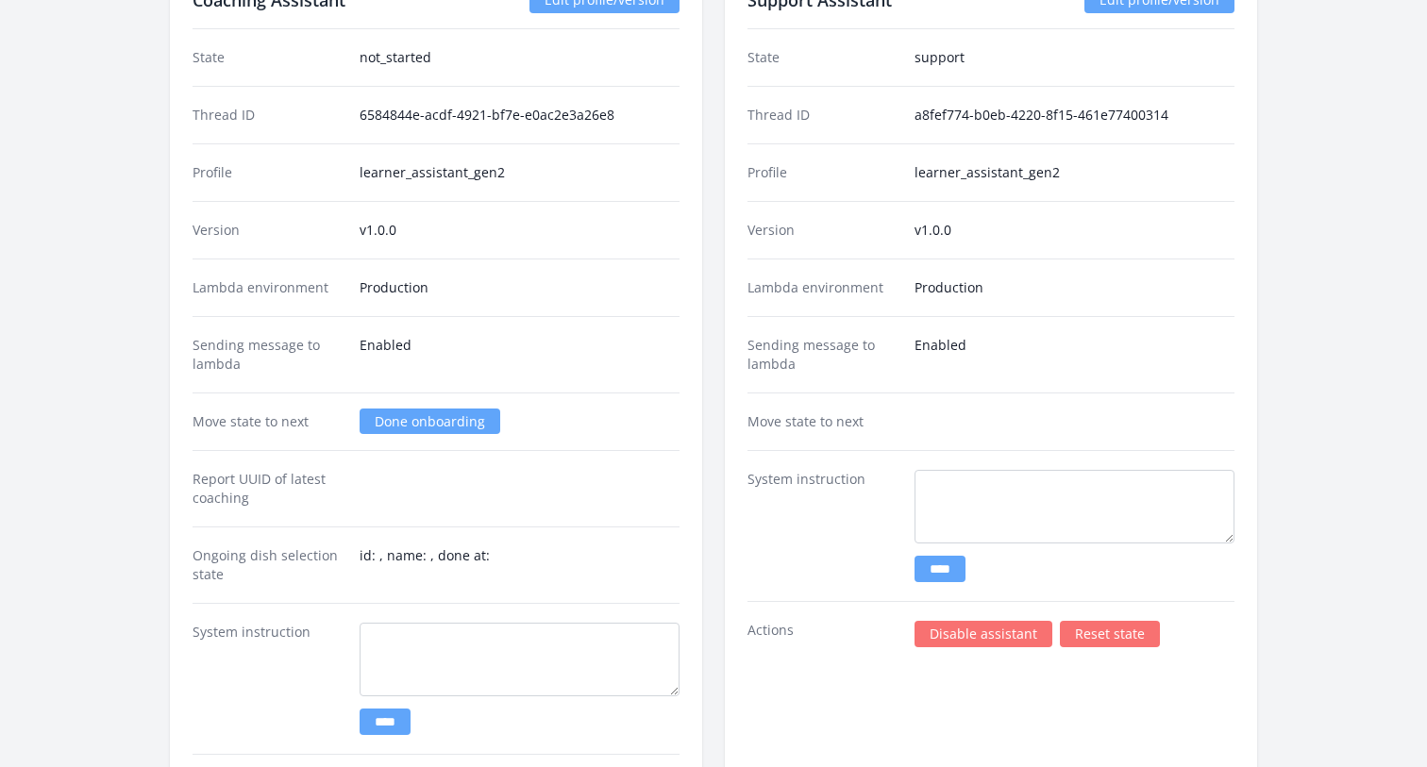
click at [410, 417] on link "Done onboarding" at bounding box center [430, 421] width 141 height 25
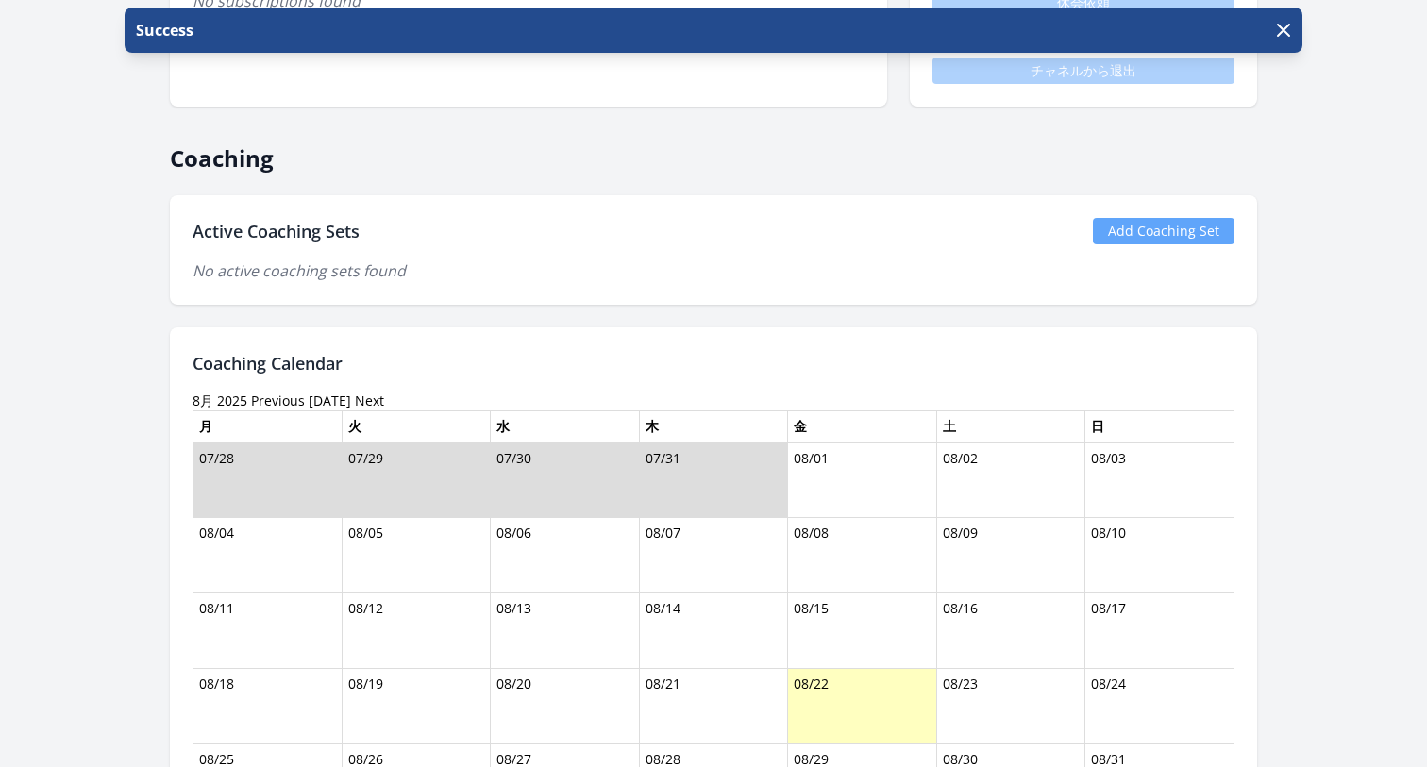
scroll to position [1171, 0]
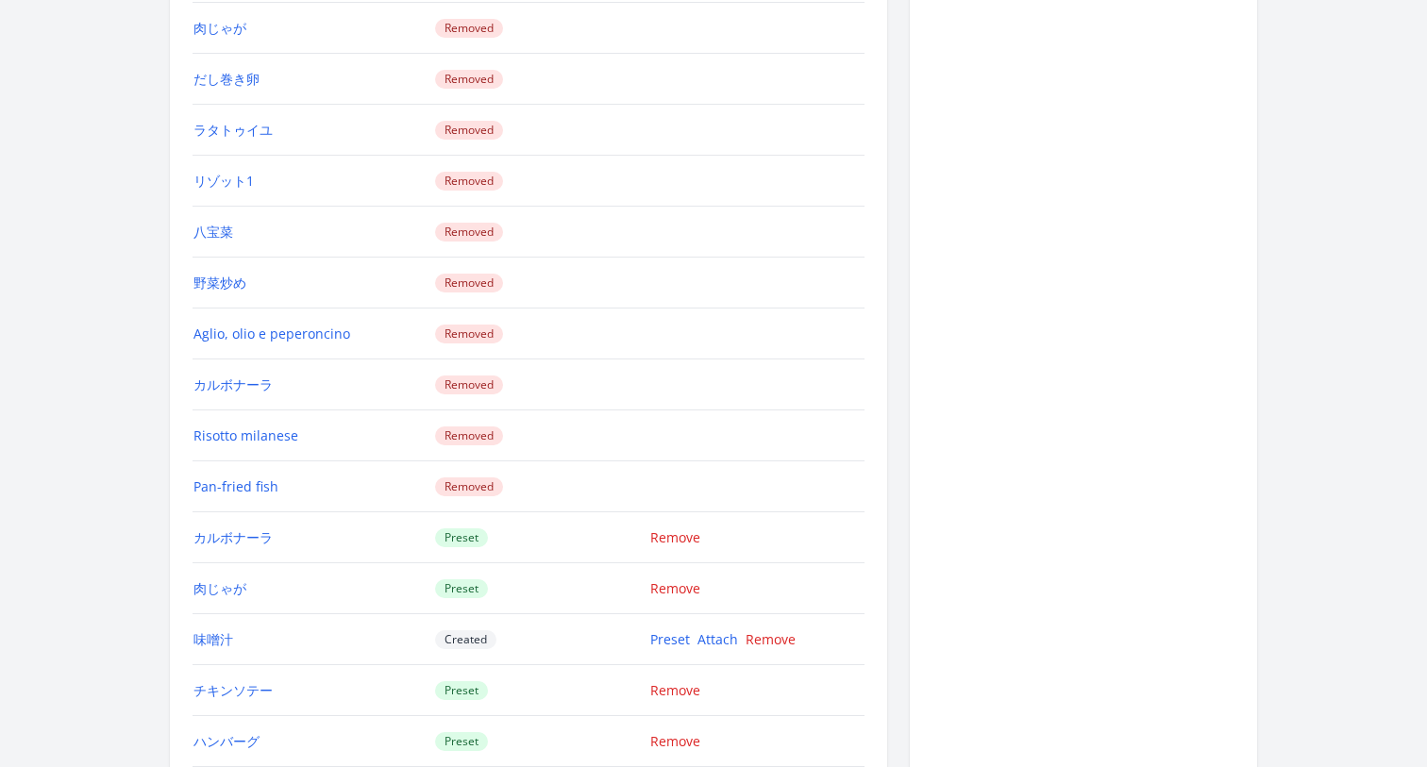
scroll to position [1921, 0]
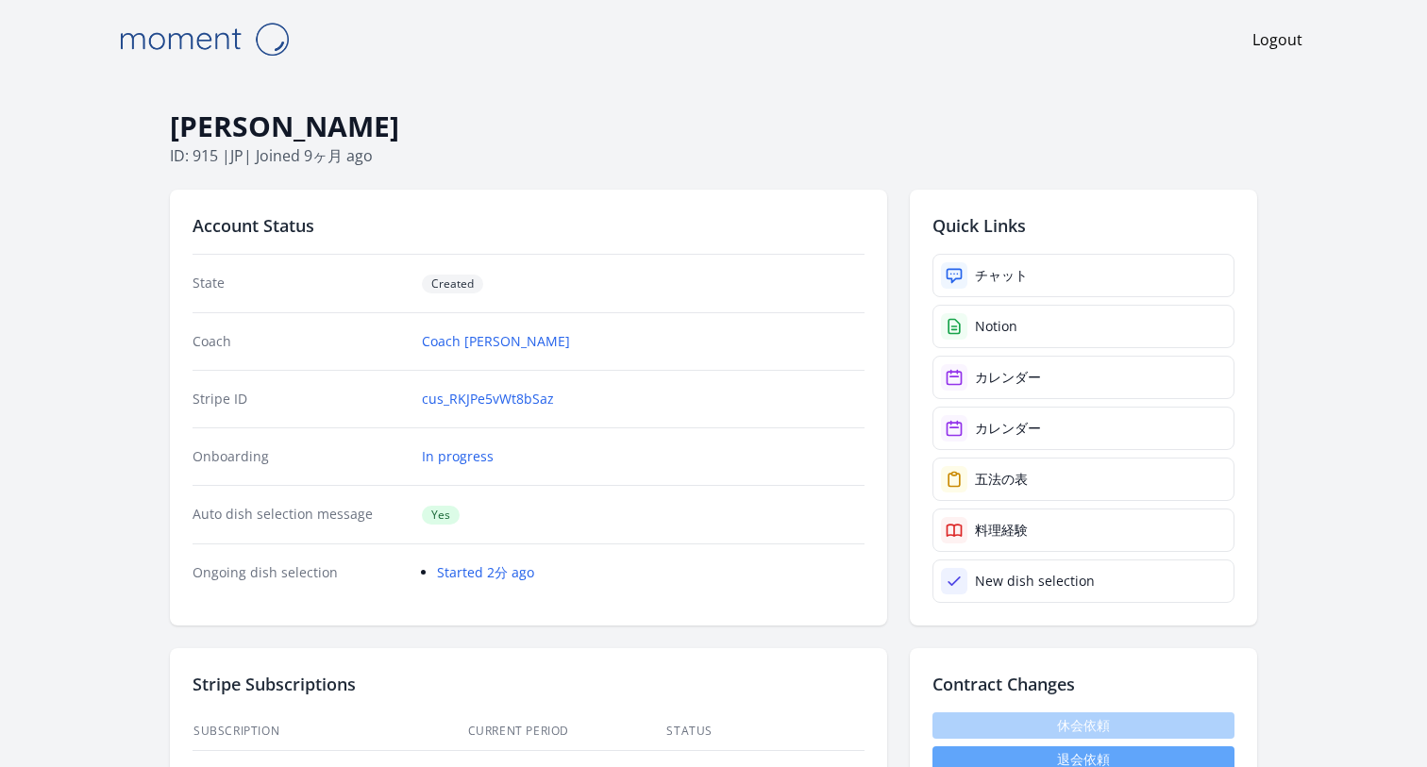
scroll to position [1946, 0]
